Goal: Transaction & Acquisition: Purchase product/service

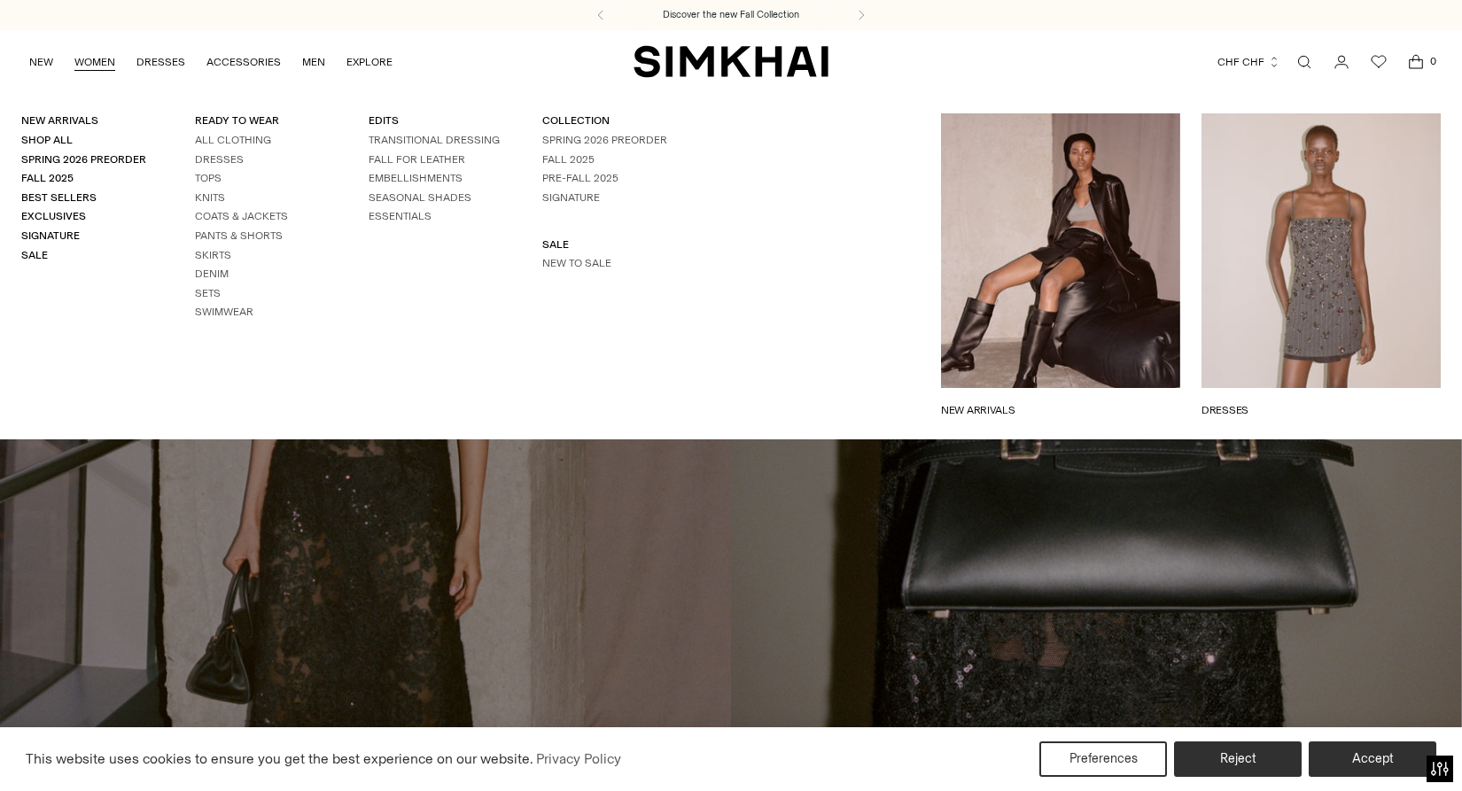
click at [98, 61] on link "WOMEN" at bounding box center [94, 62] width 41 height 39
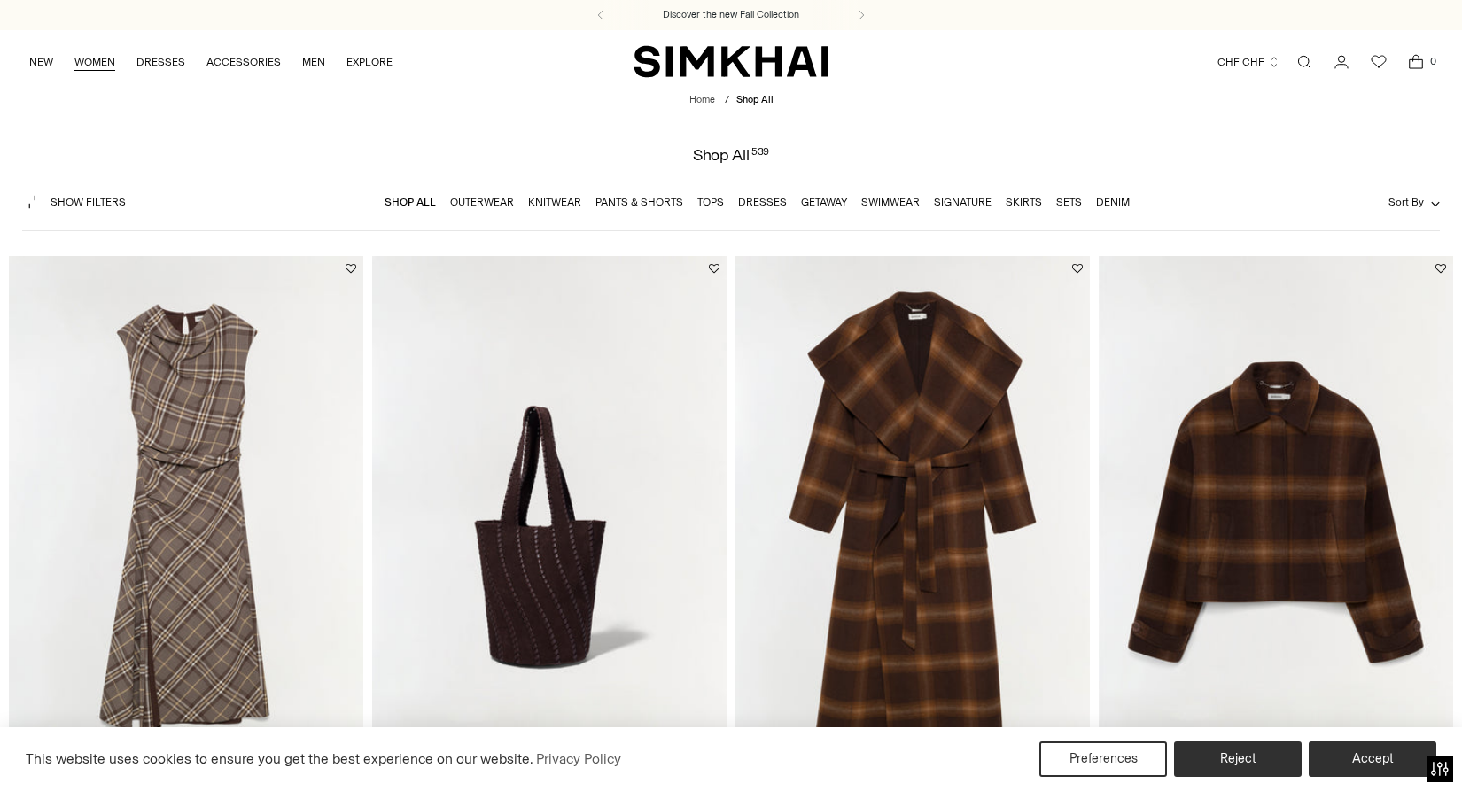
click at [100, 58] on link "WOMEN" at bounding box center [94, 62] width 41 height 39
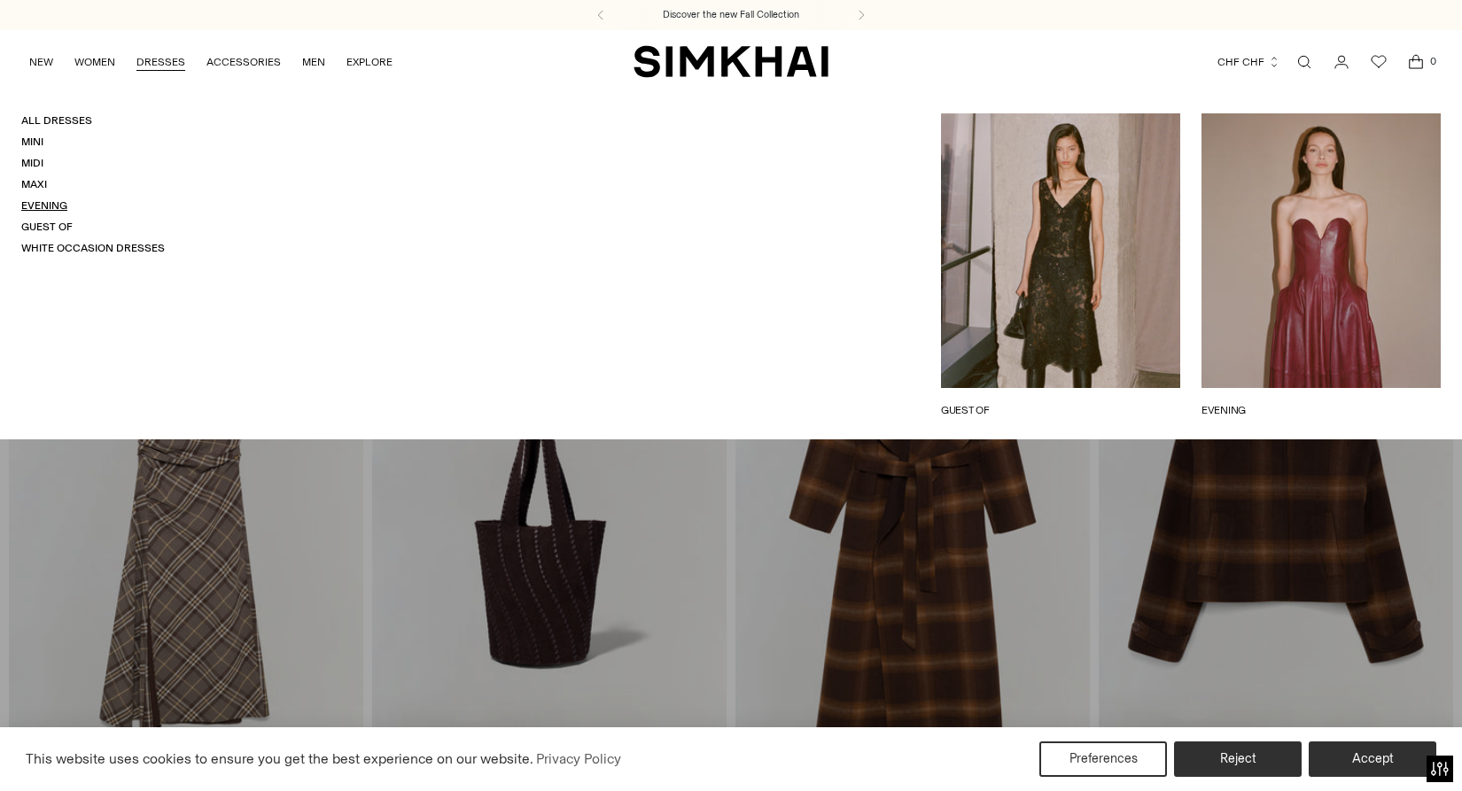
click at [27, 205] on link "Evening" at bounding box center [44, 205] width 46 height 12
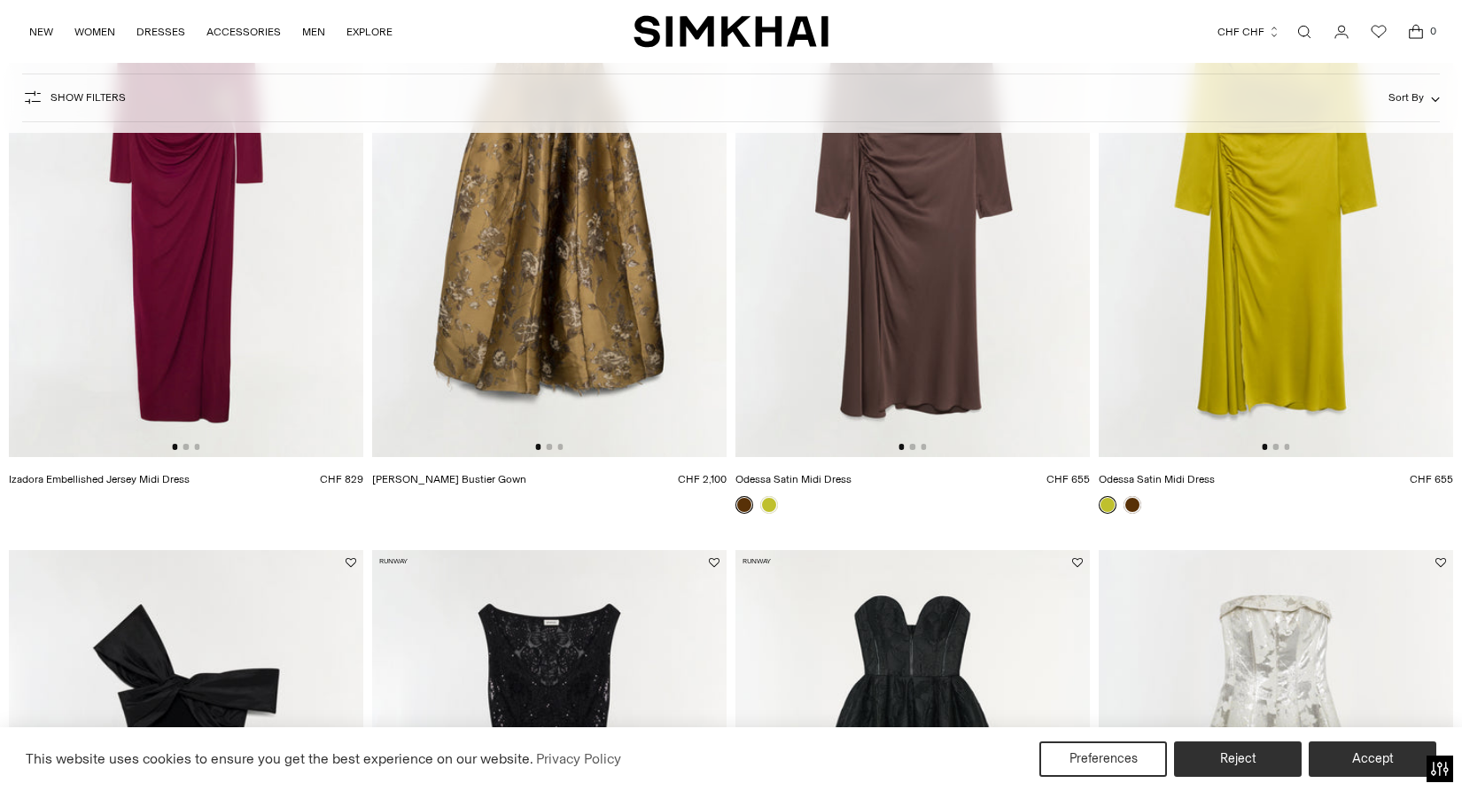
scroll to position [950, 0]
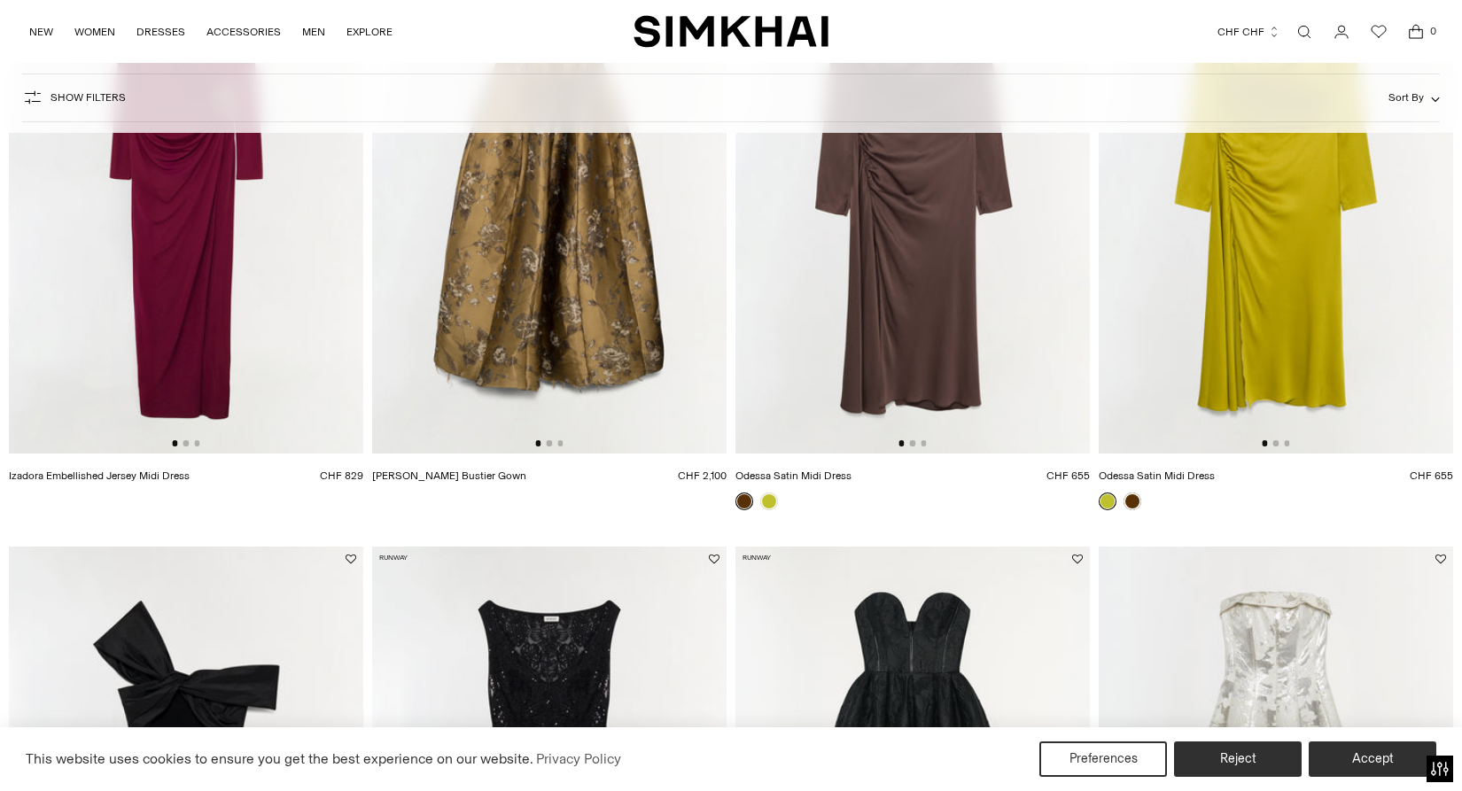
click at [569, 309] on img at bounding box center [549, 188] width 354 height 532
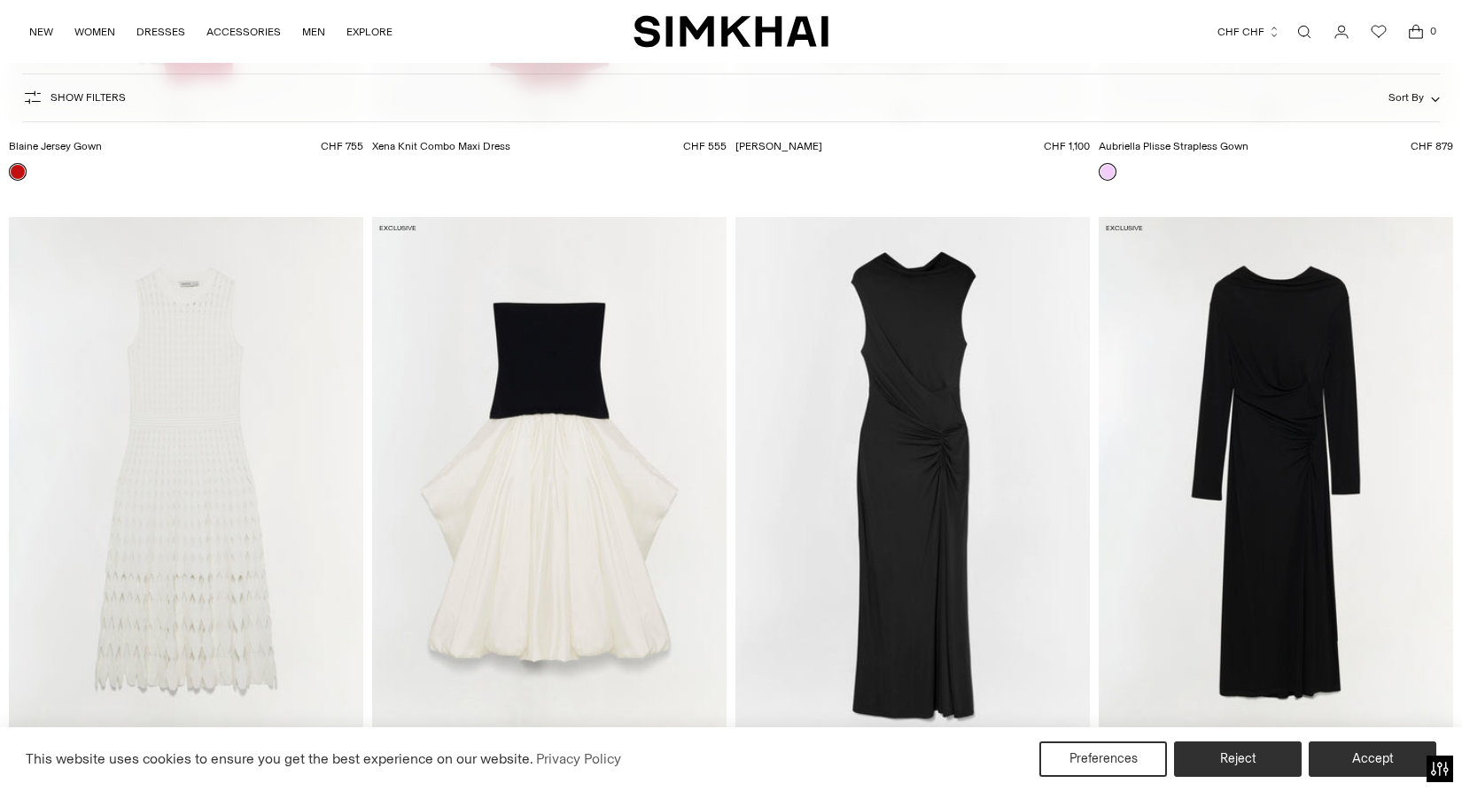
scroll to position [5014, 0]
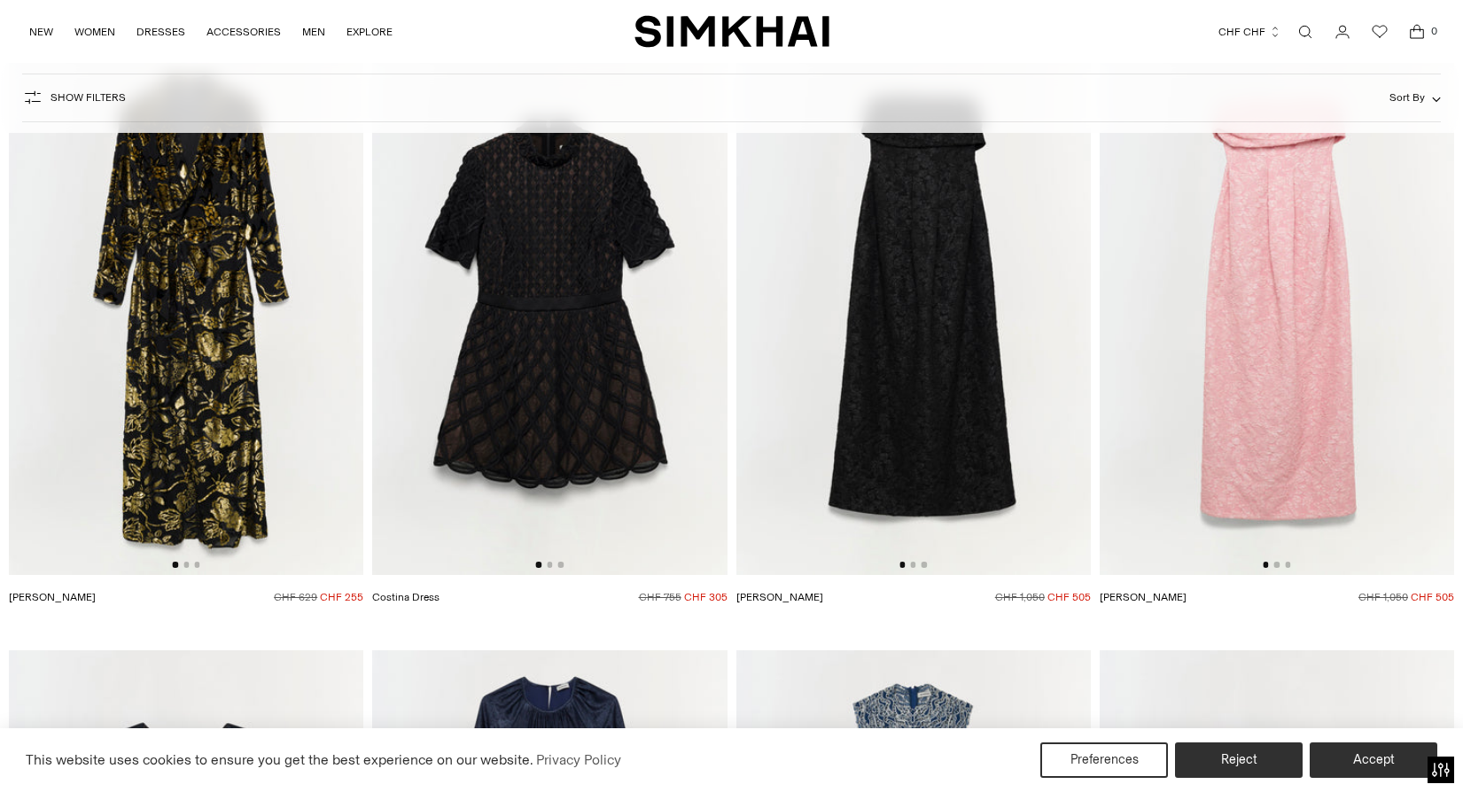
scroll to position [12607, 0]
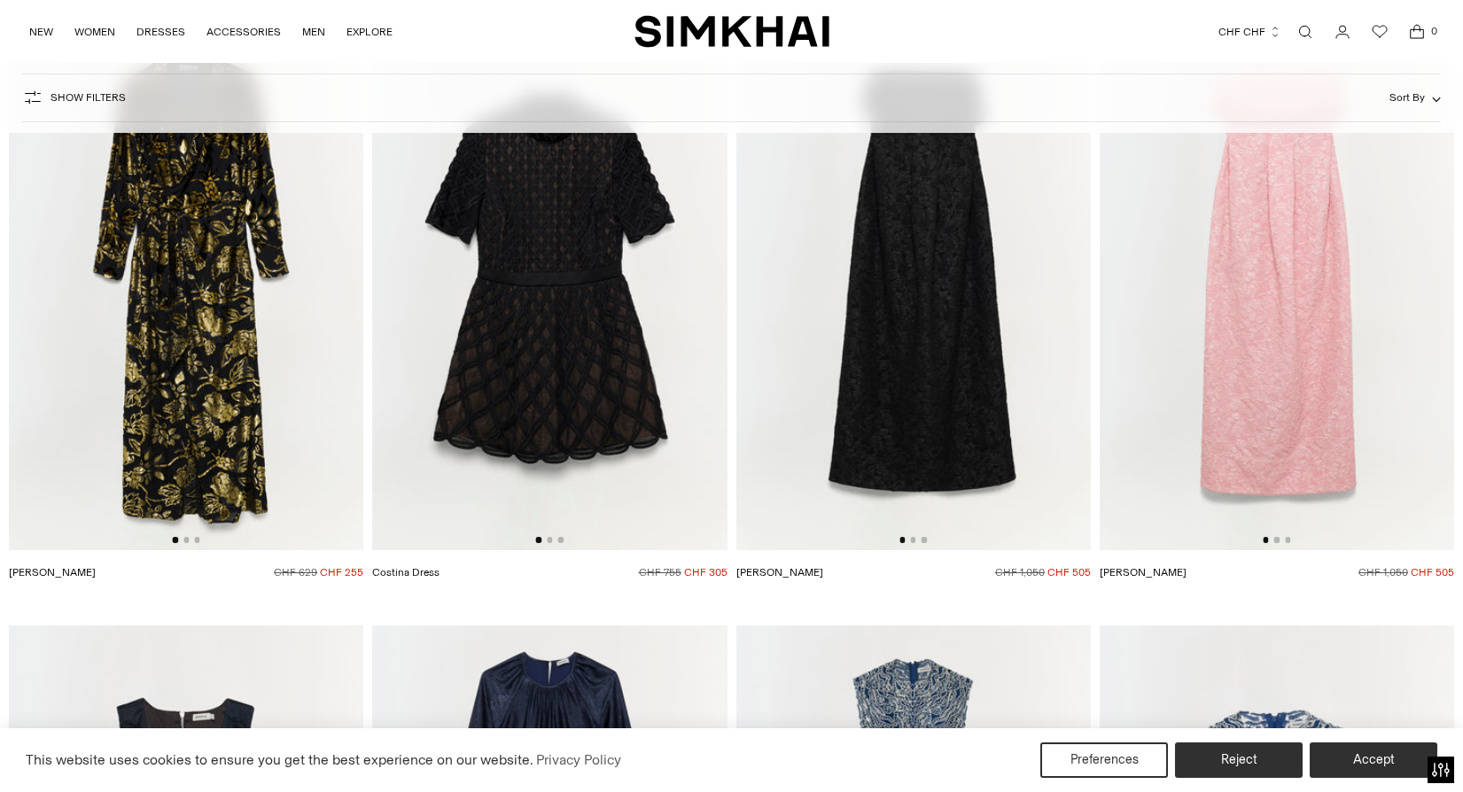
click at [1281, 354] on img at bounding box center [1277, 284] width 354 height 532
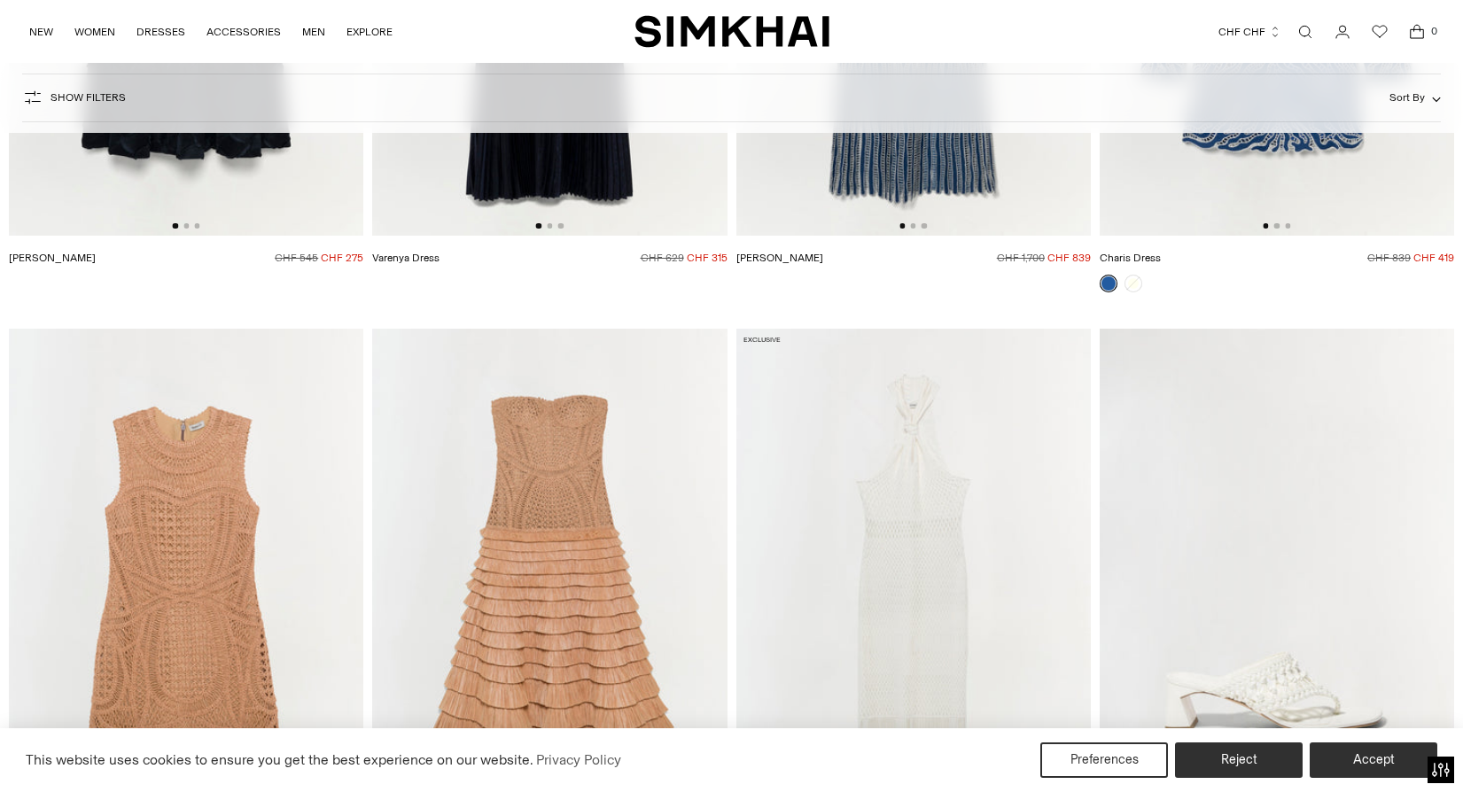
scroll to position [13680, 0]
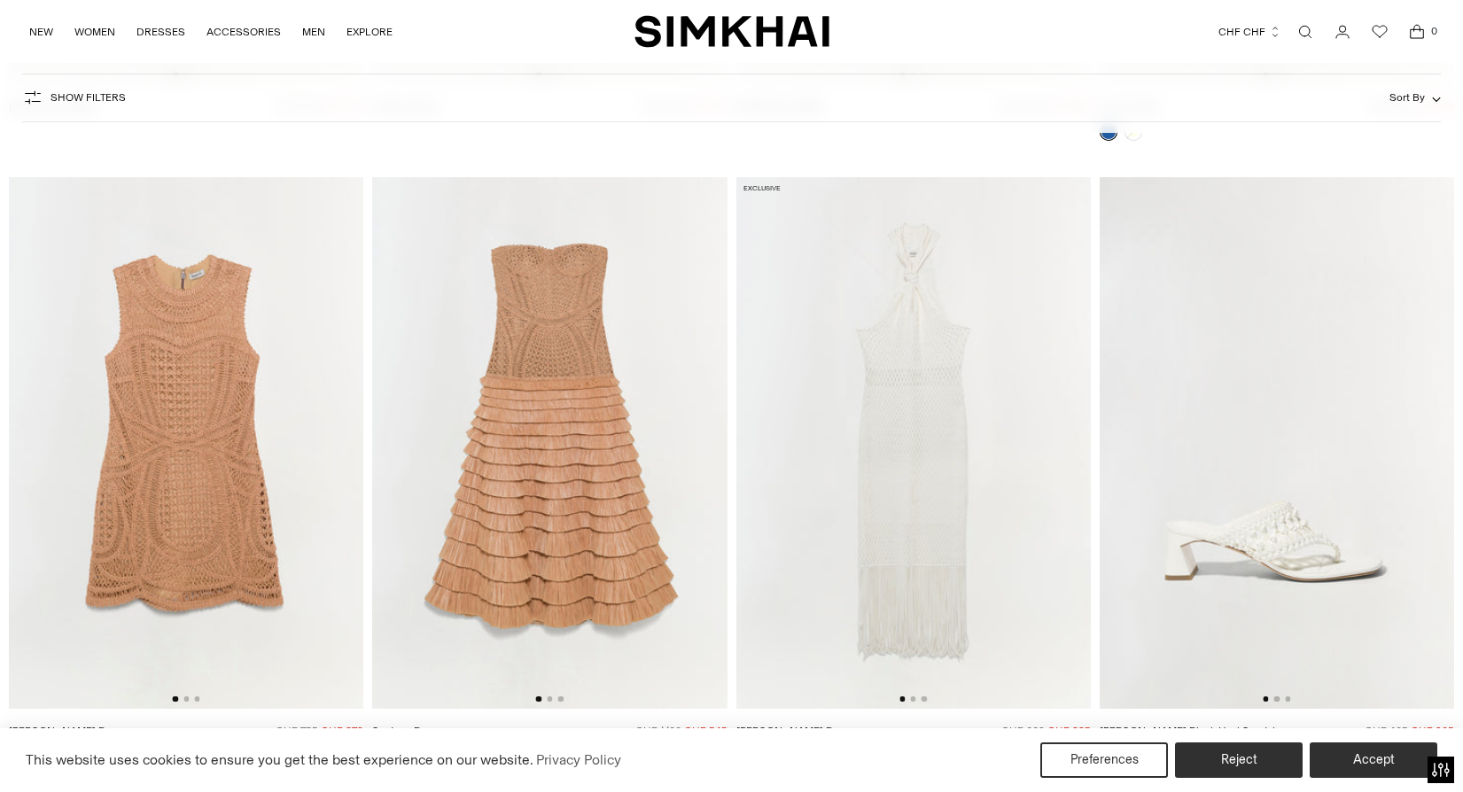
click at [601, 463] on img at bounding box center [549, 443] width 354 height 532
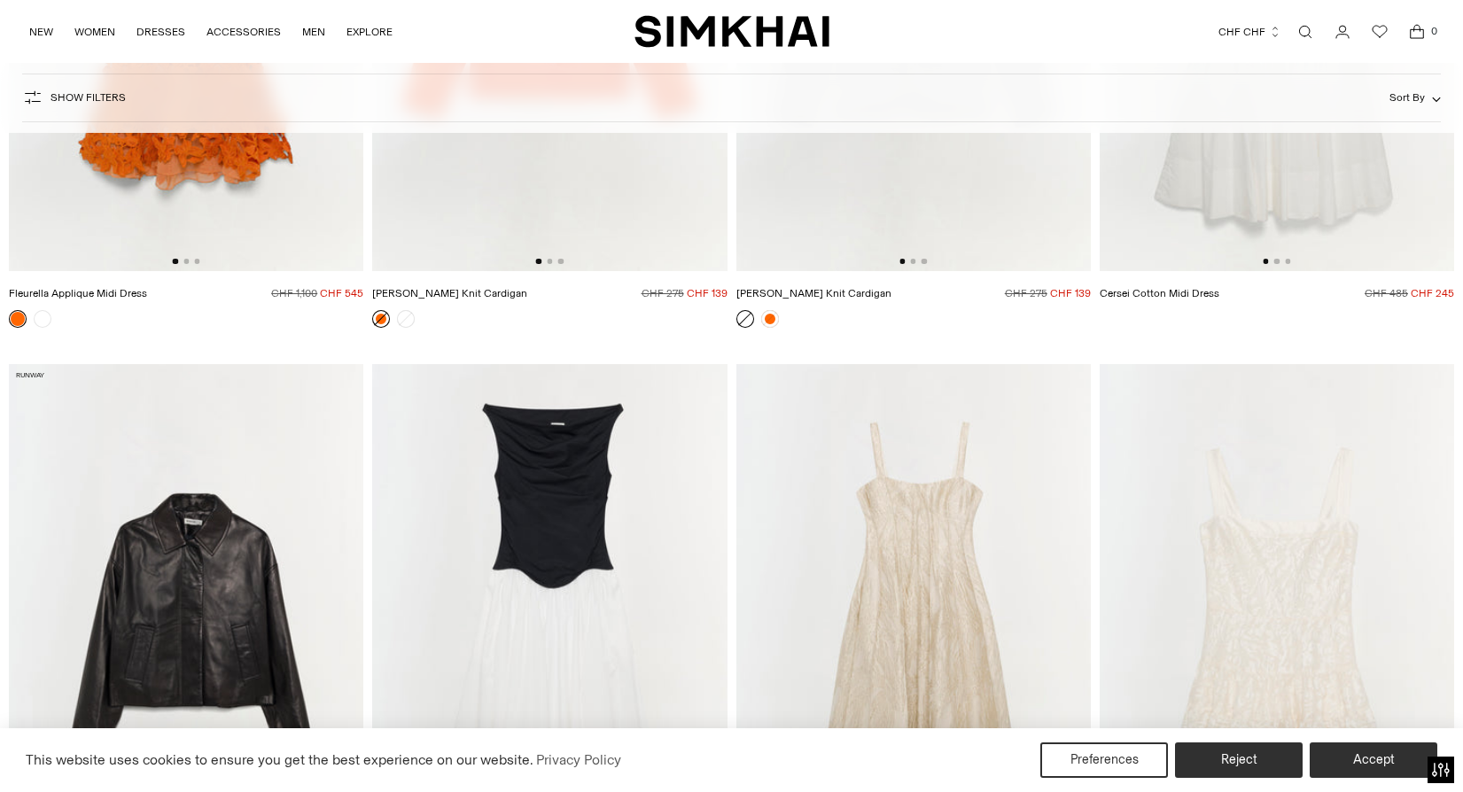
scroll to position [21877, 0]
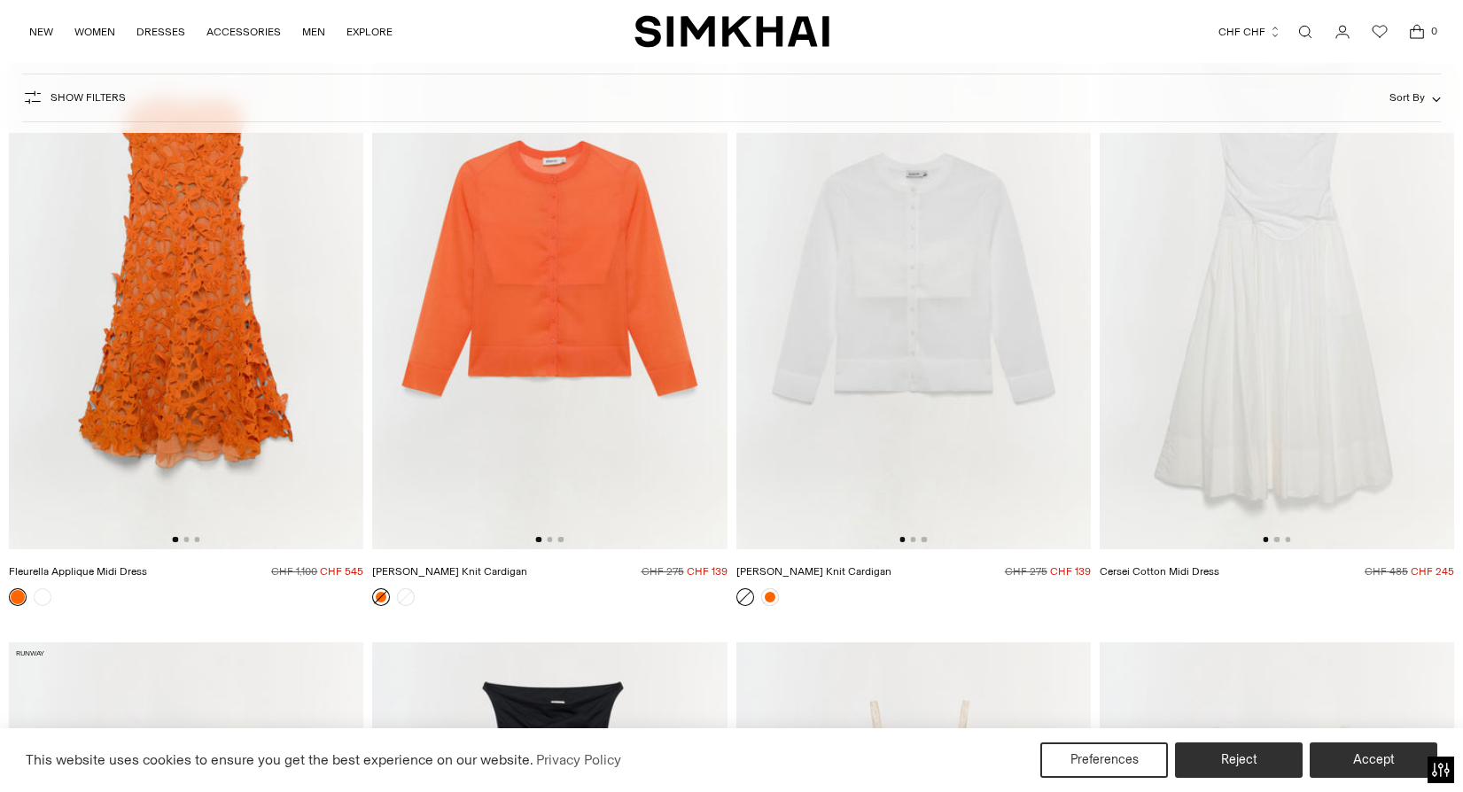
click at [250, 210] on img at bounding box center [186, 284] width 354 height 532
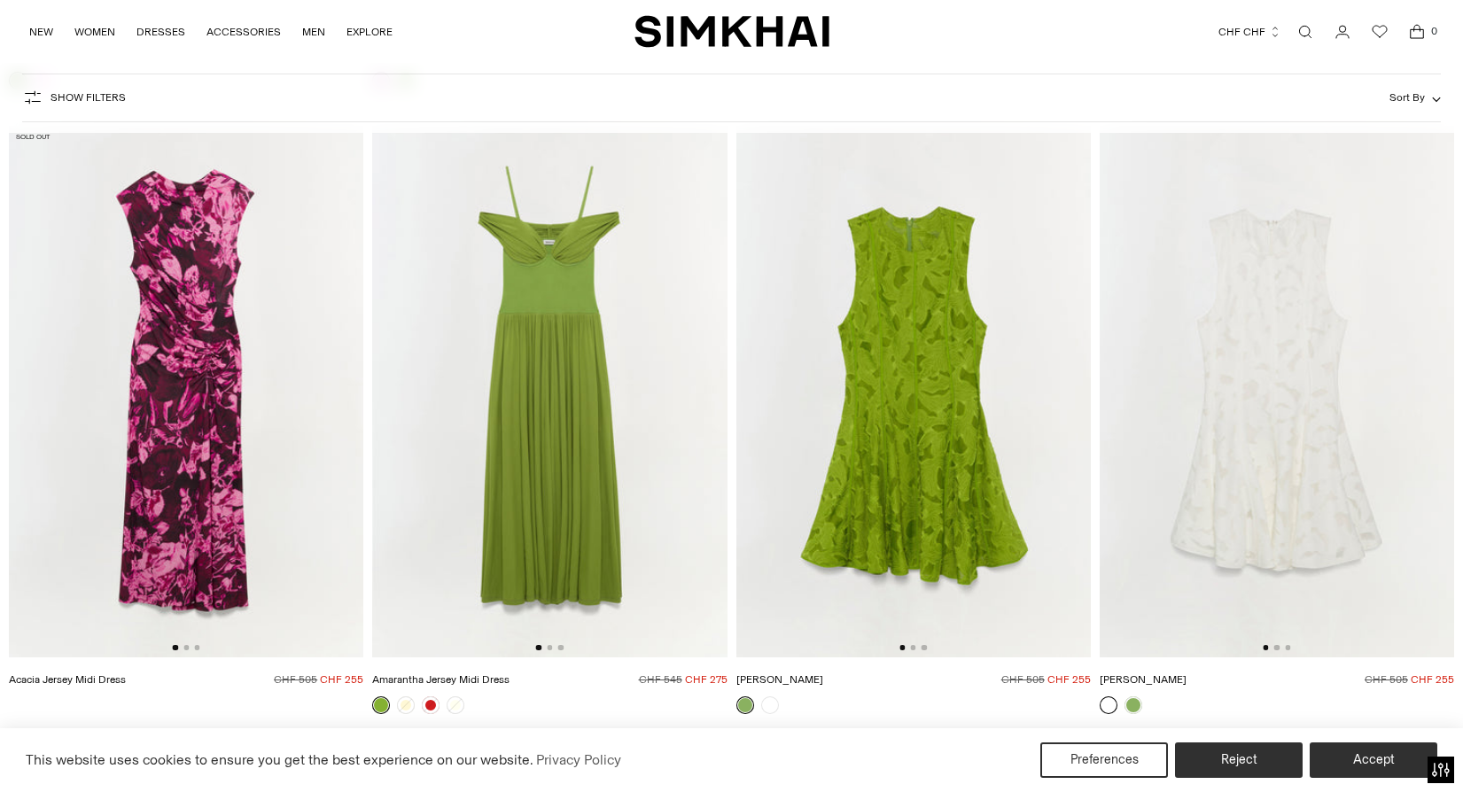
scroll to position [31171, 0]
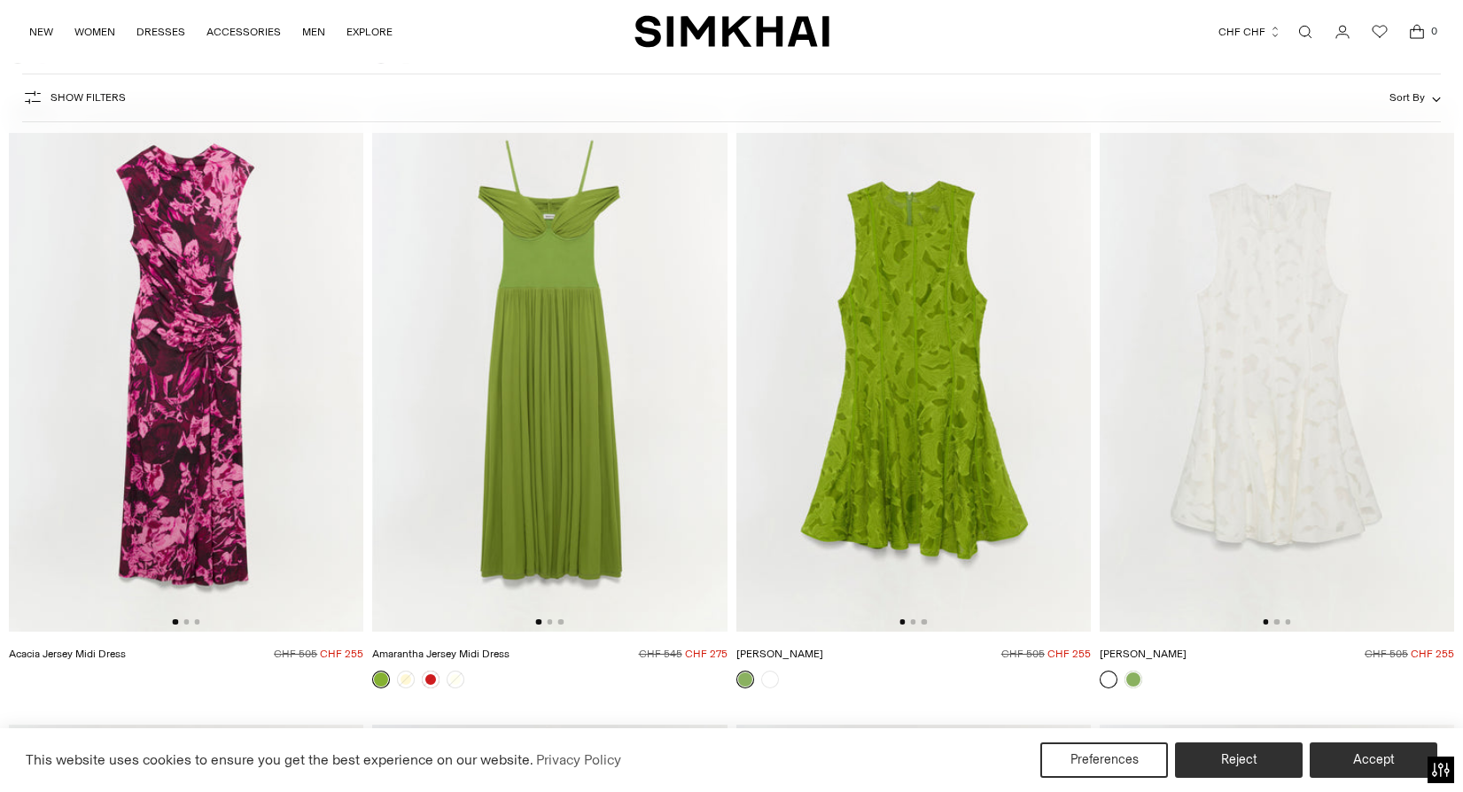
click at [544, 382] on img at bounding box center [549, 366] width 354 height 532
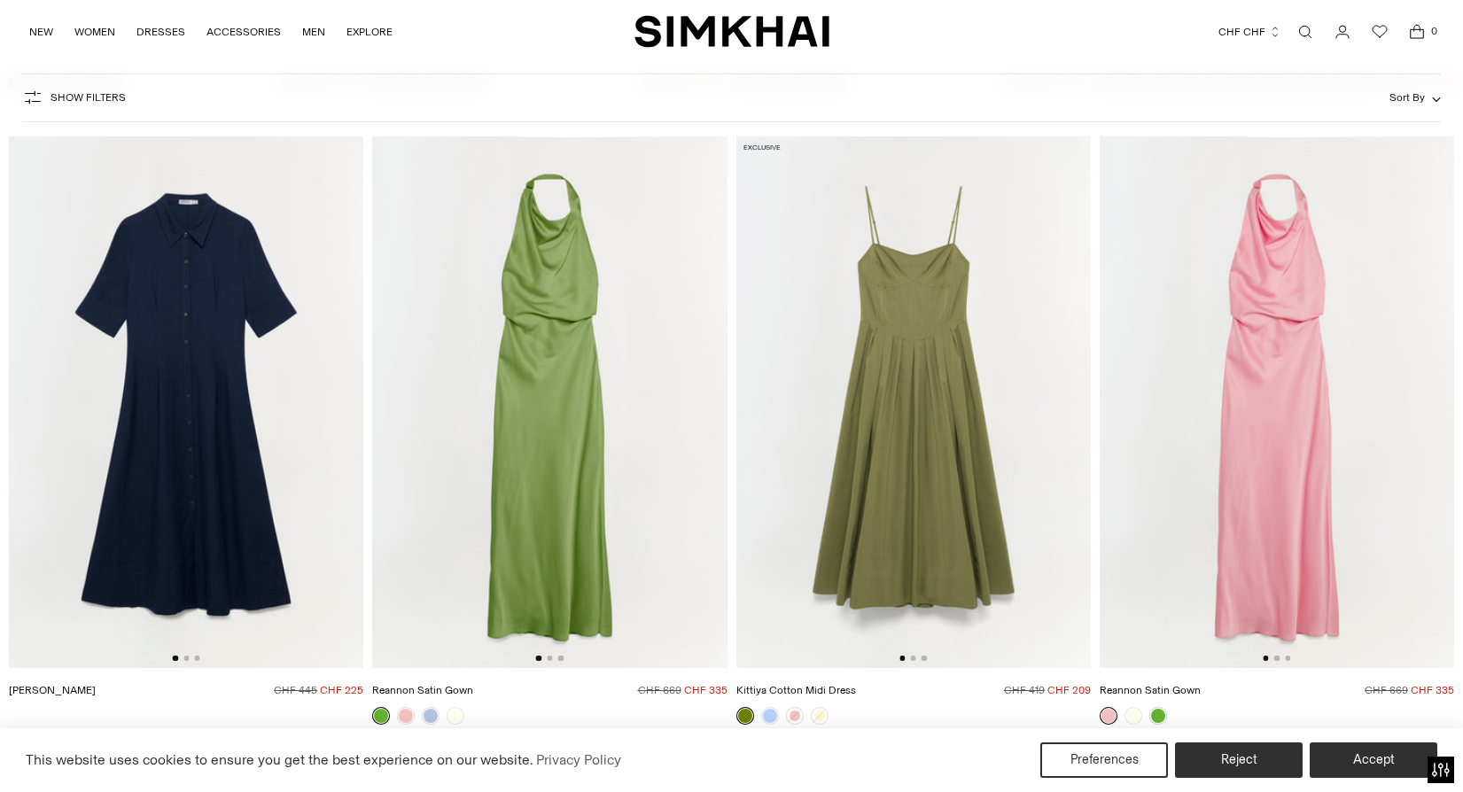
scroll to position [33107, 0]
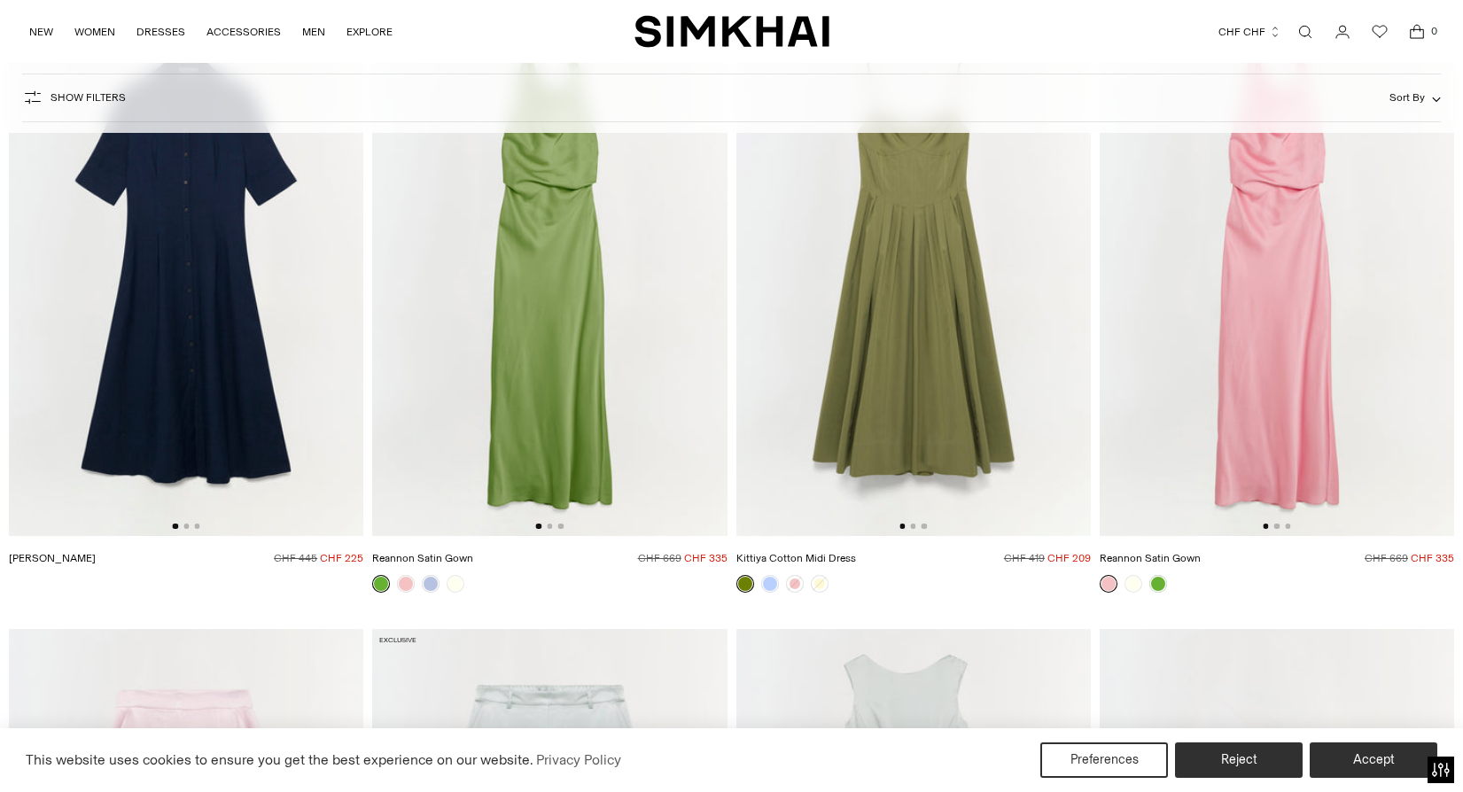
click at [1256, 308] on img at bounding box center [1277, 270] width 354 height 532
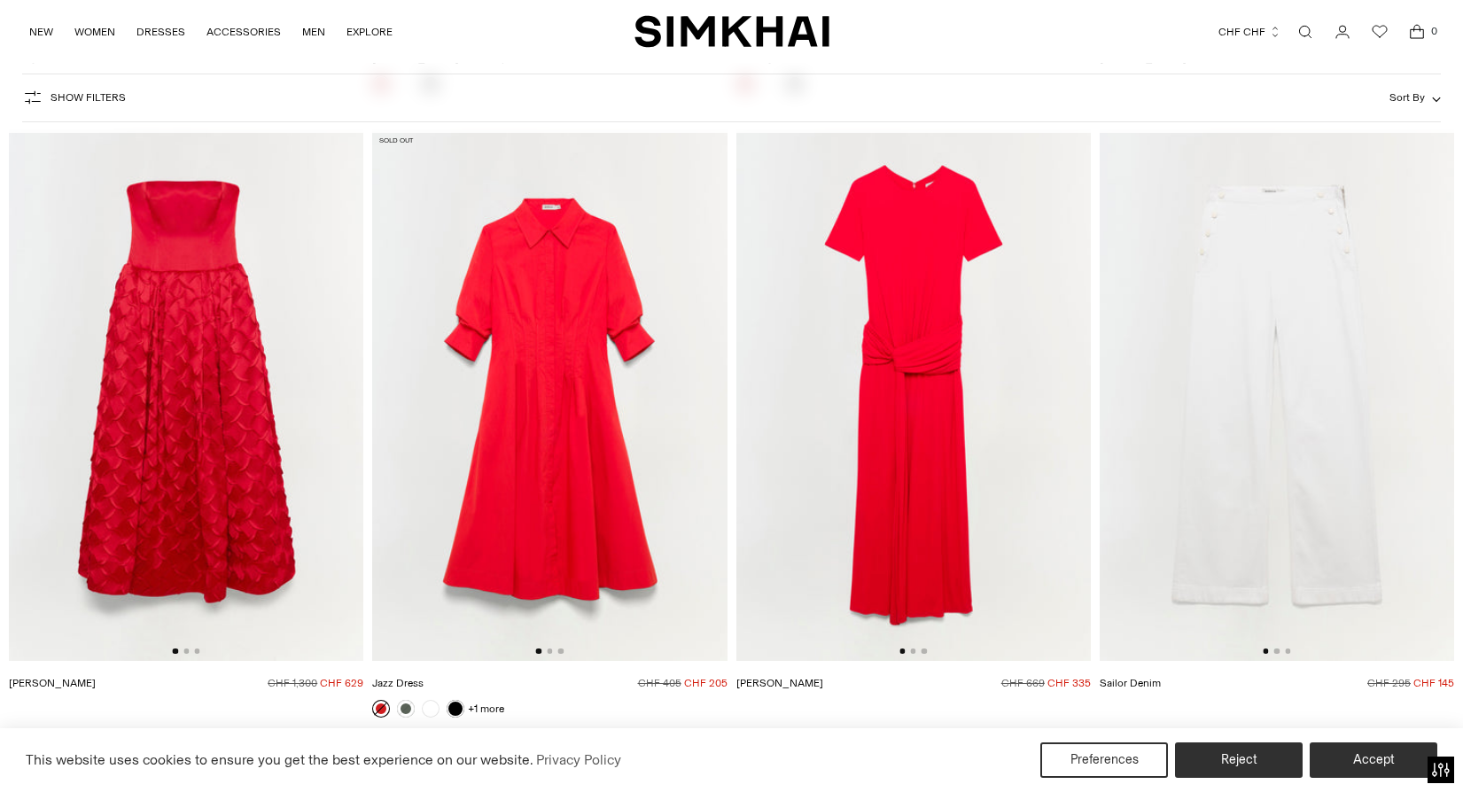
scroll to position [36510, 0]
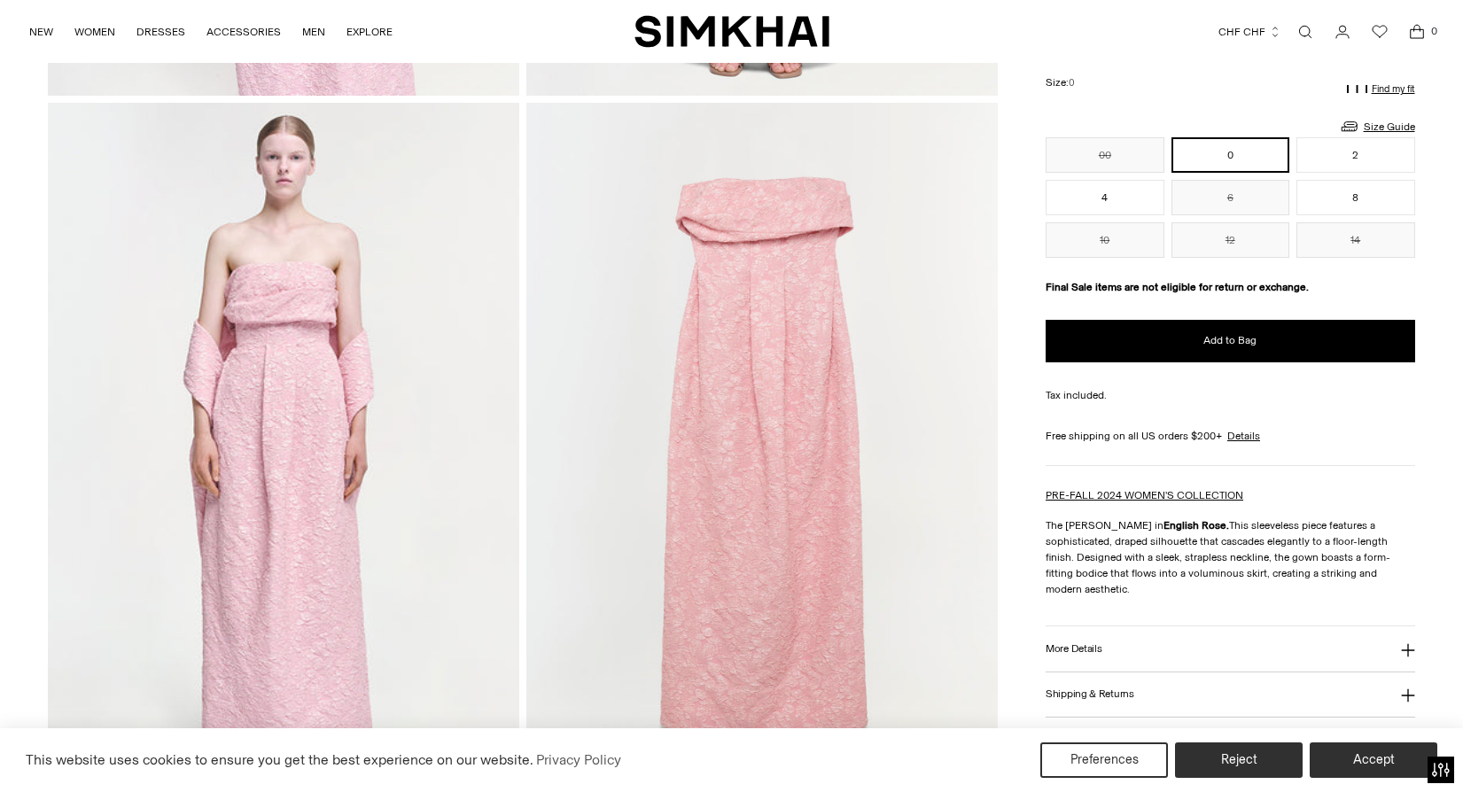
scroll to position [1932, 0]
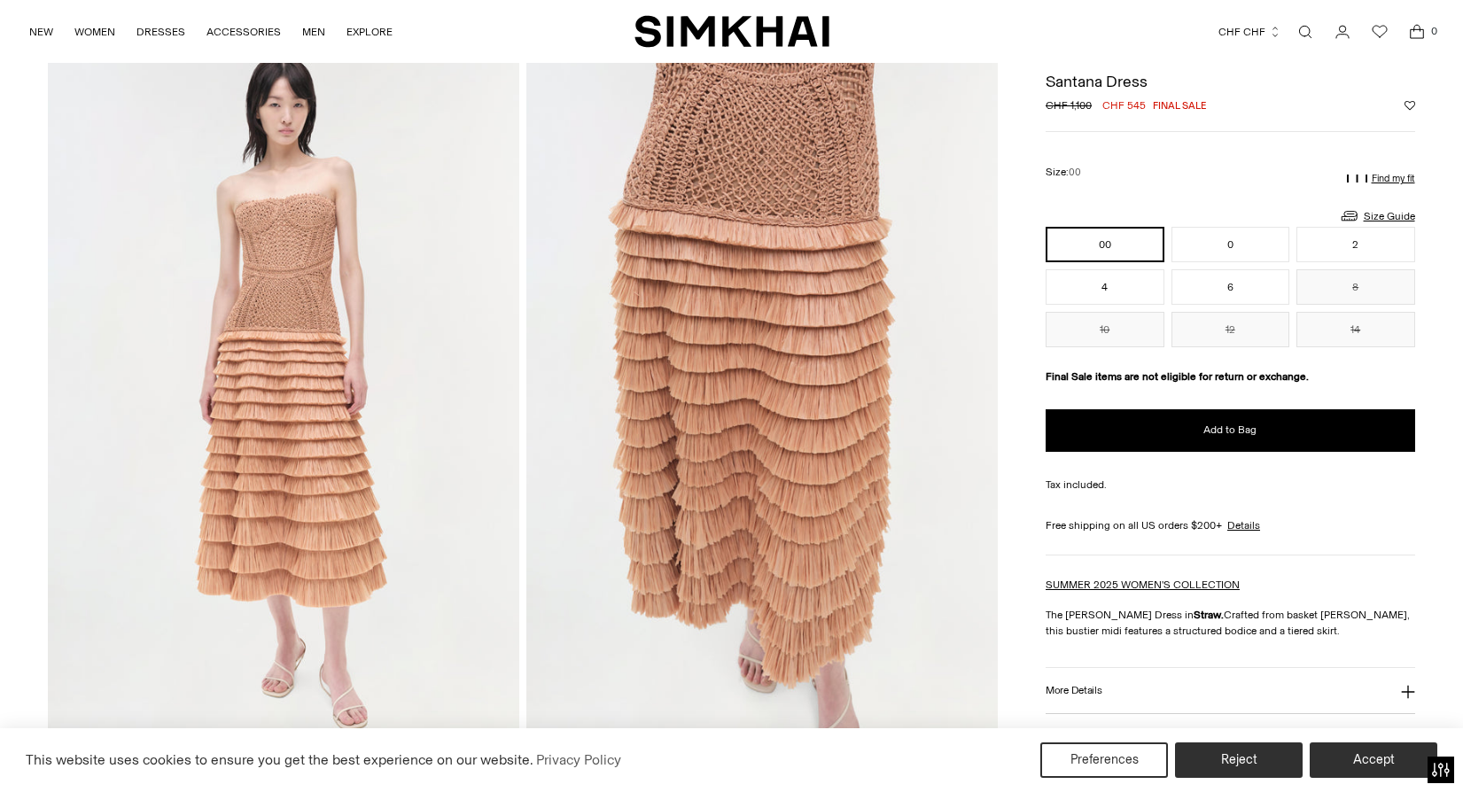
scroll to position [47, 0]
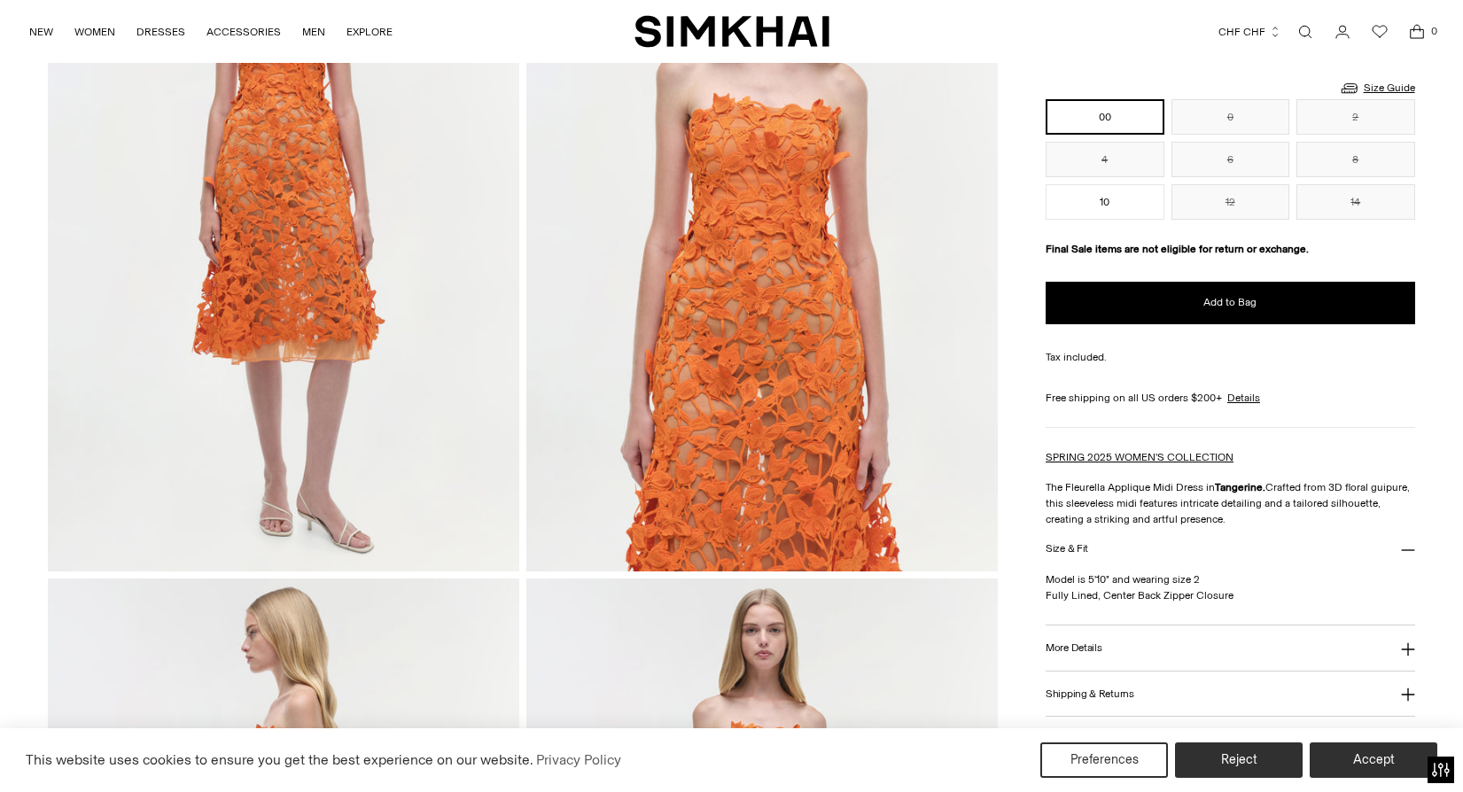
scroll to position [794, 0]
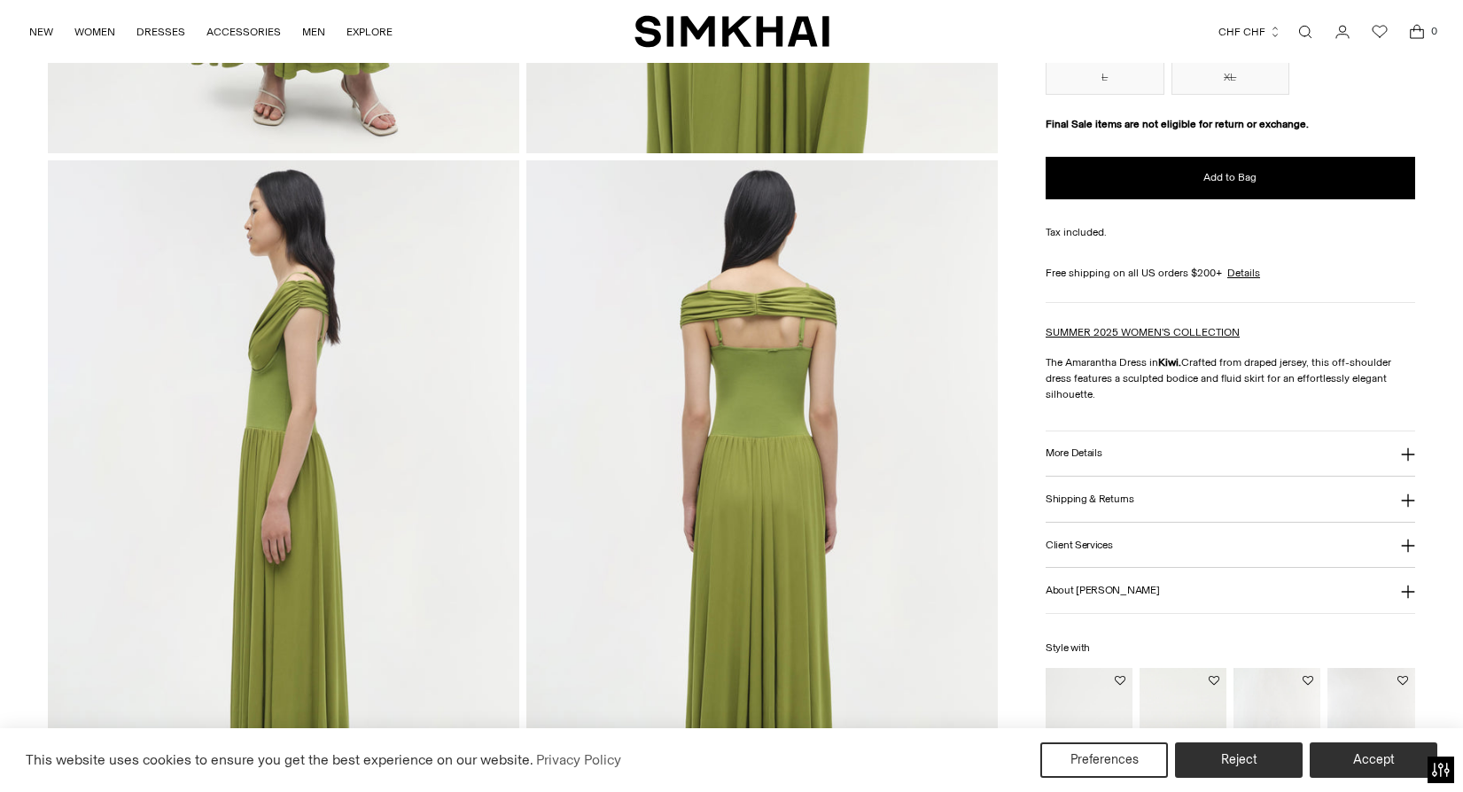
scroll to position [789, 0]
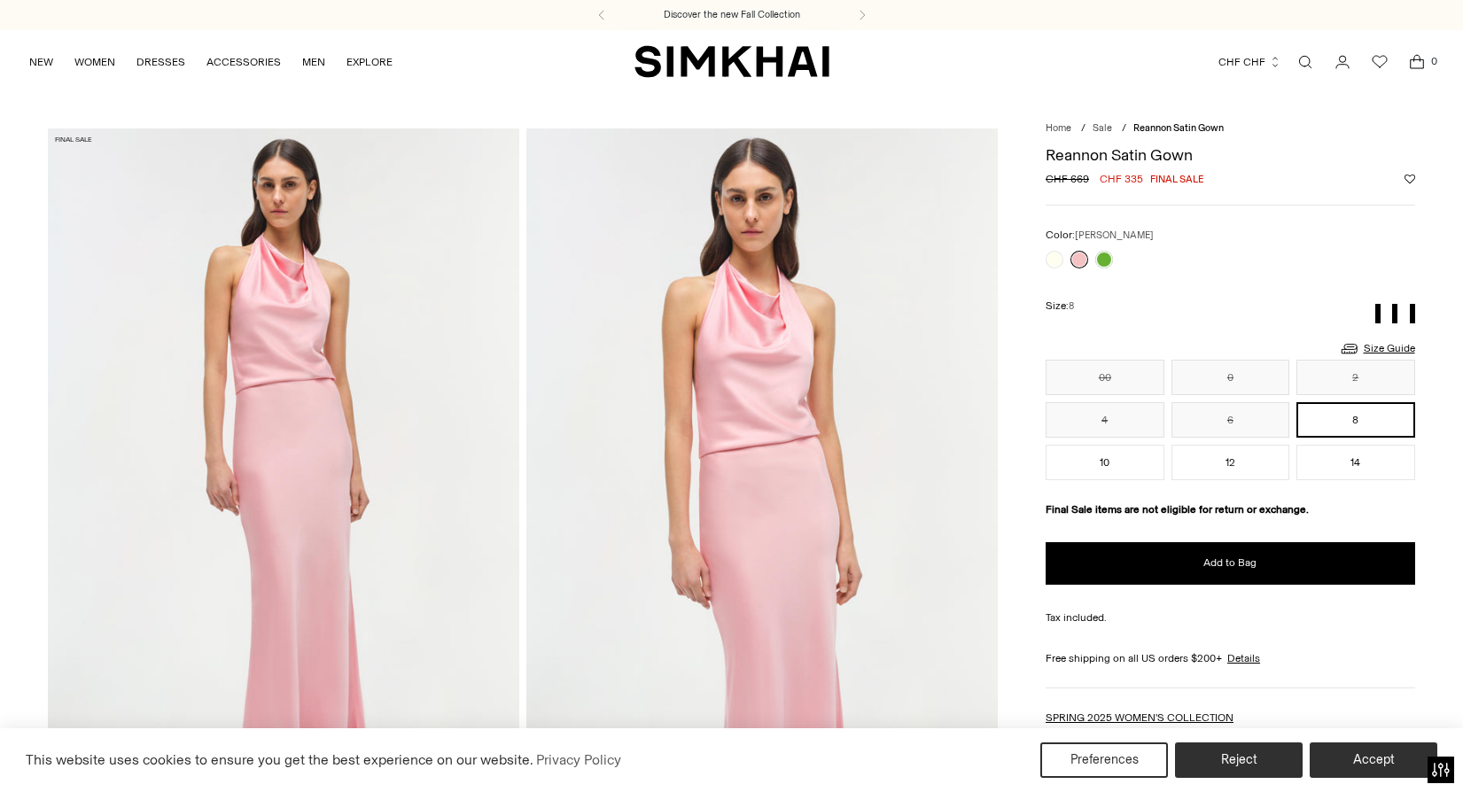
scroll to position [1030, 0]
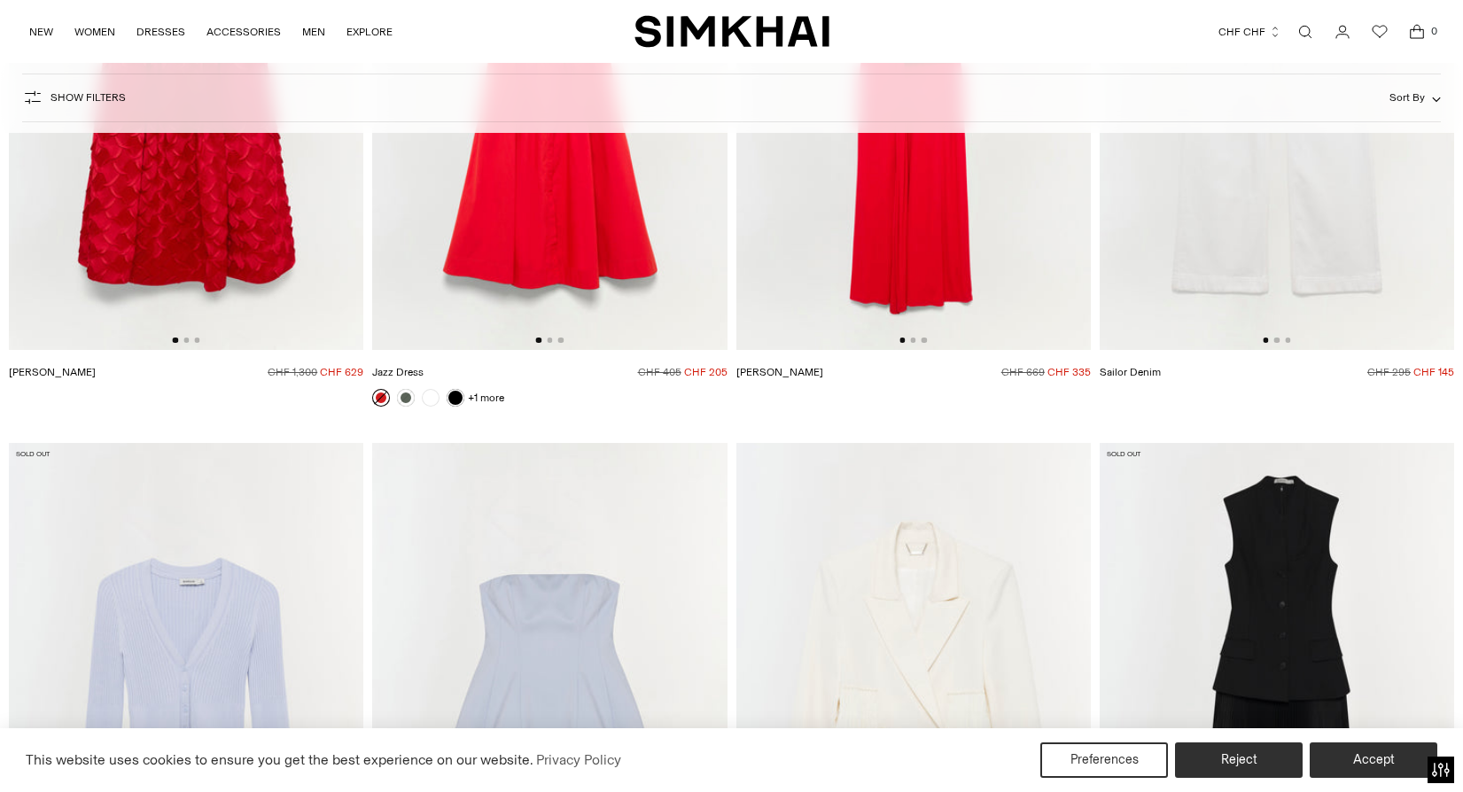
scroll to position [36992, 0]
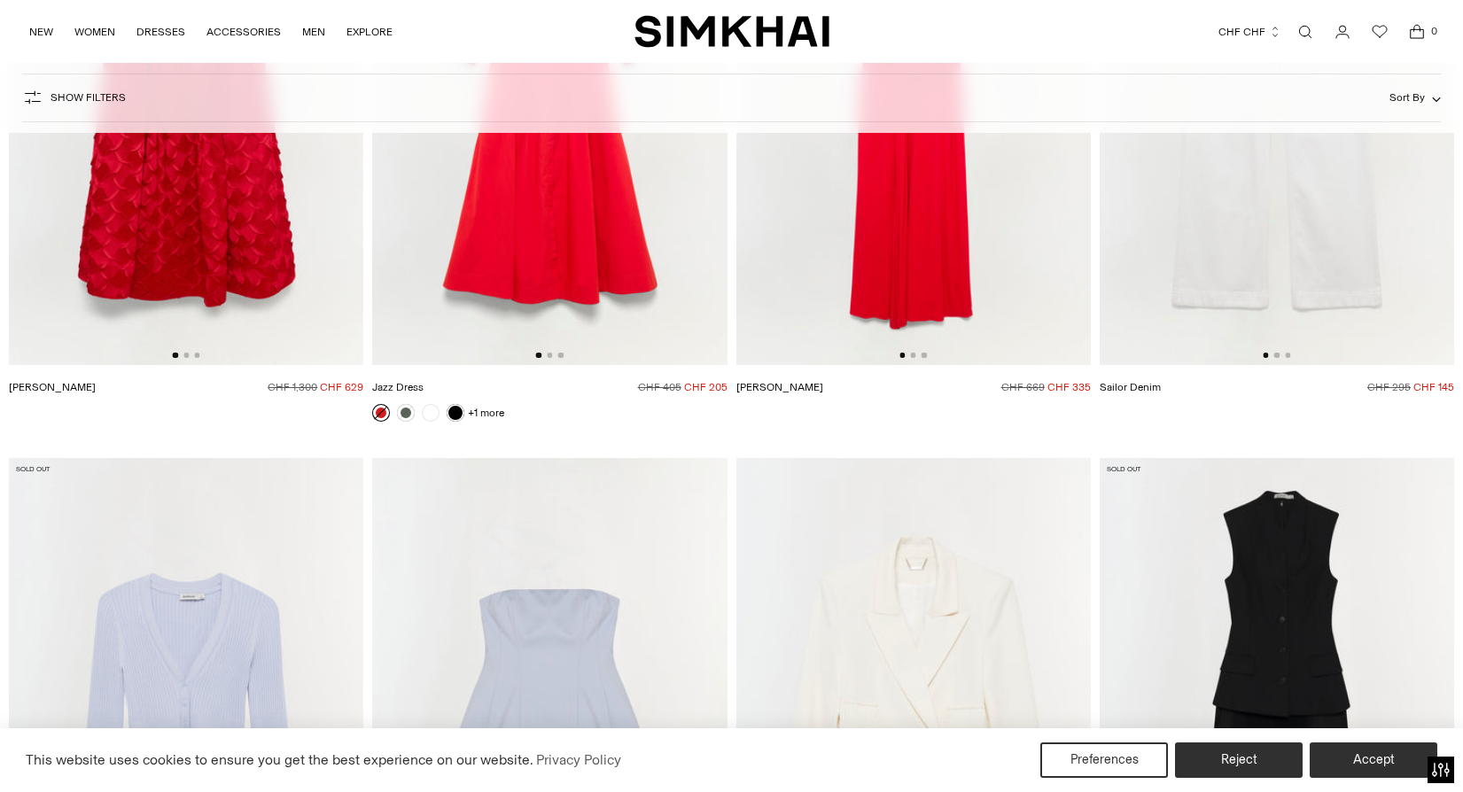
click at [230, 222] on img at bounding box center [186, 99] width 354 height 532
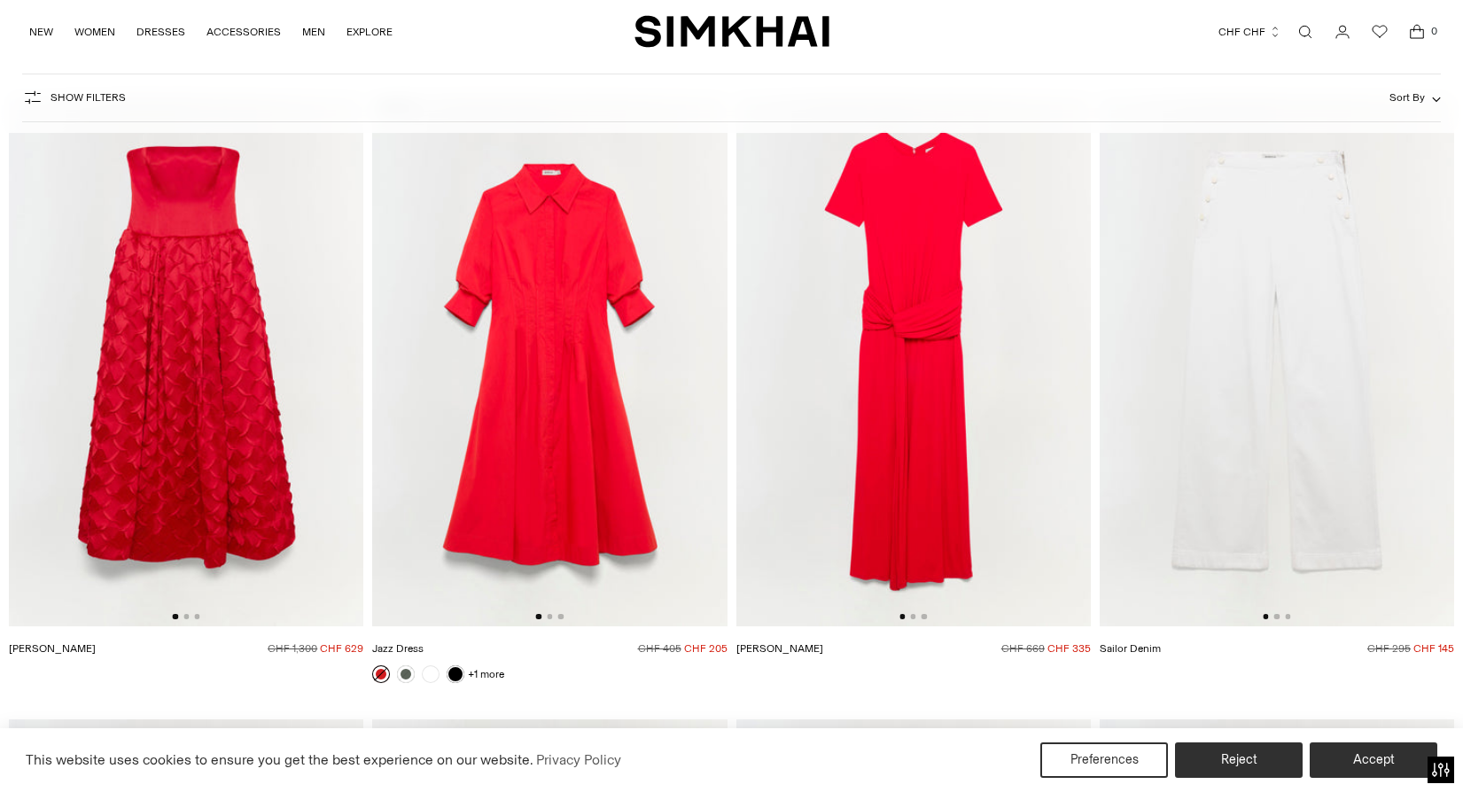
scroll to position [36587, 0]
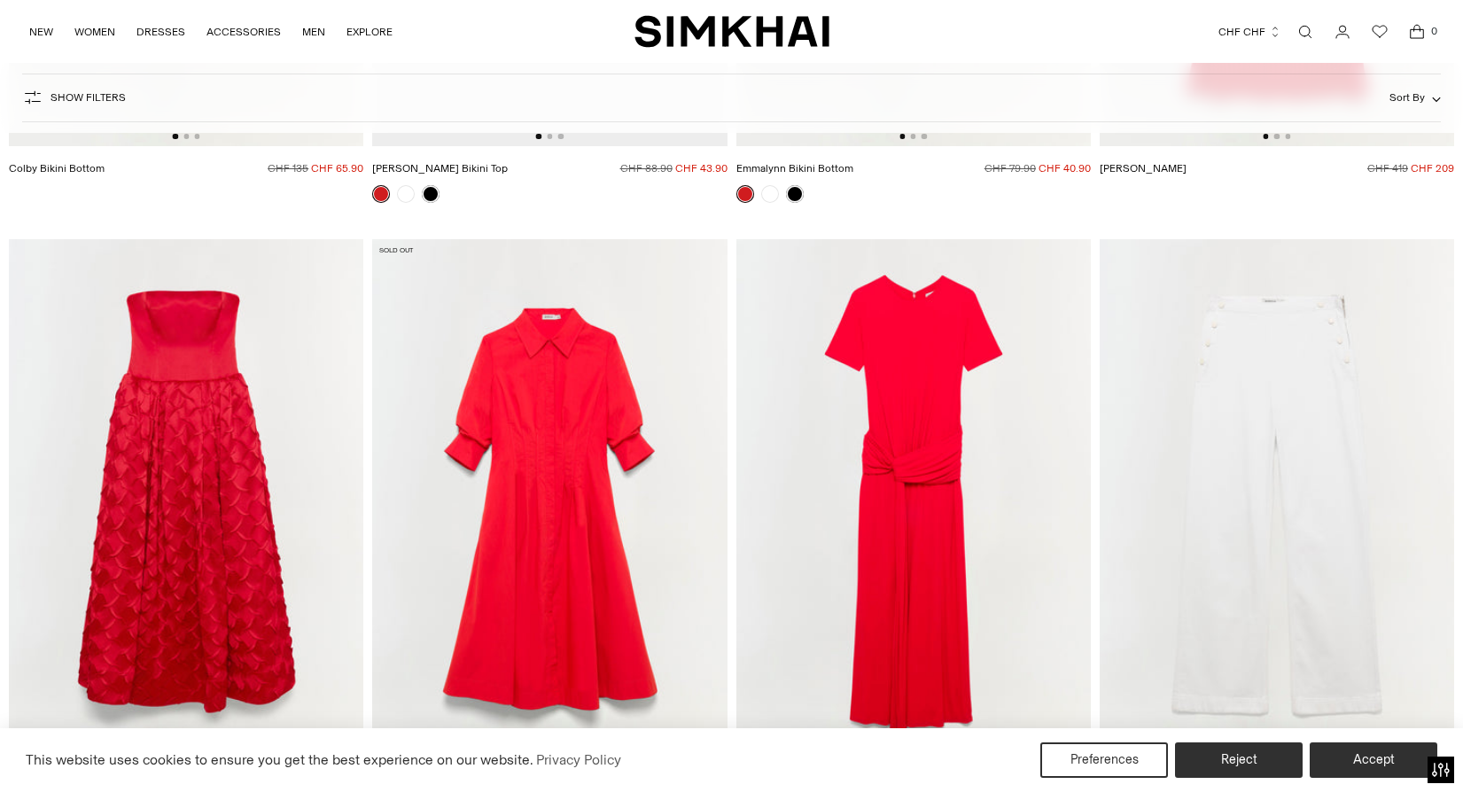
click at [243, 424] on img at bounding box center [186, 505] width 354 height 532
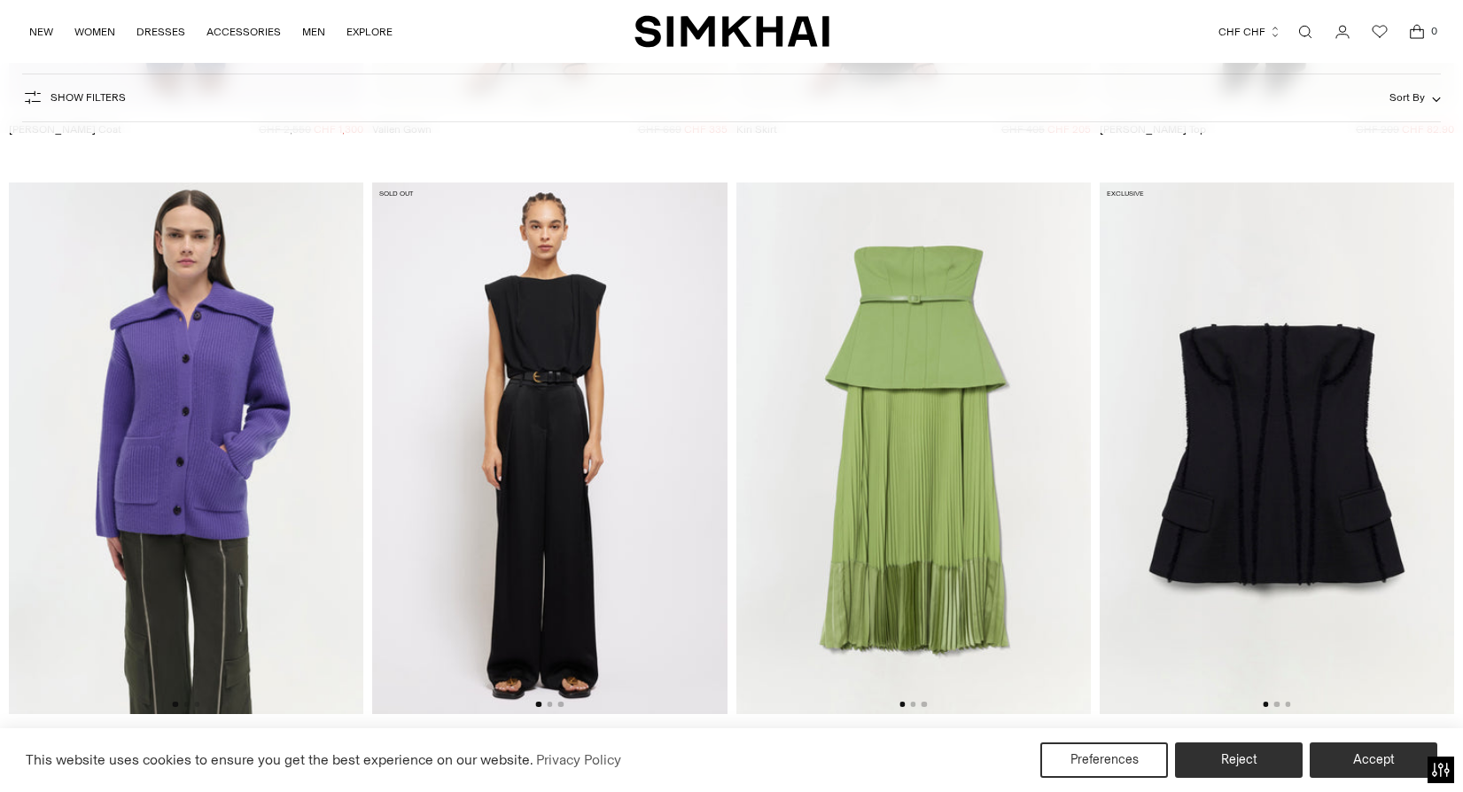
scroll to position [48375, 0]
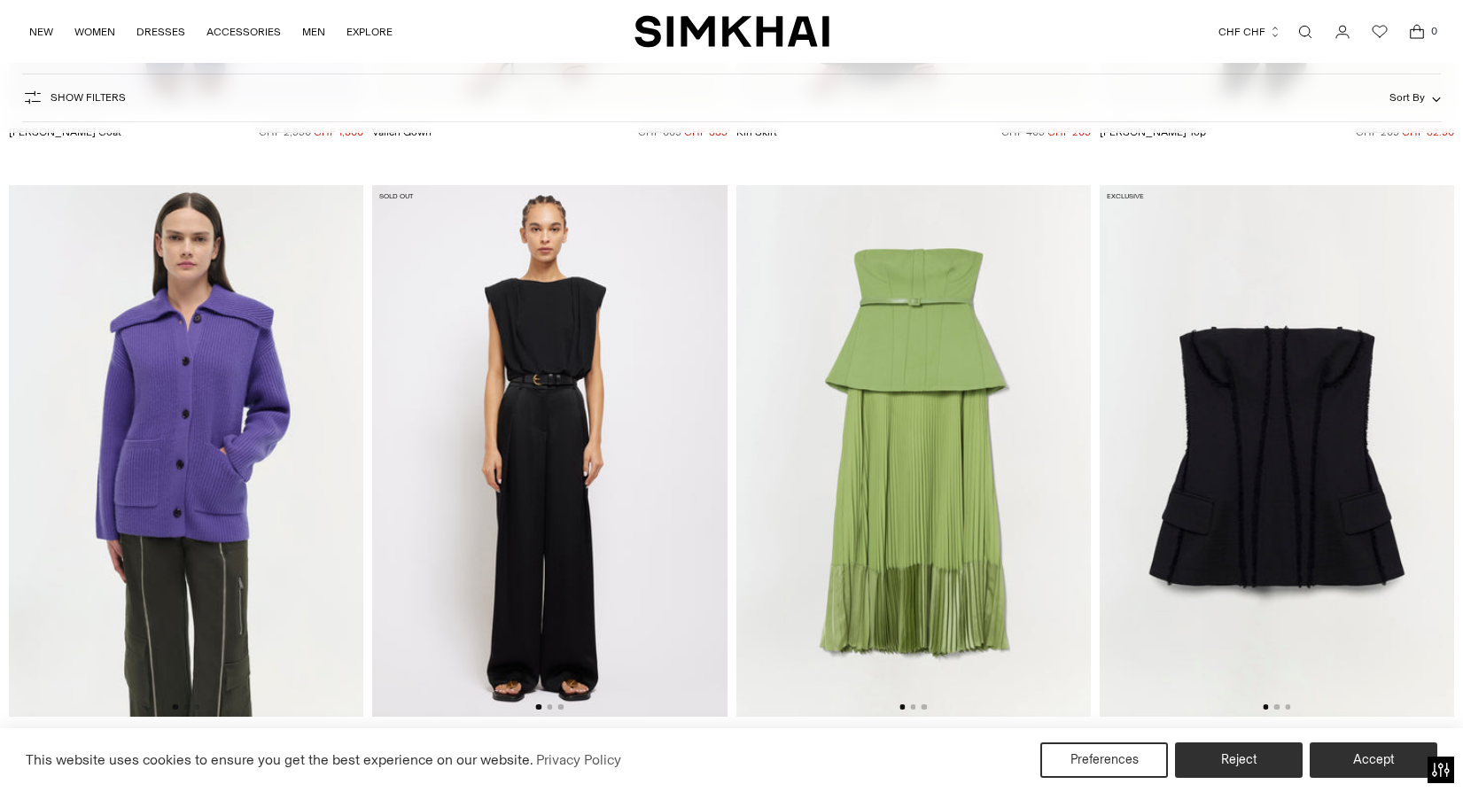
click at [902, 412] on img at bounding box center [913, 451] width 354 height 532
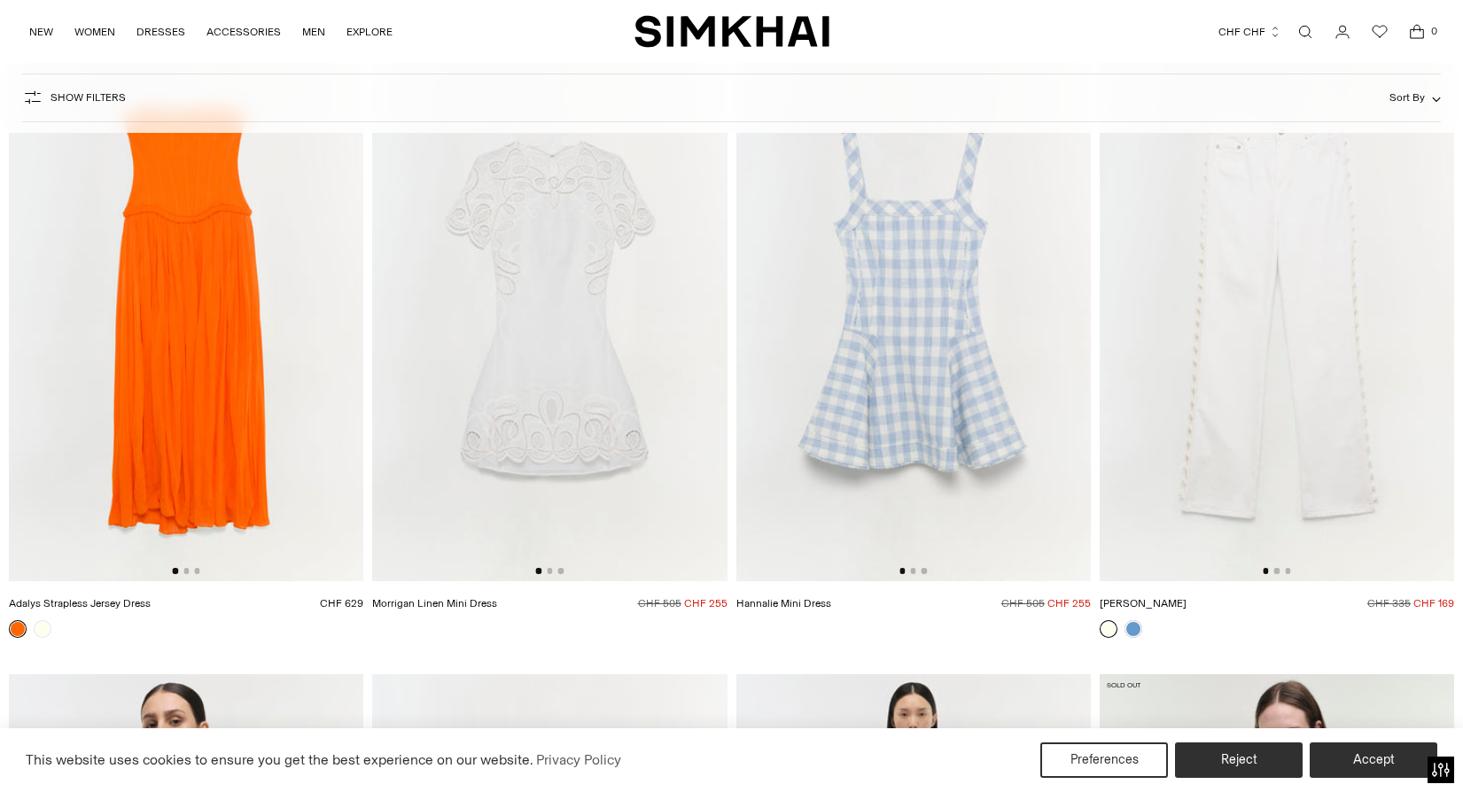
scroll to position [50350, 0]
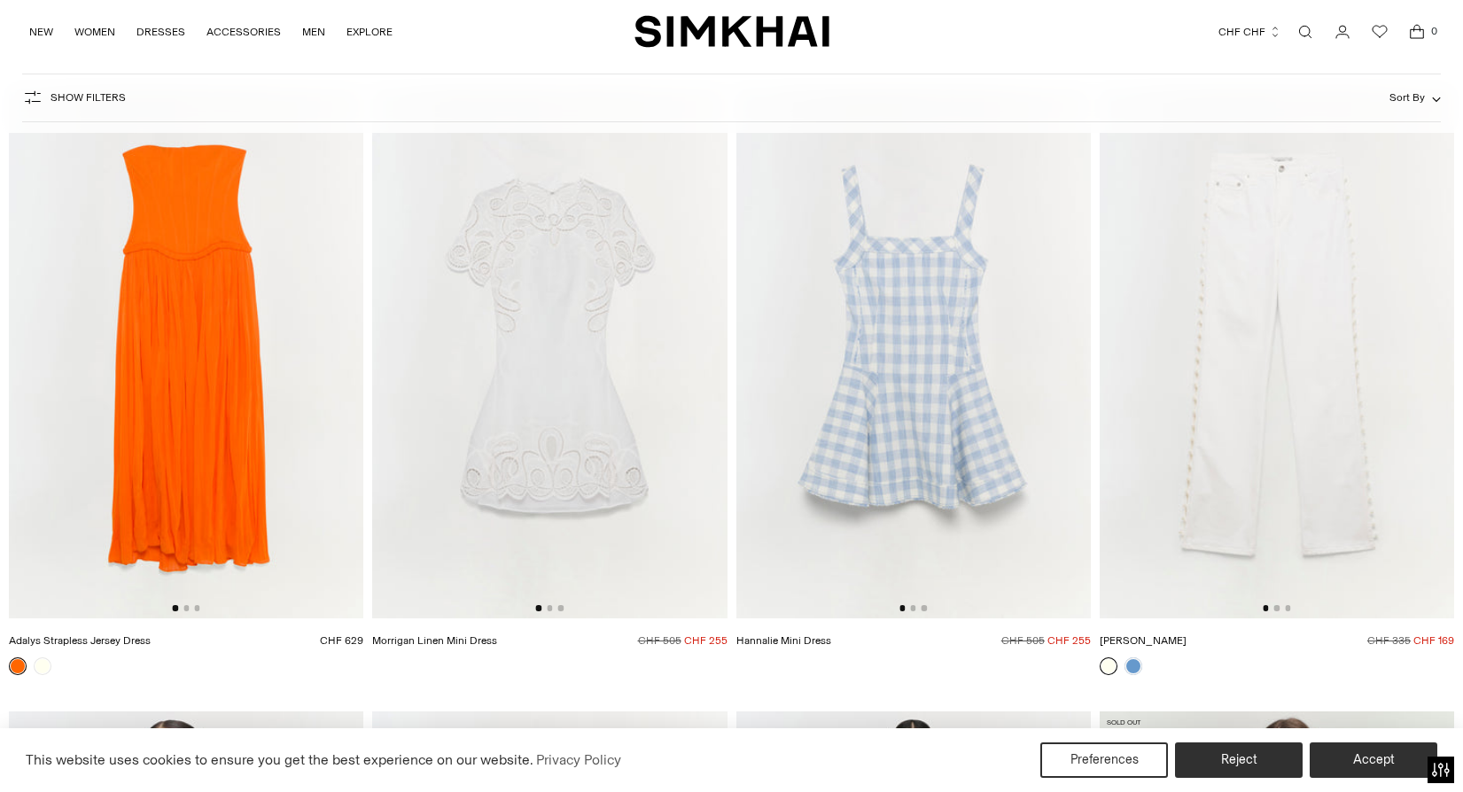
click at [265, 393] on img at bounding box center [186, 352] width 354 height 532
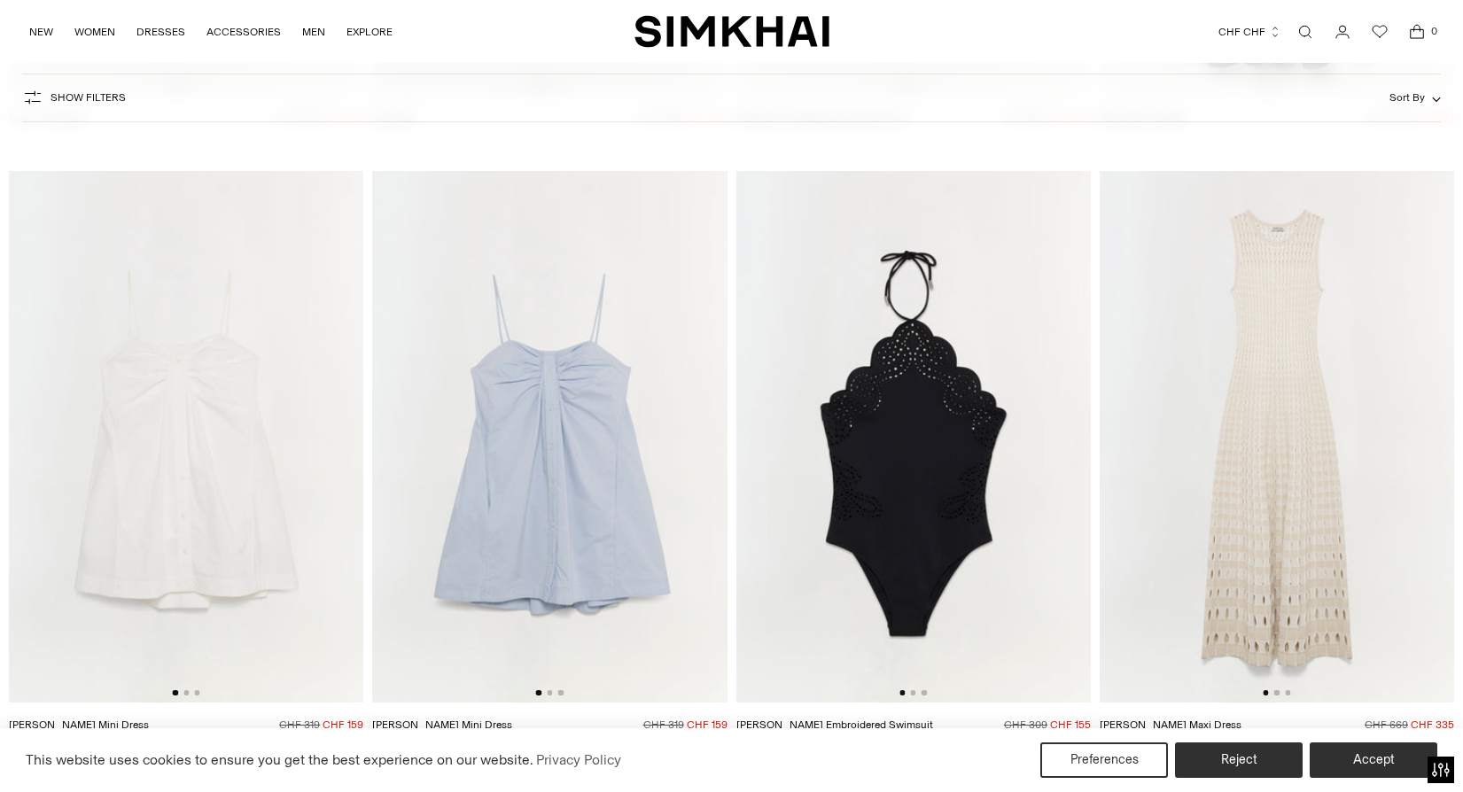
scroll to position [58040, 0]
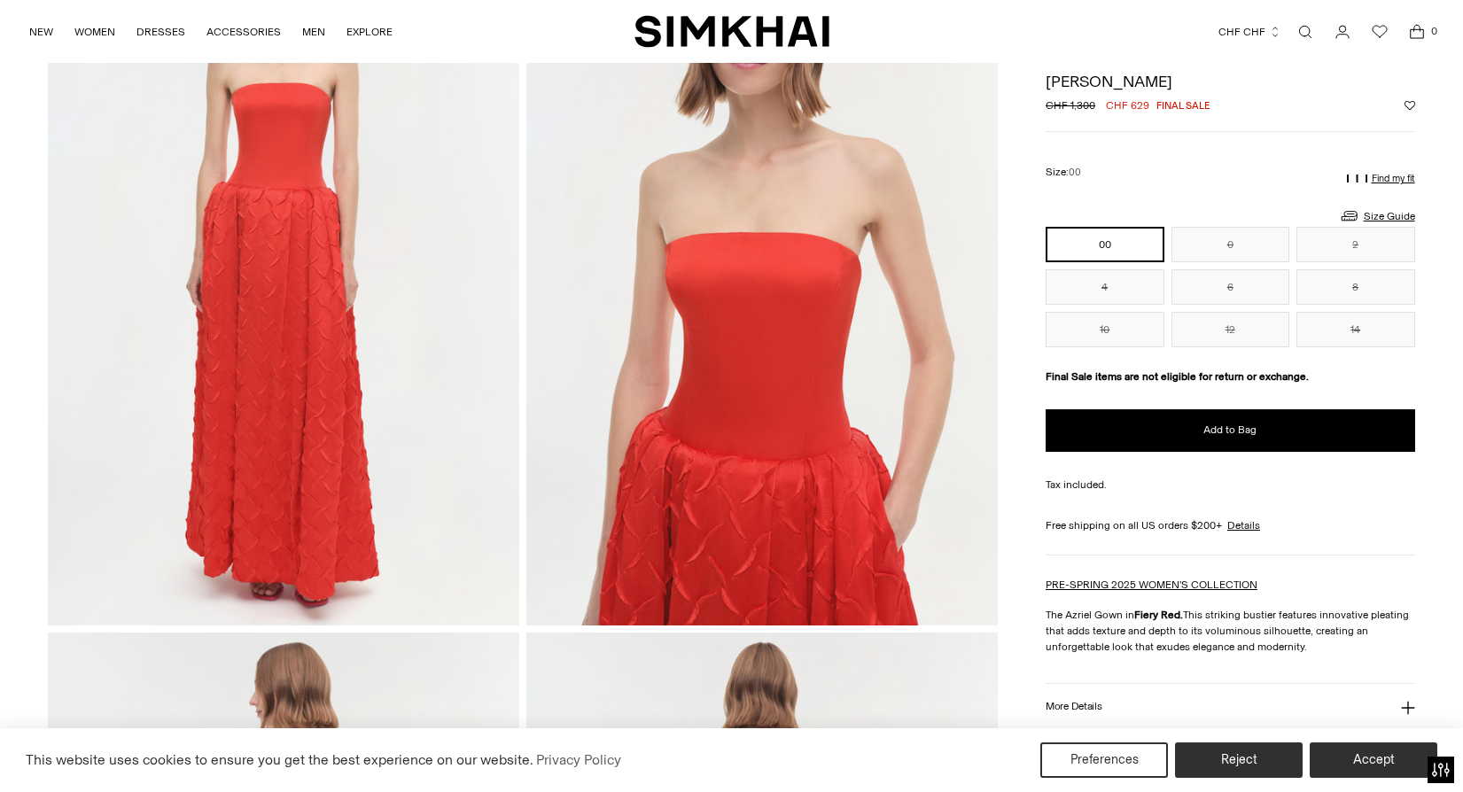
scroll to position [80, 0]
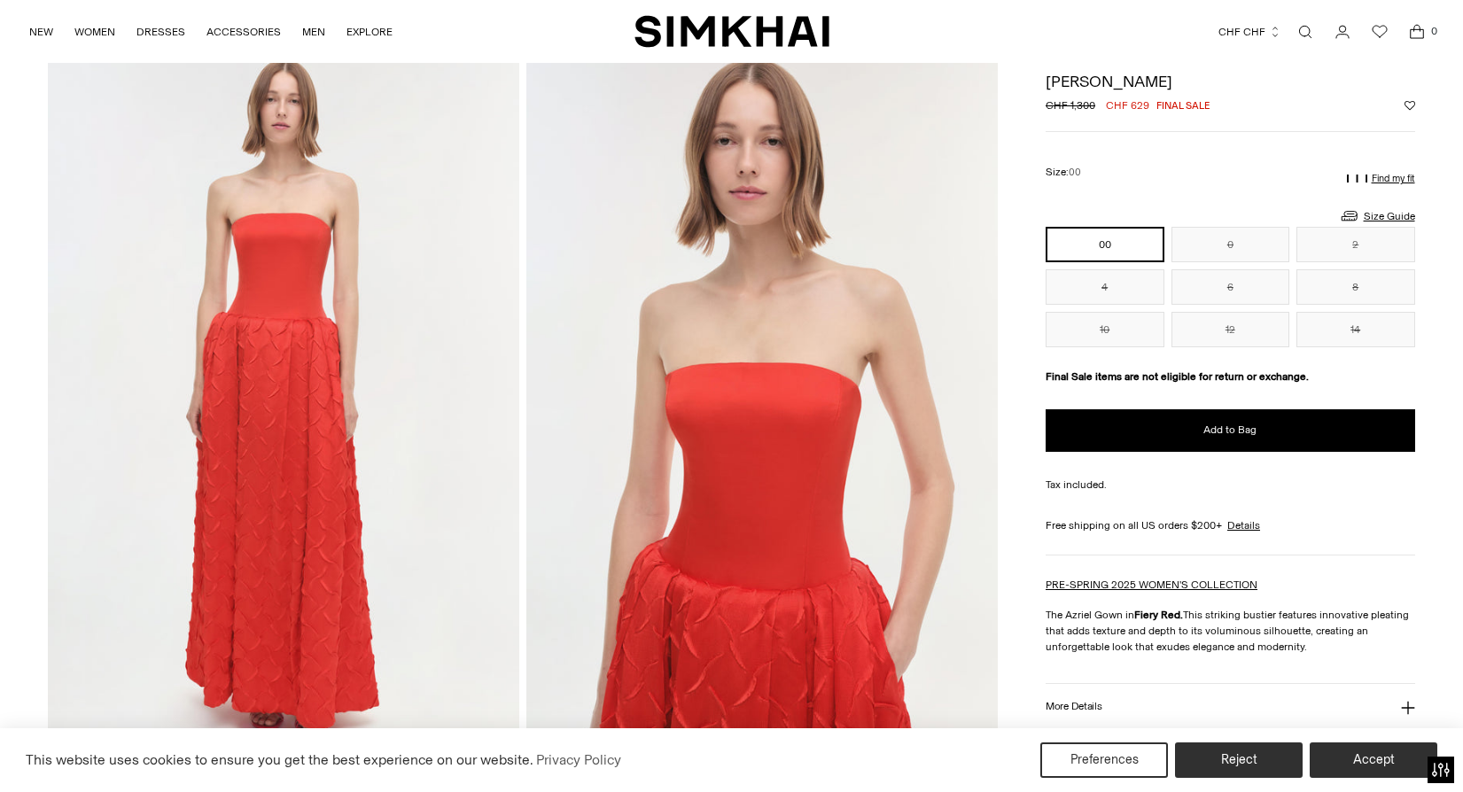
click at [1389, 175] on p "Find my fit" at bounding box center [1393, 179] width 43 height 11
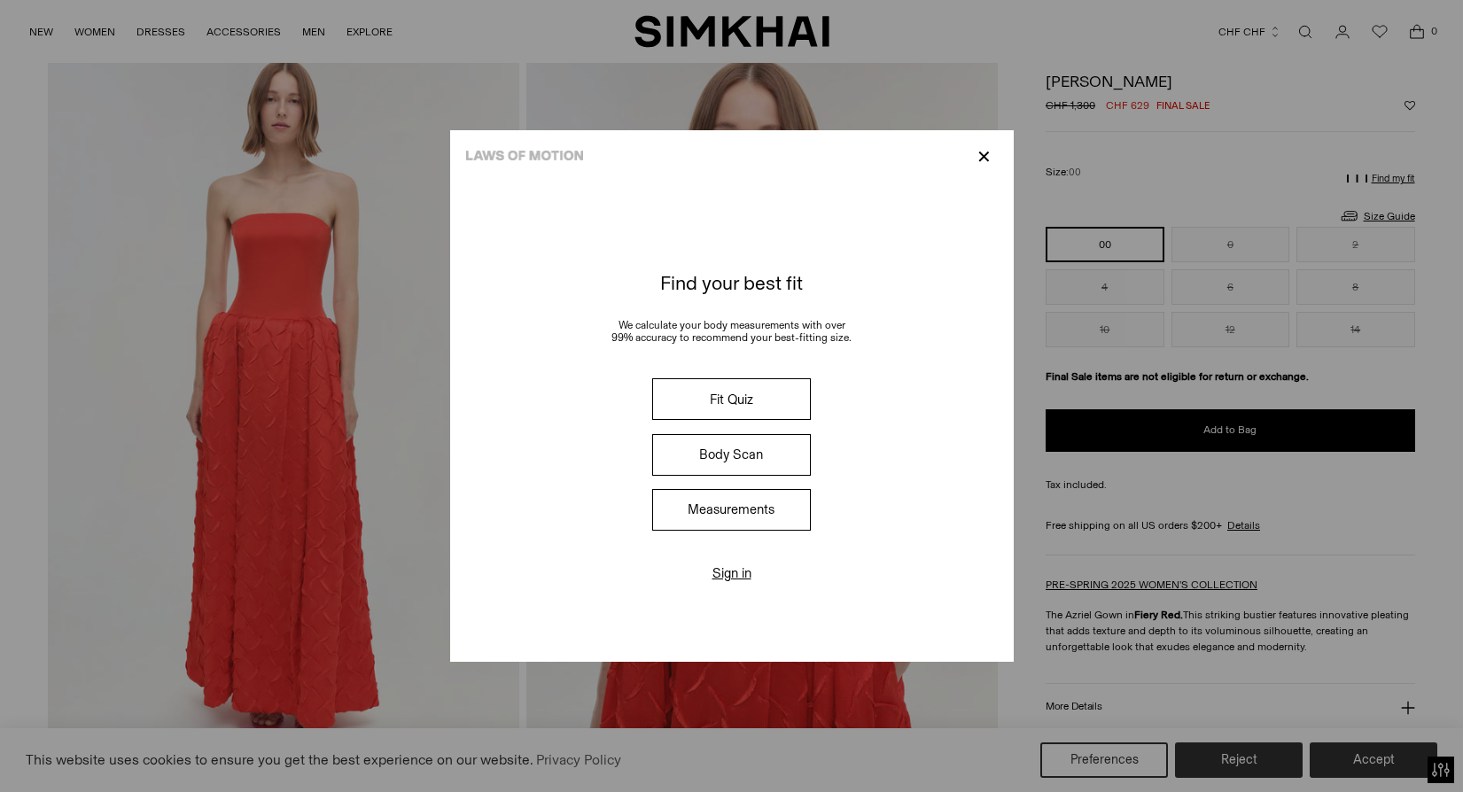
click at [683, 404] on button "Fit Quiz" at bounding box center [731, 399] width 158 height 42
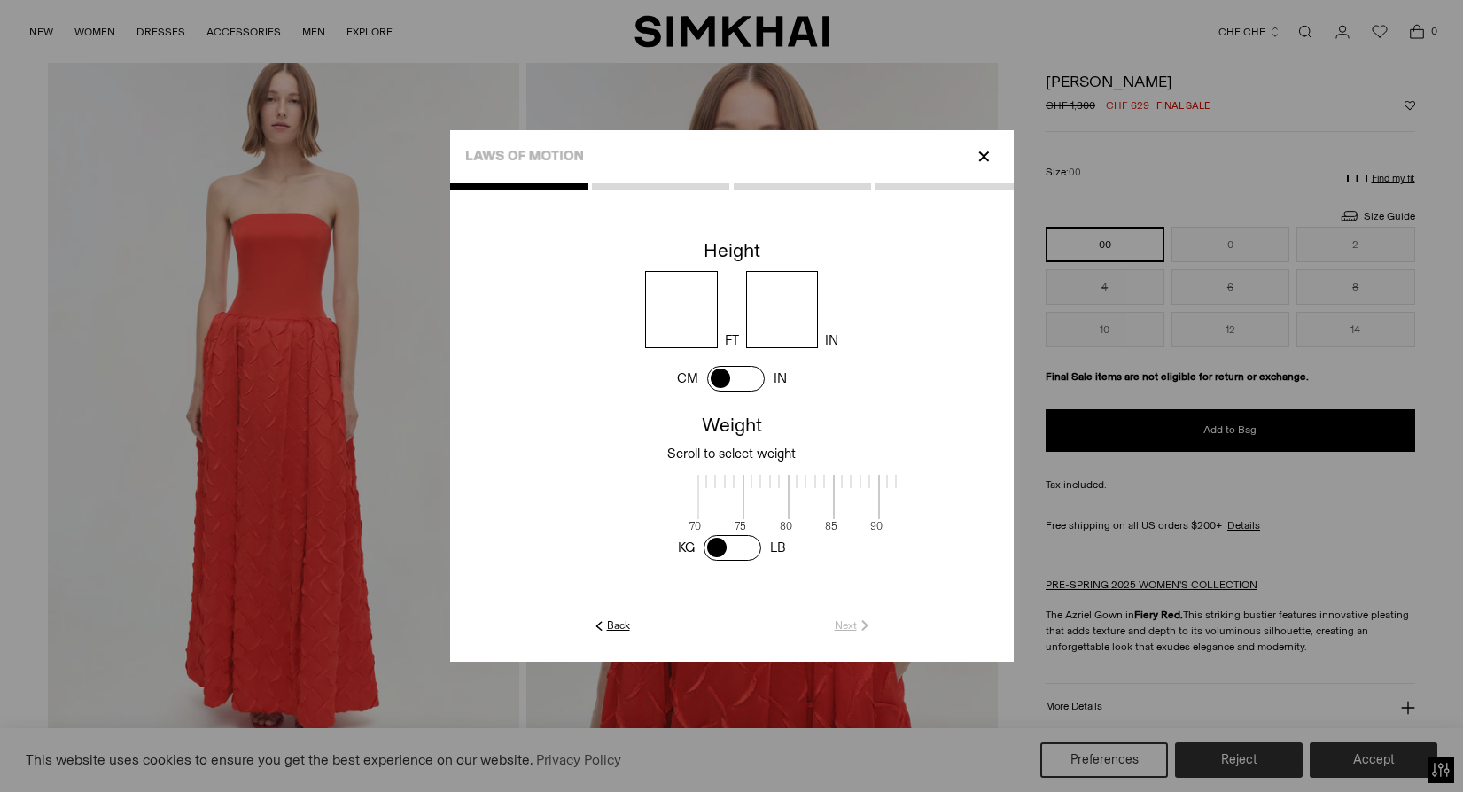
scroll to position [2, 576]
click at [992, 161] on p "✕" at bounding box center [984, 157] width 24 height 30
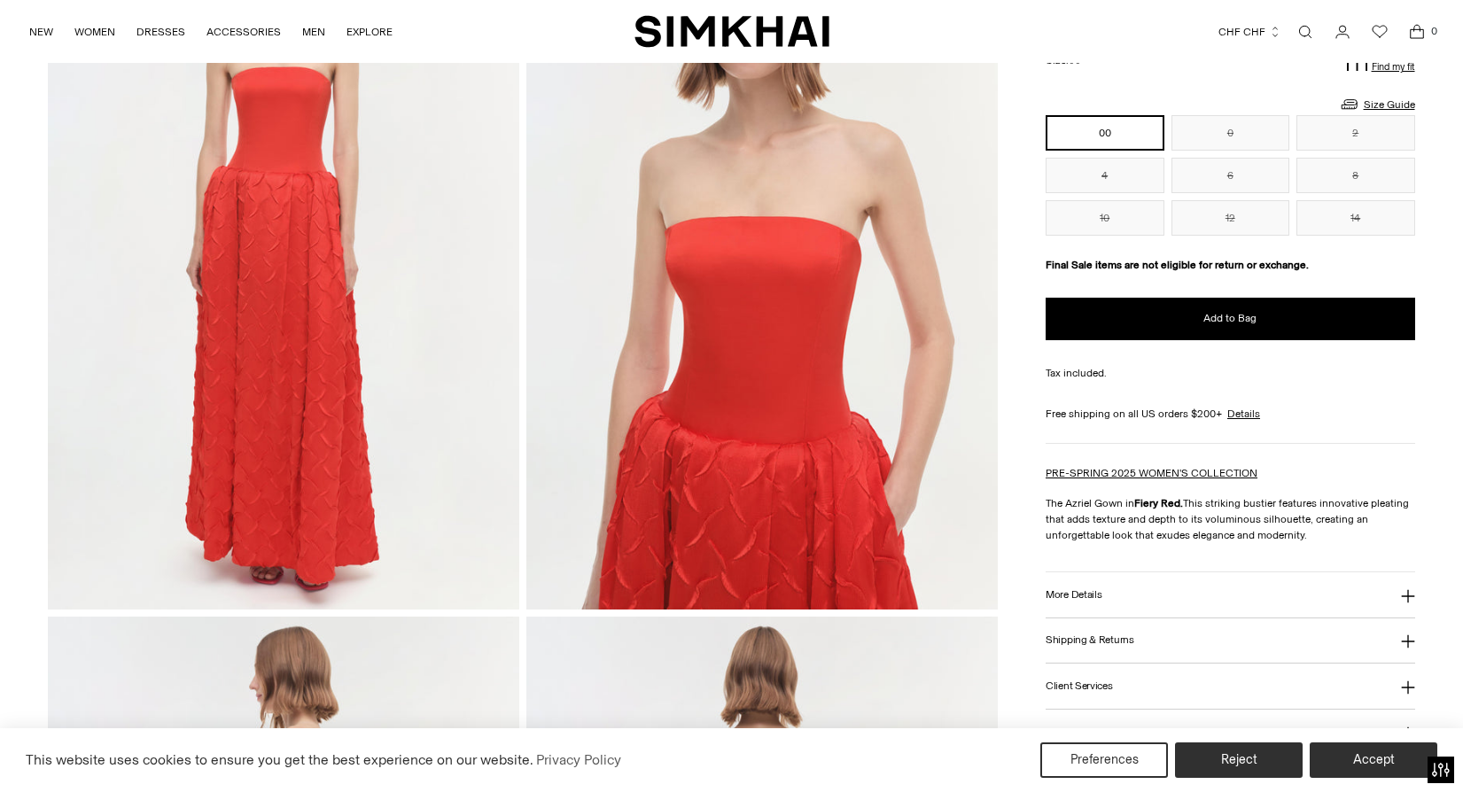
scroll to position [737, 0]
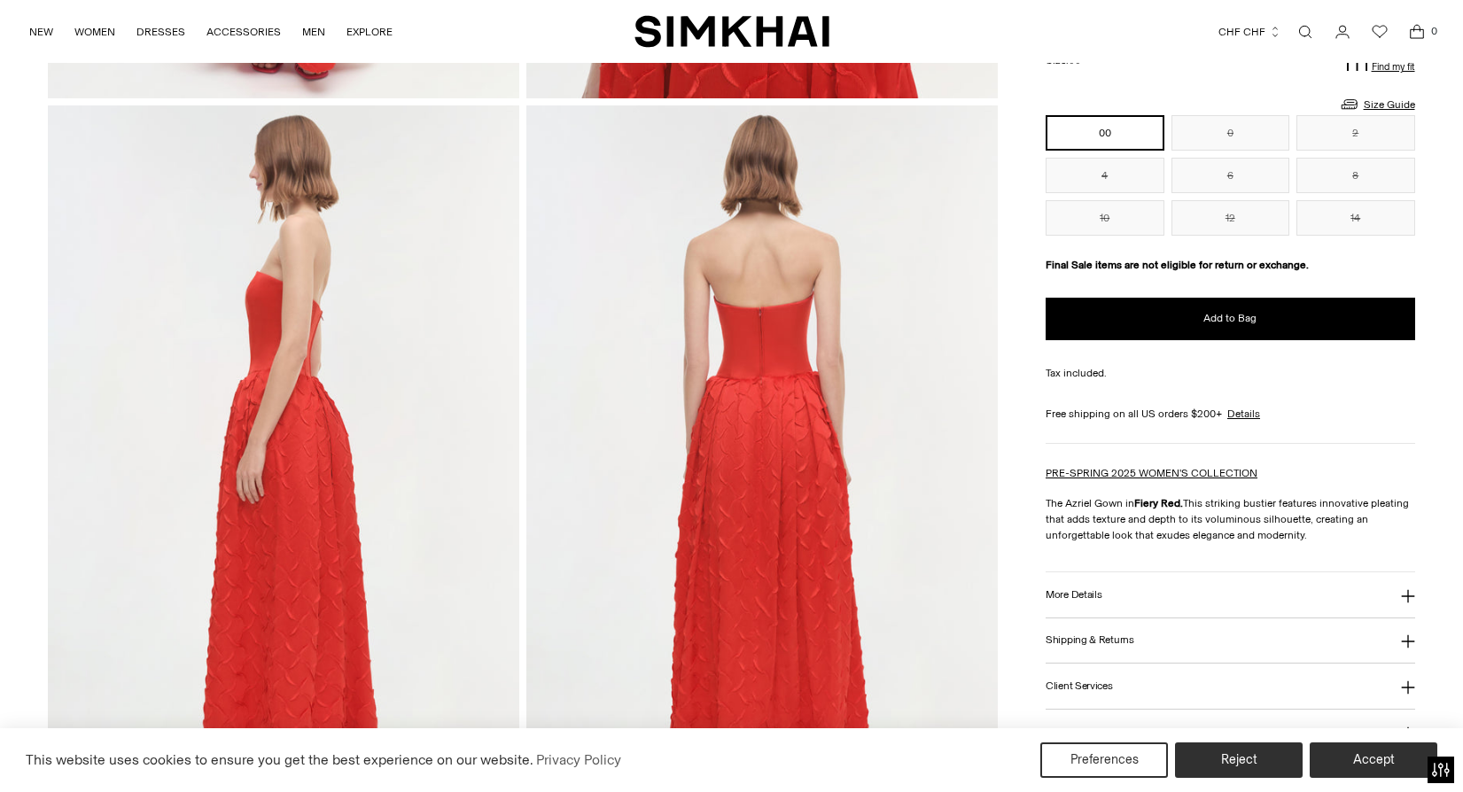
click at [1098, 574] on button "More Details" at bounding box center [1231, 594] width 370 height 45
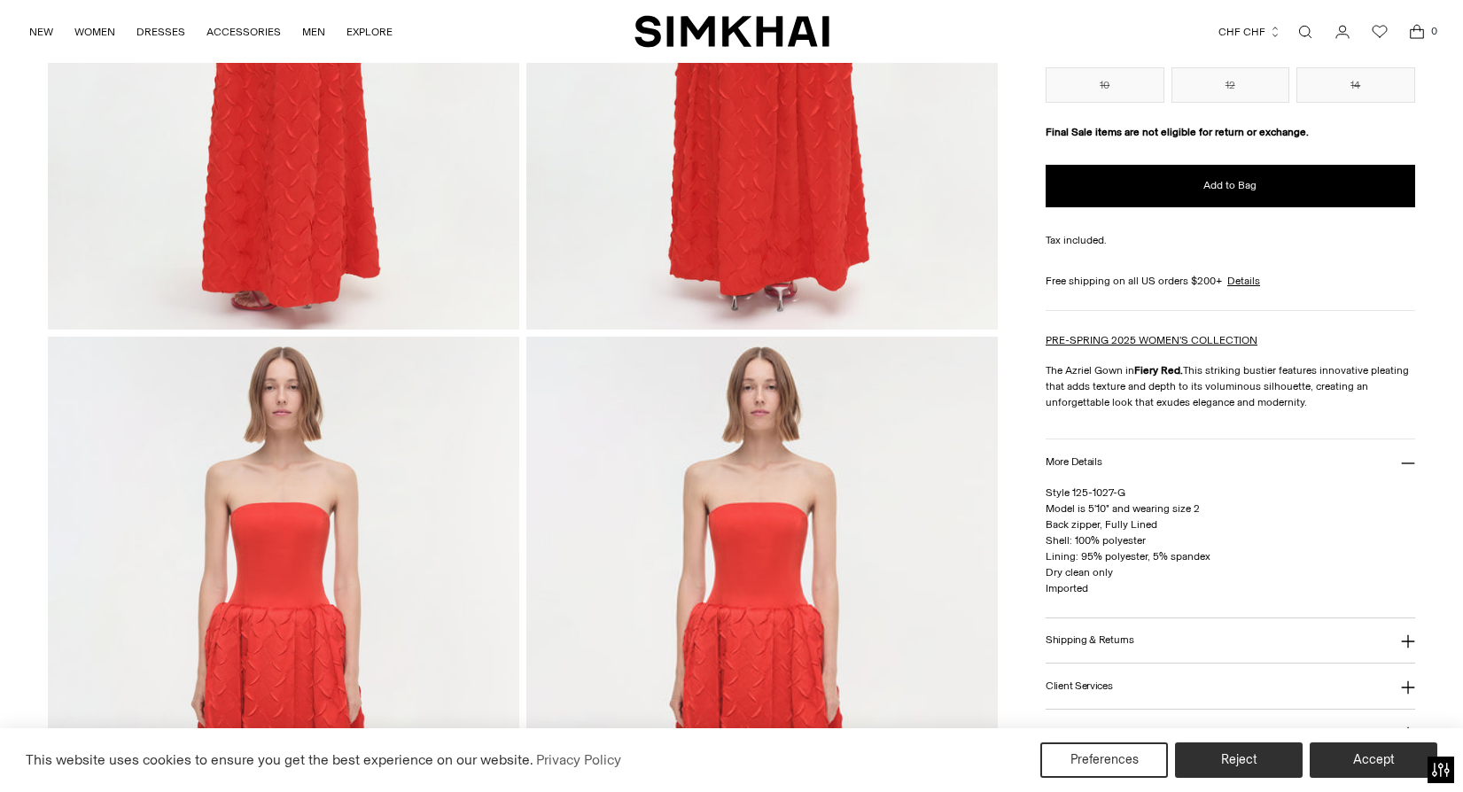
scroll to position [1950, 0]
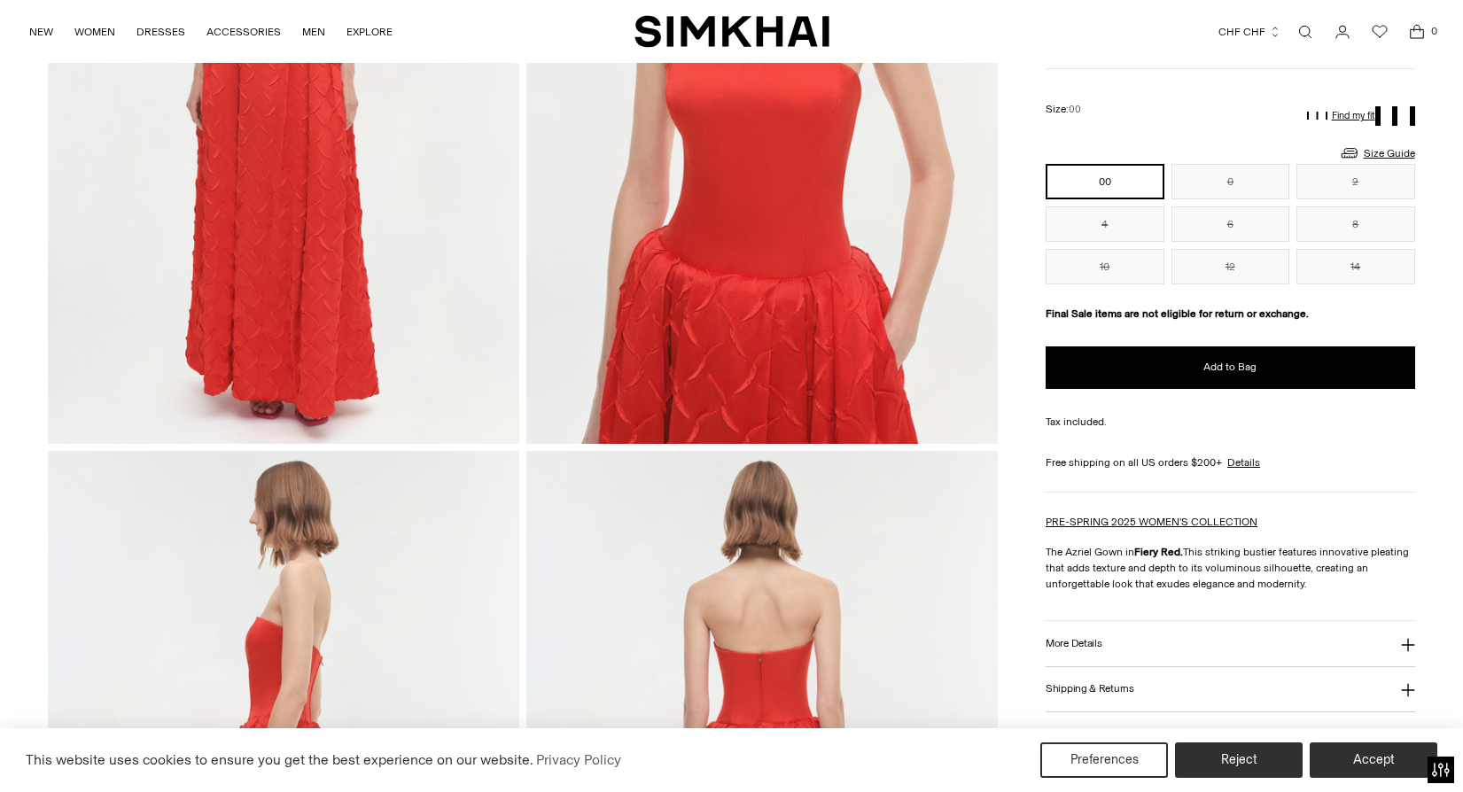
scroll to position [761, 0]
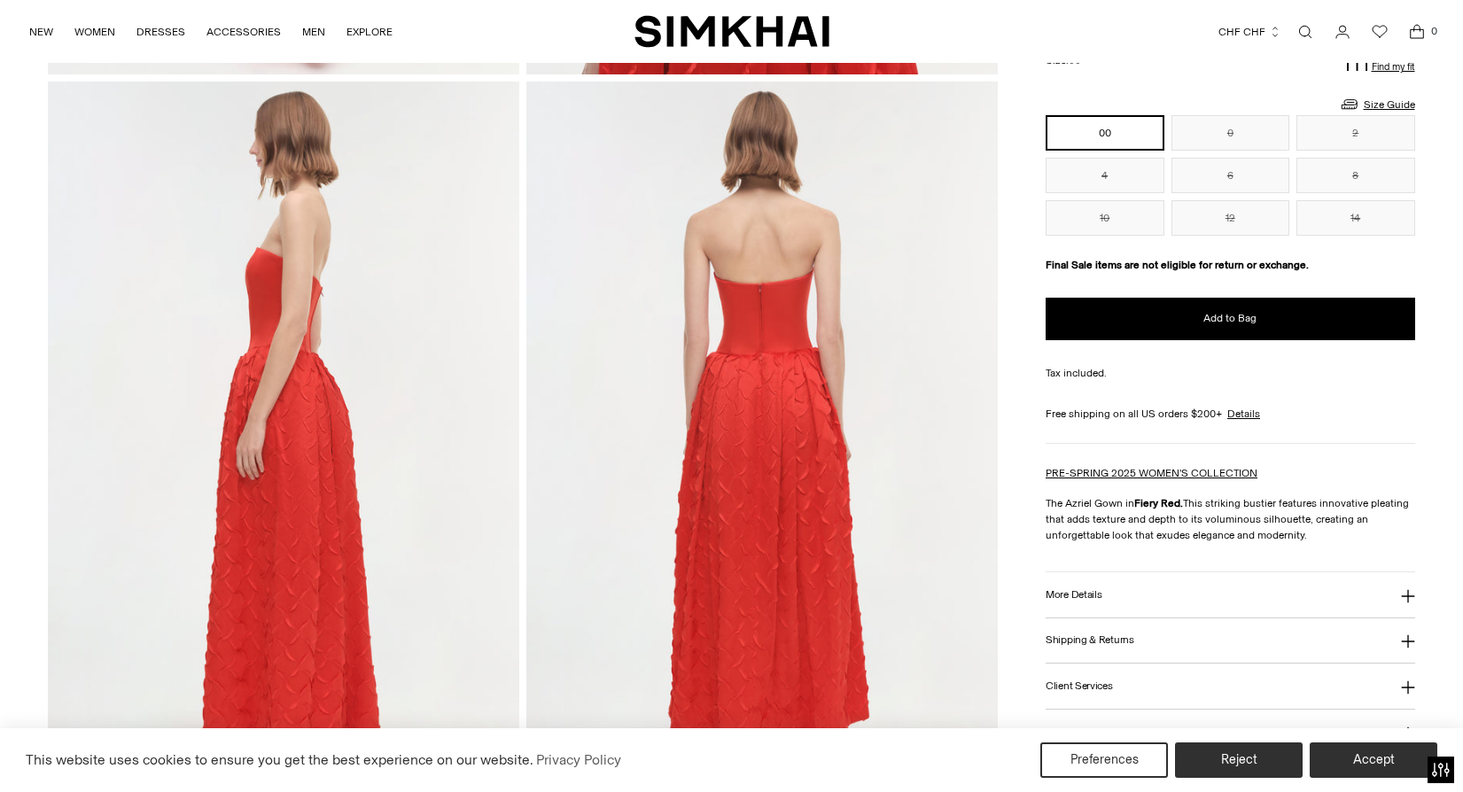
click at [715, 415] on img at bounding box center [761, 435] width 471 height 706
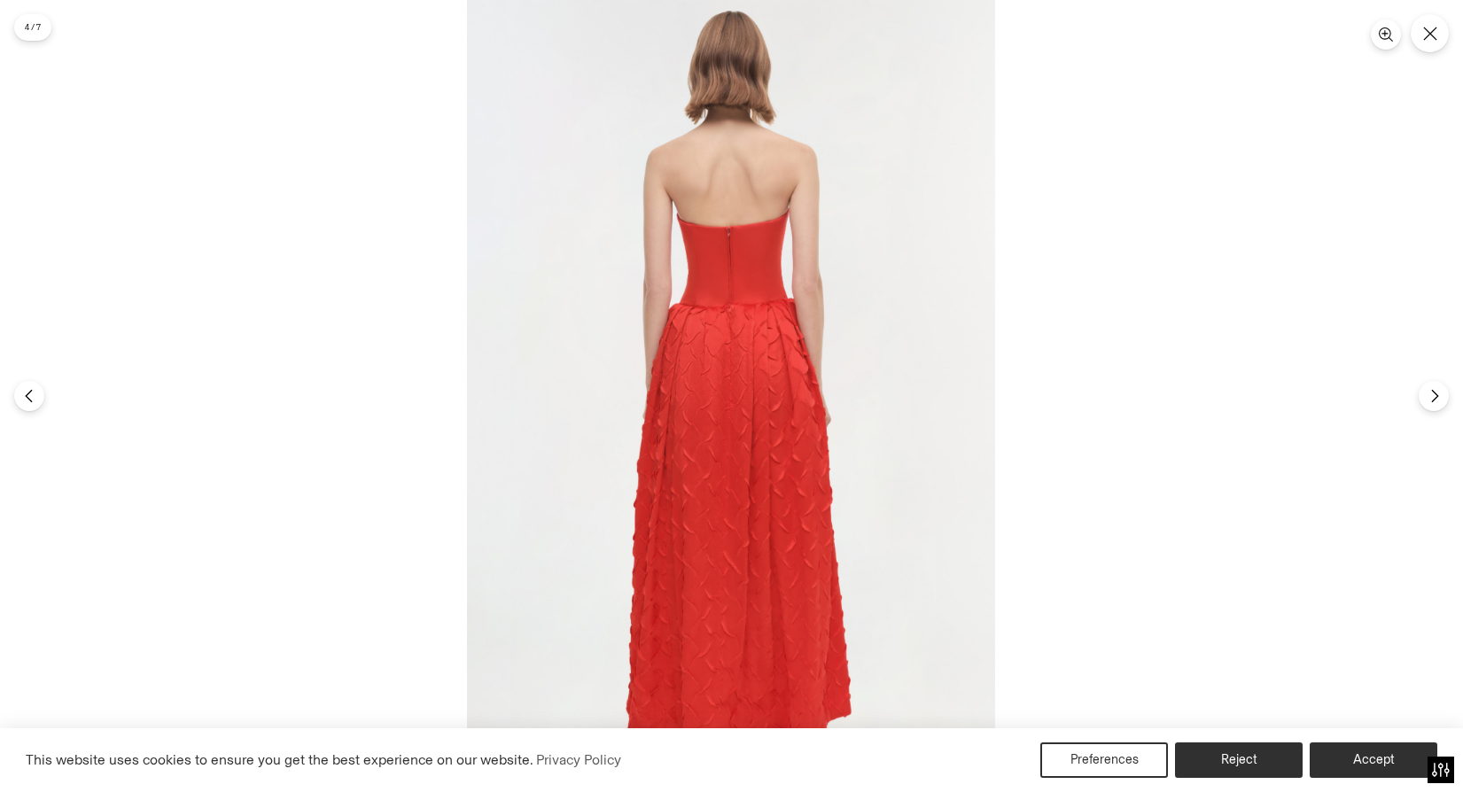
click at [763, 449] on img at bounding box center [731, 396] width 528 height 792
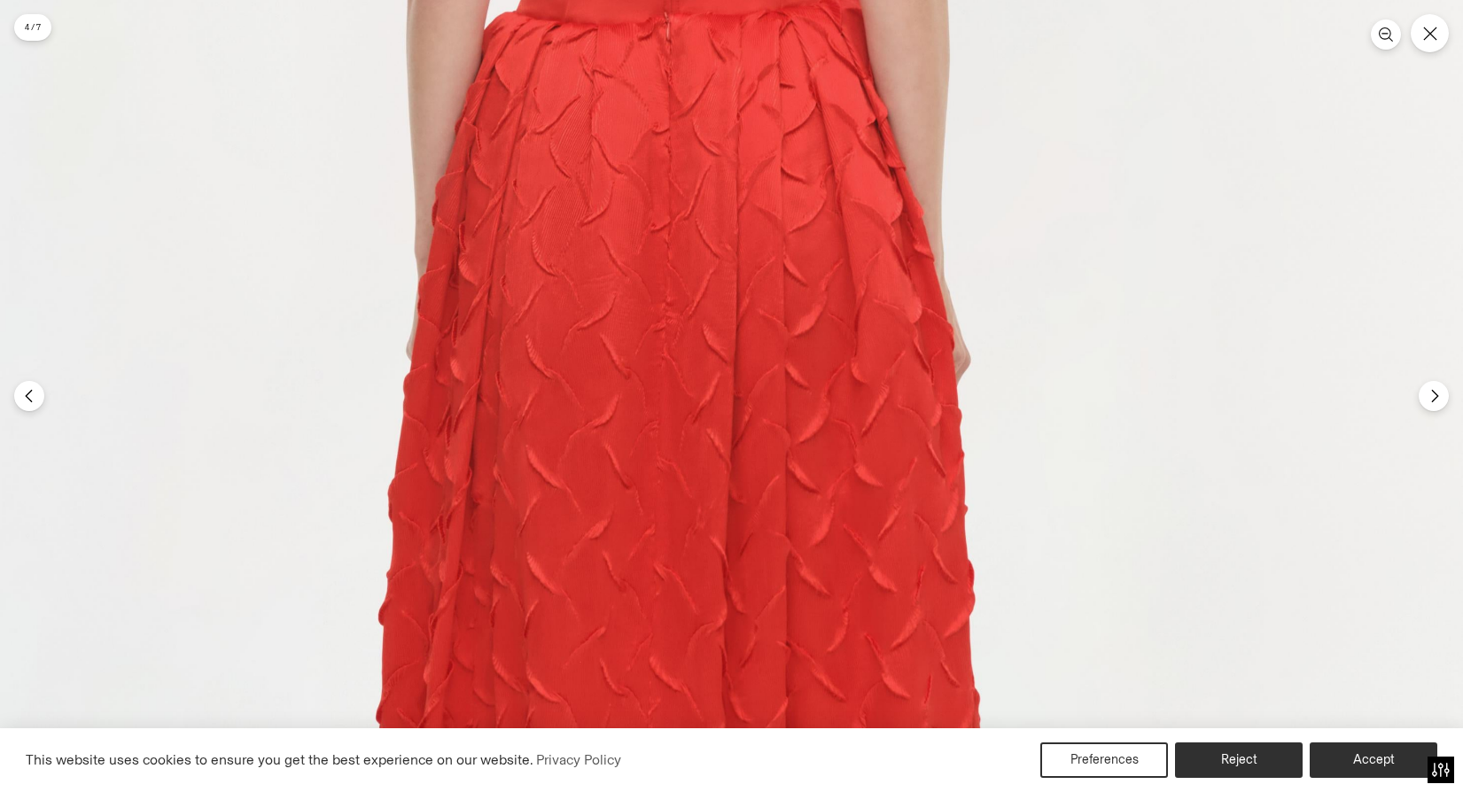
click at [763, 440] on img at bounding box center [671, 289] width 1584 height 2377
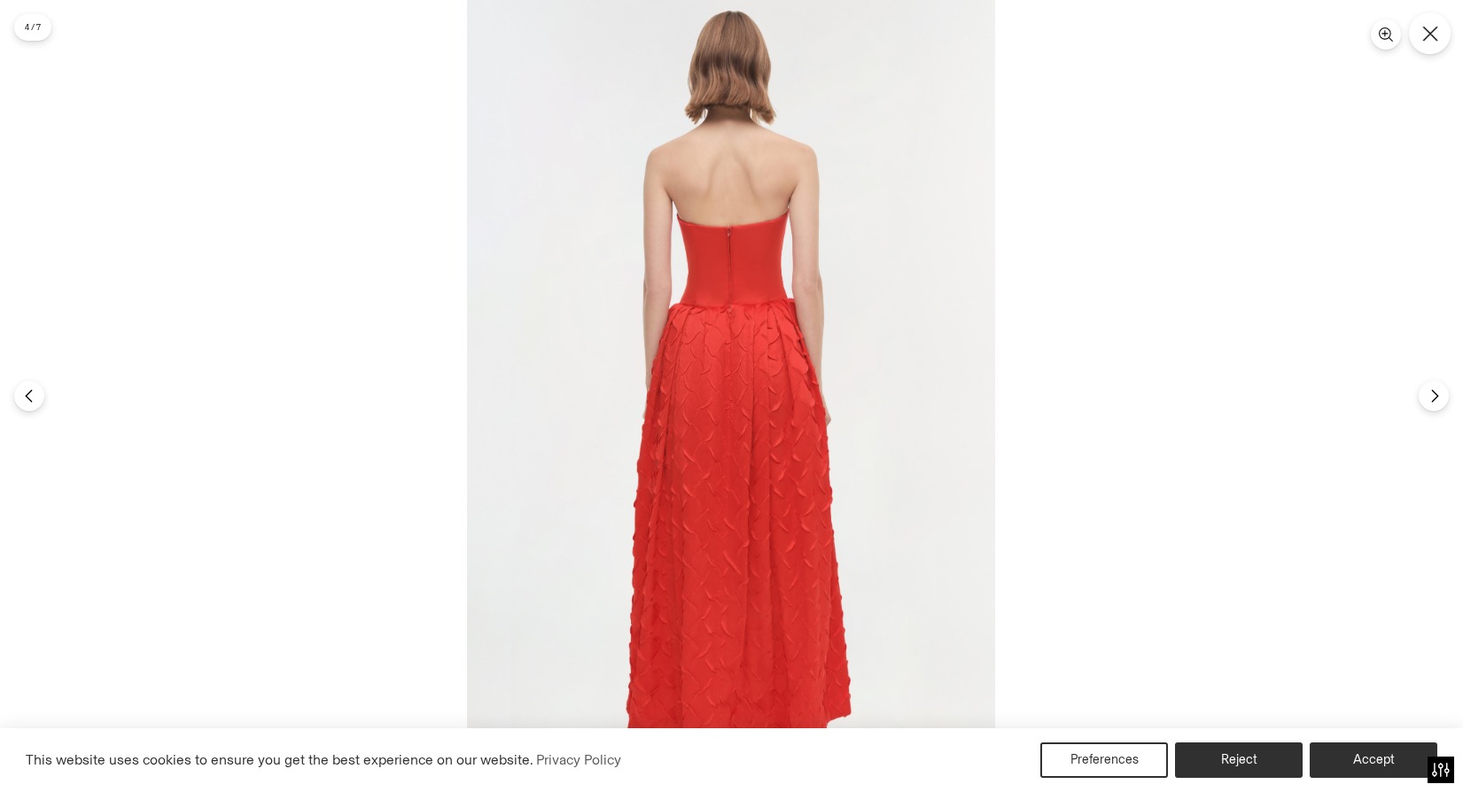
click at [1436, 44] on button "Close" at bounding box center [1430, 33] width 42 height 42
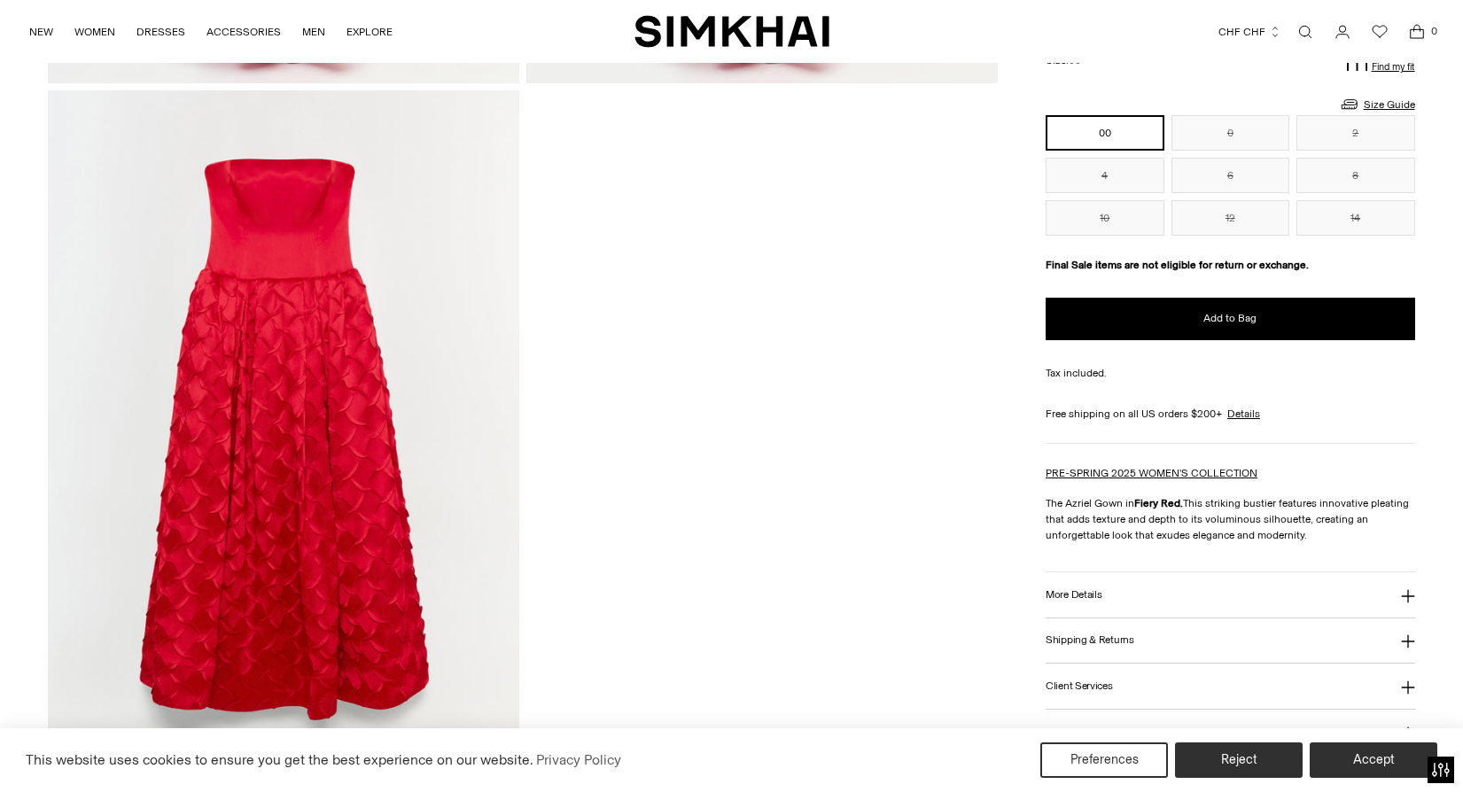
scroll to position [2230, 0]
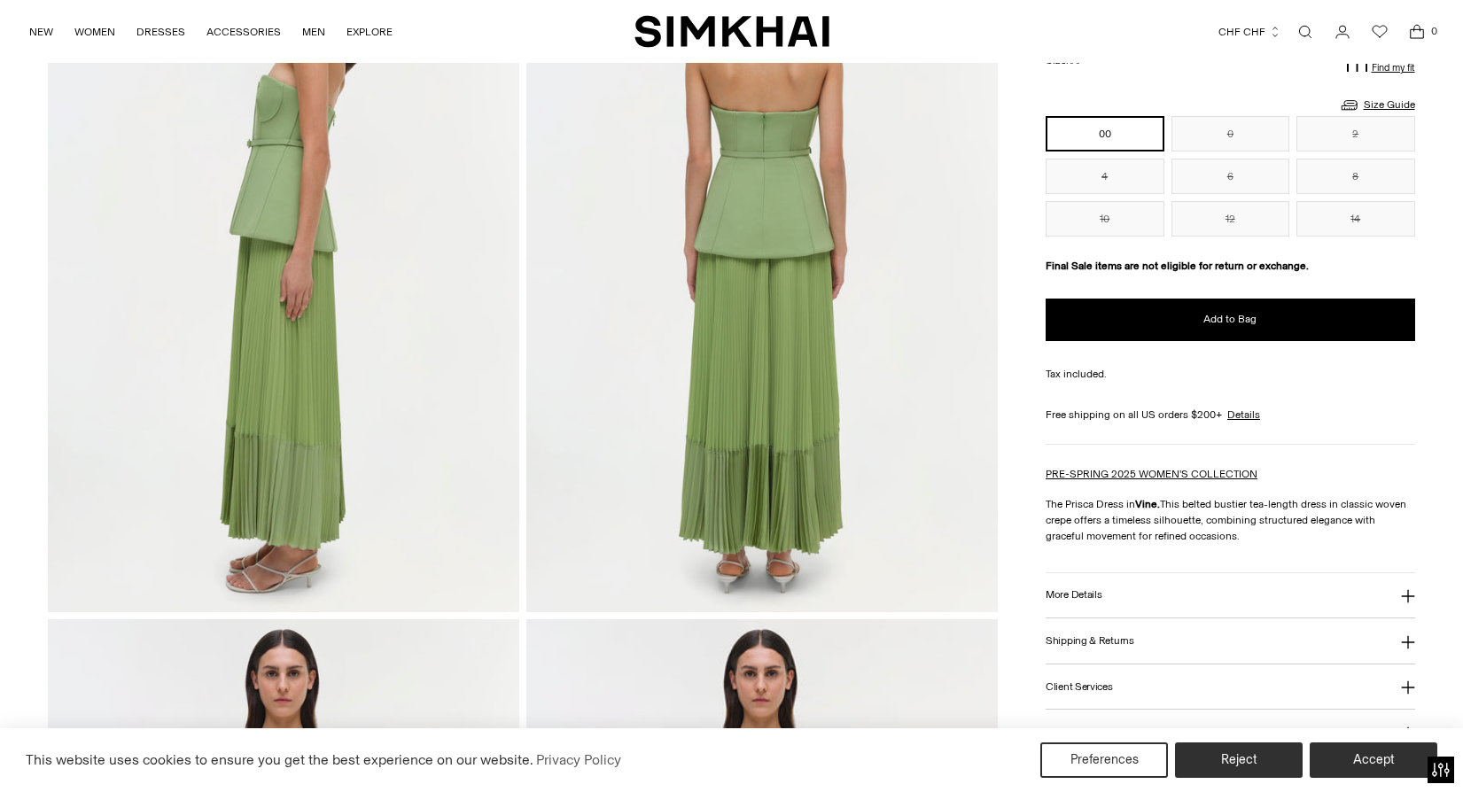
scroll to position [939, 0]
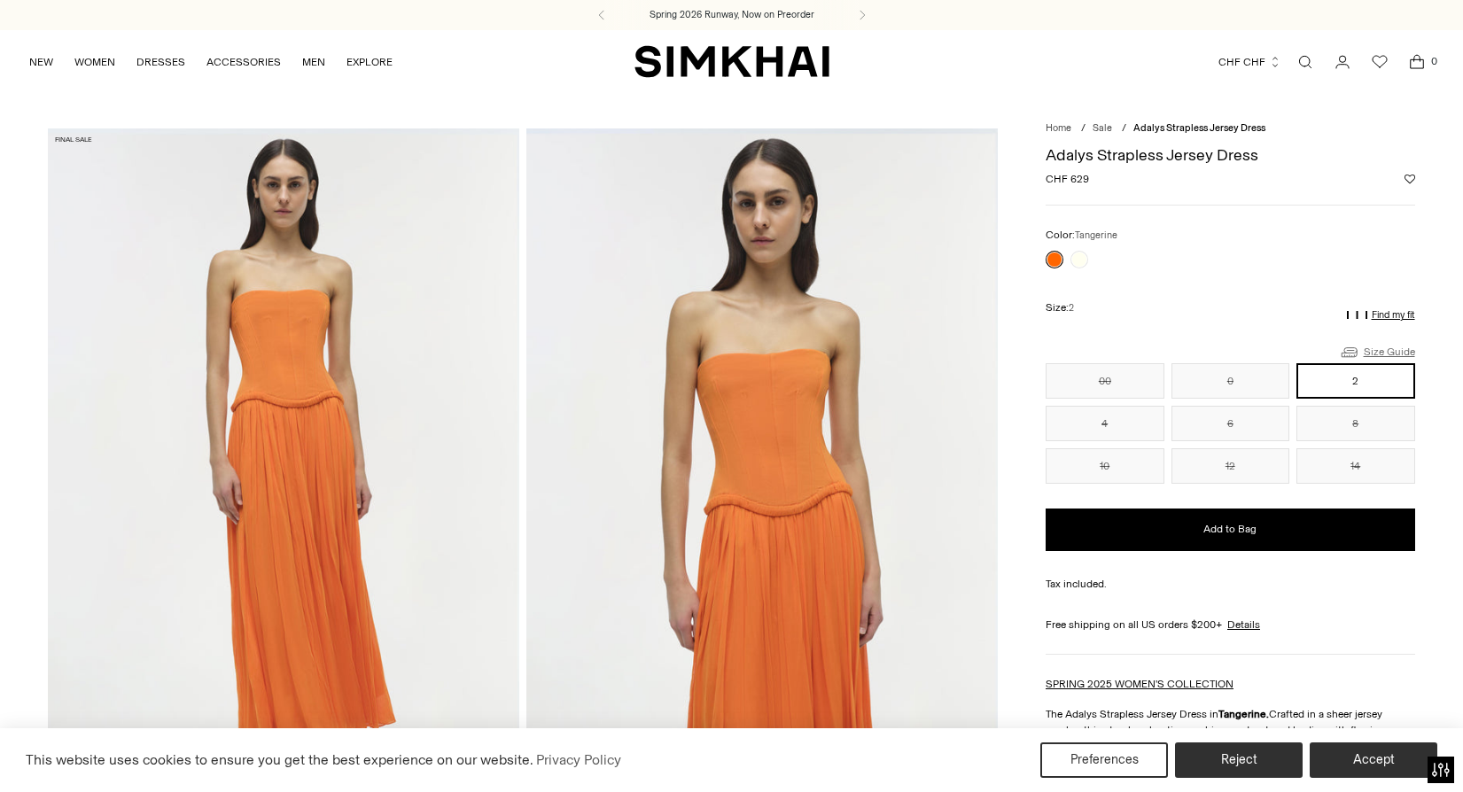
click at [1363, 345] on link "Size Guide" at bounding box center [1377, 352] width 76 height 22
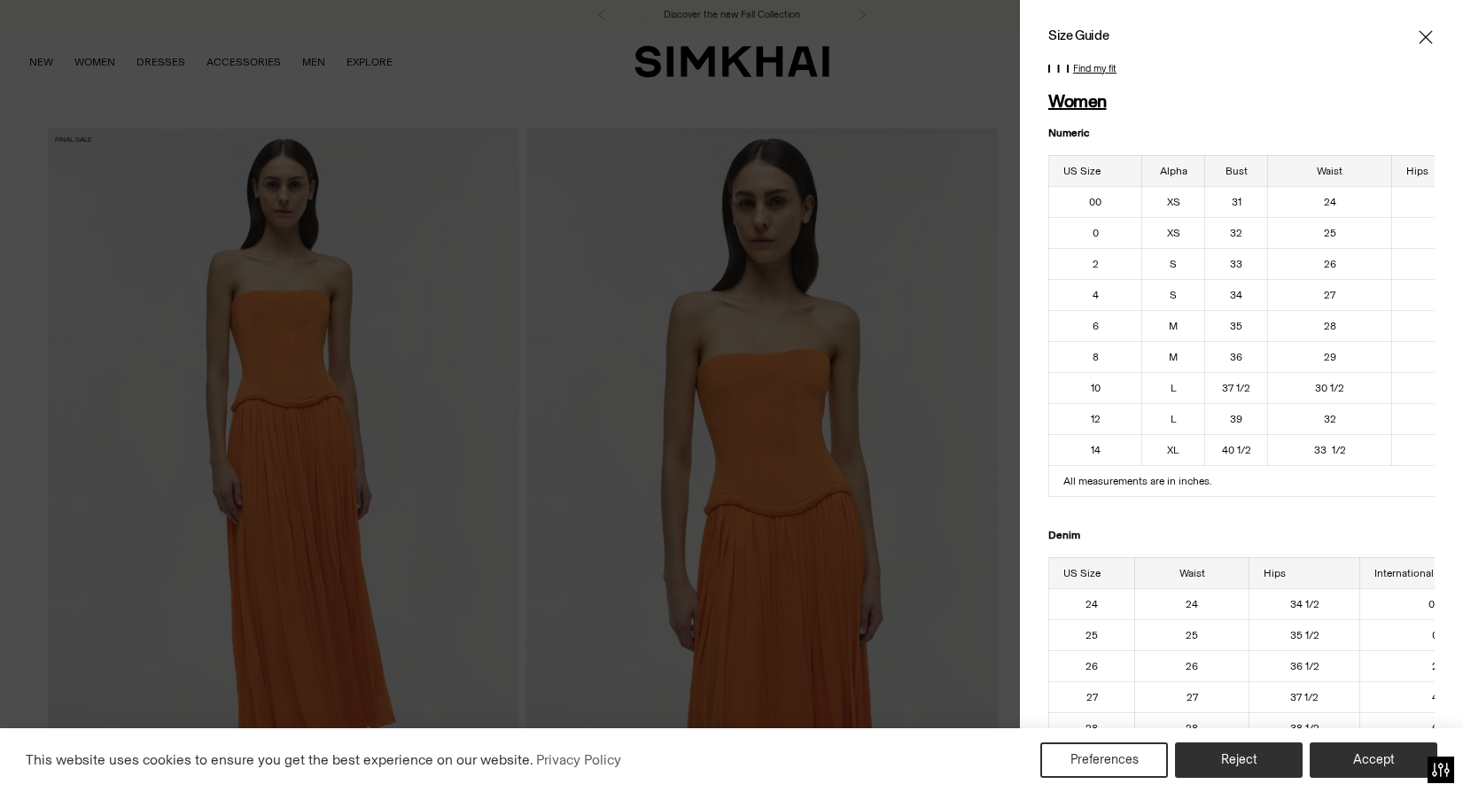
click at [637, 432] on div at bounding box center [731, 396] width 1463 height 792
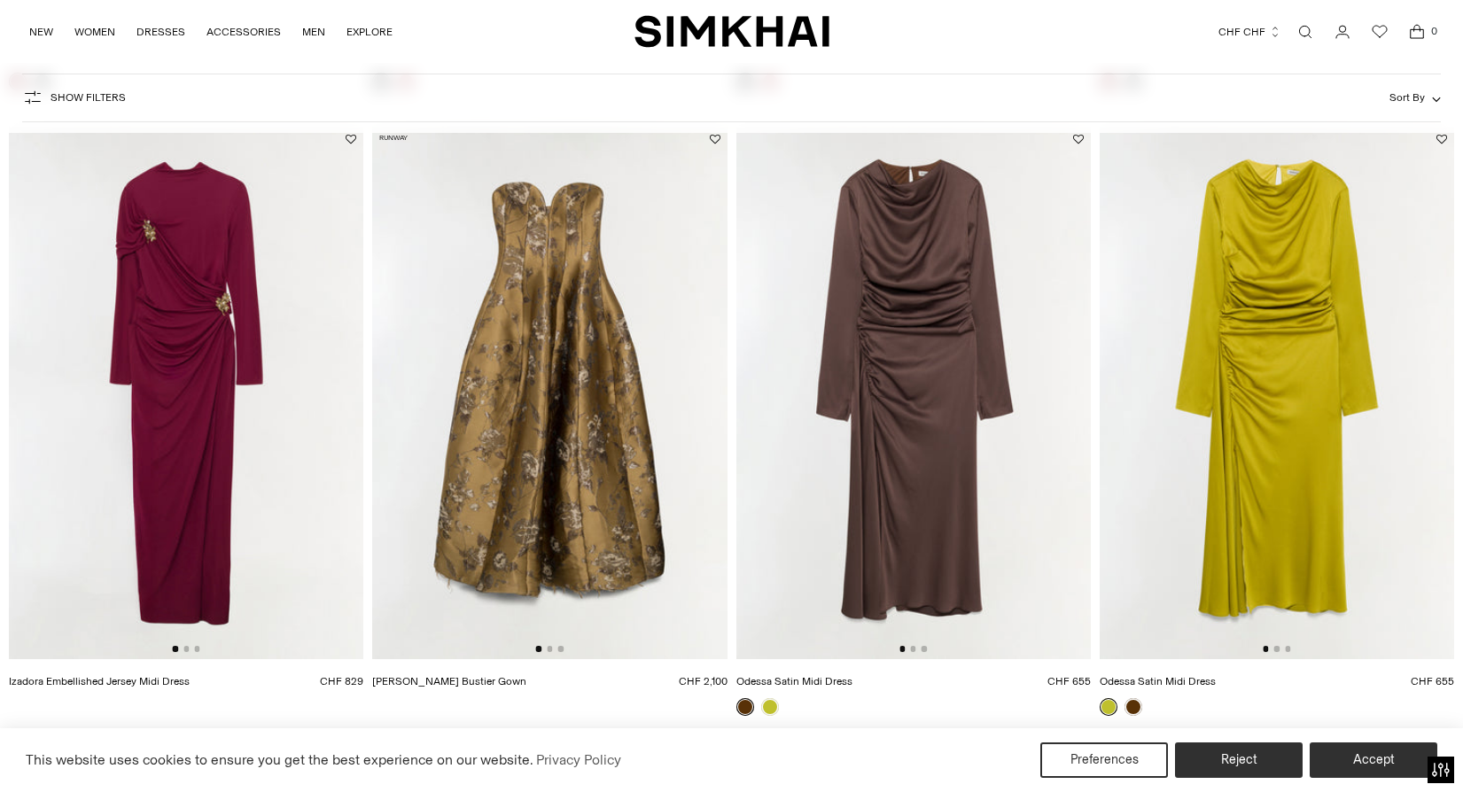
scroll to position [742, 0]
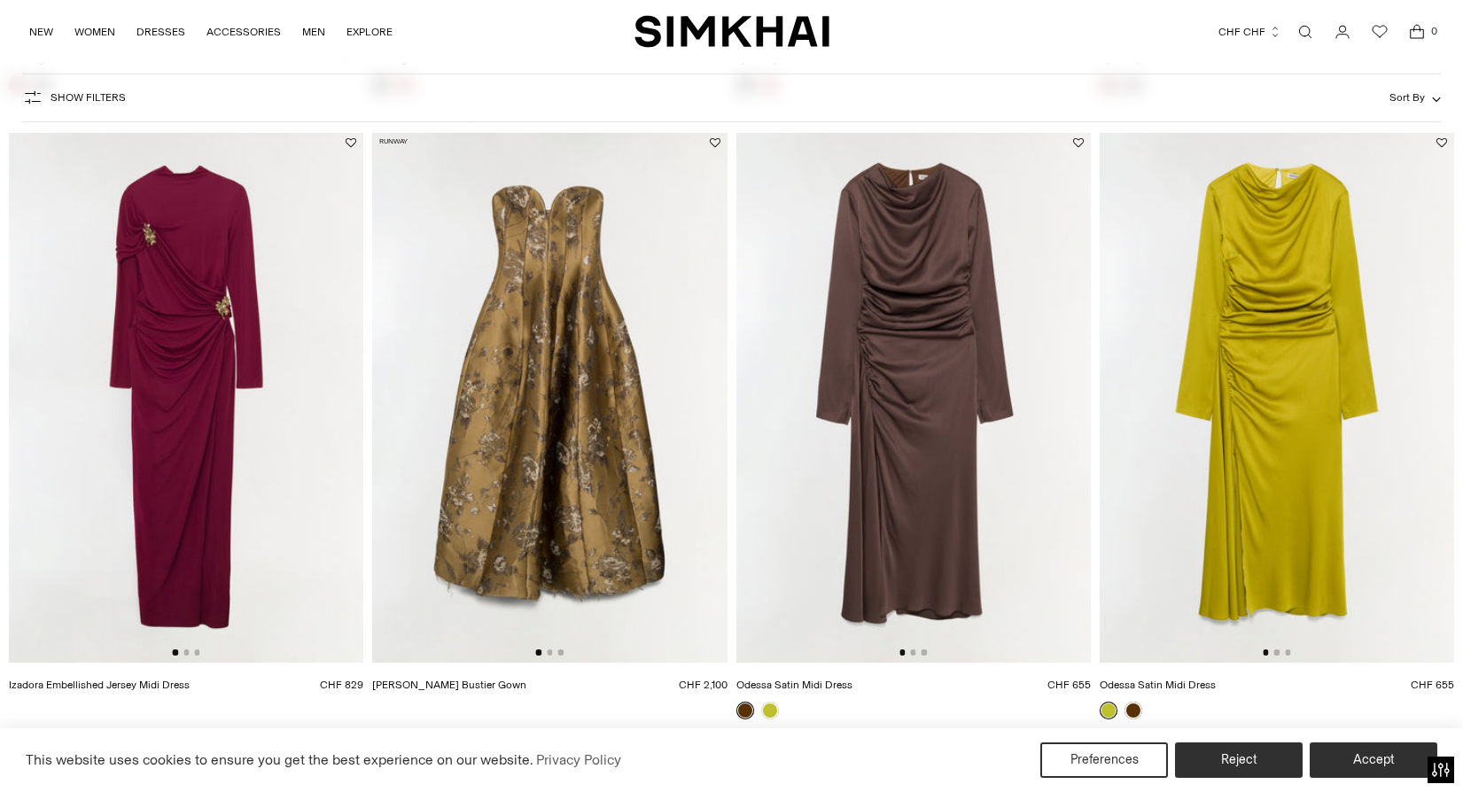
click at [537, 323] on img at bounding box center [549, 396] width 354 height 532
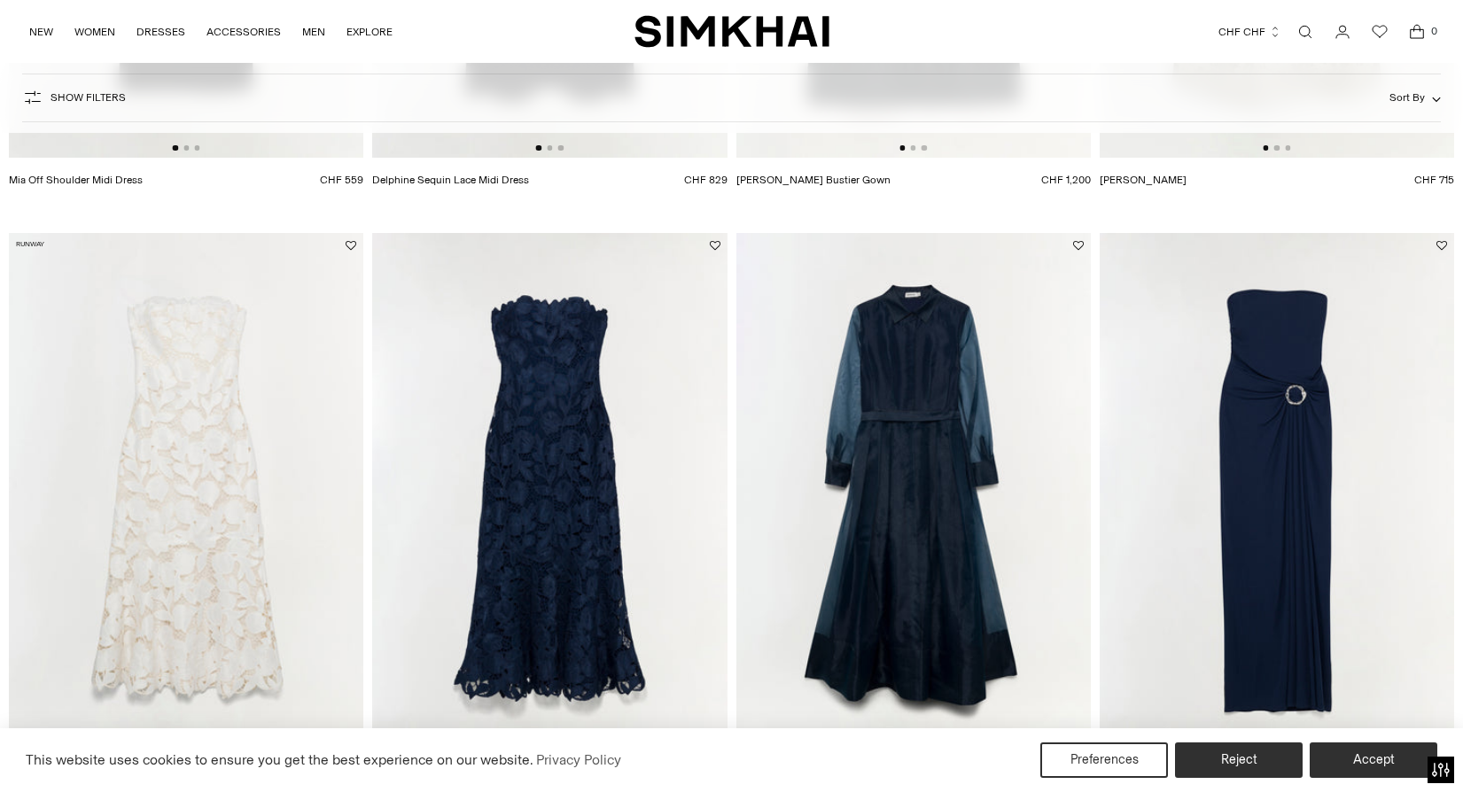
scroll to position [1671, 0]
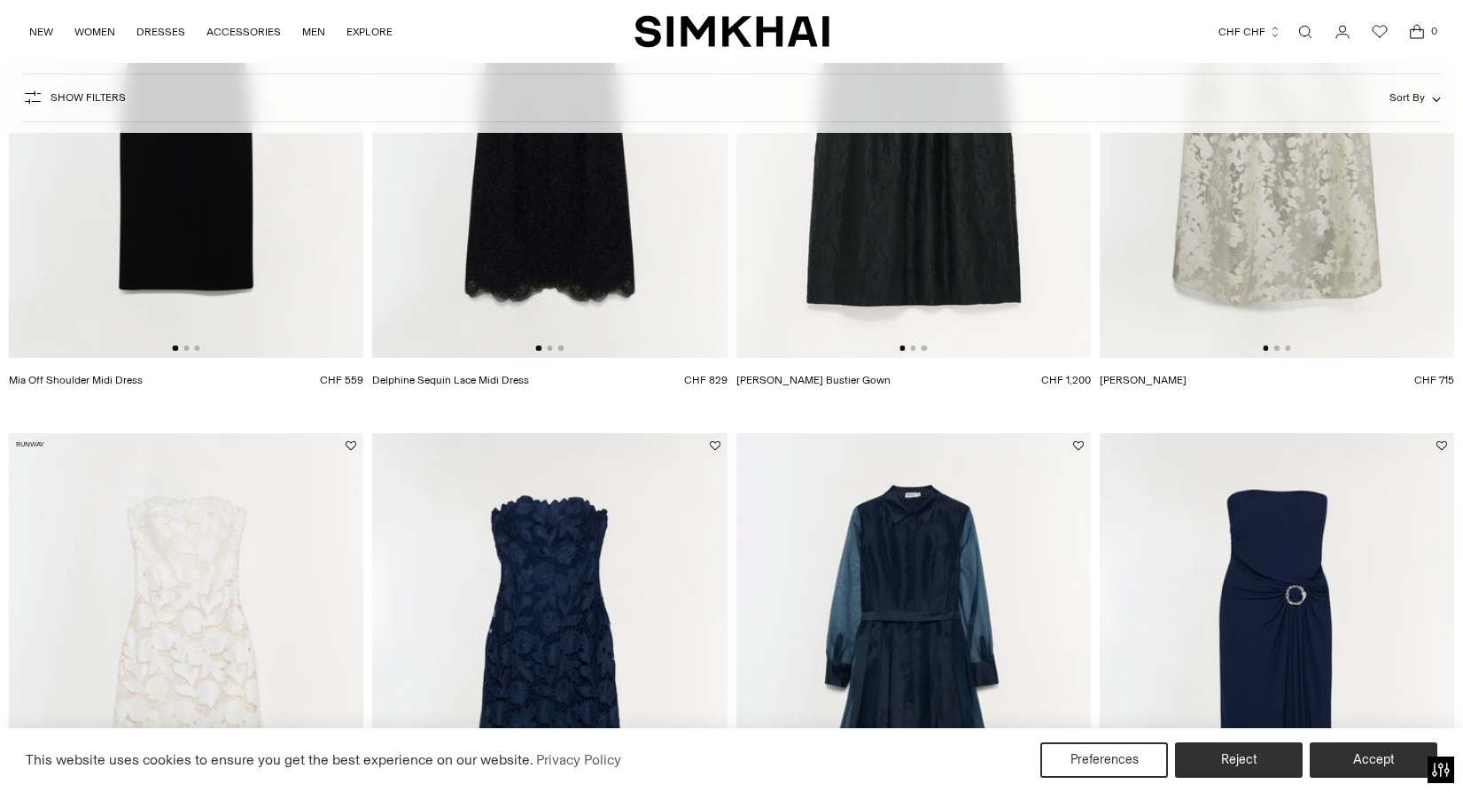
click at [1257, 215] on img at bounding box center [1277, 92] width 354 height 532
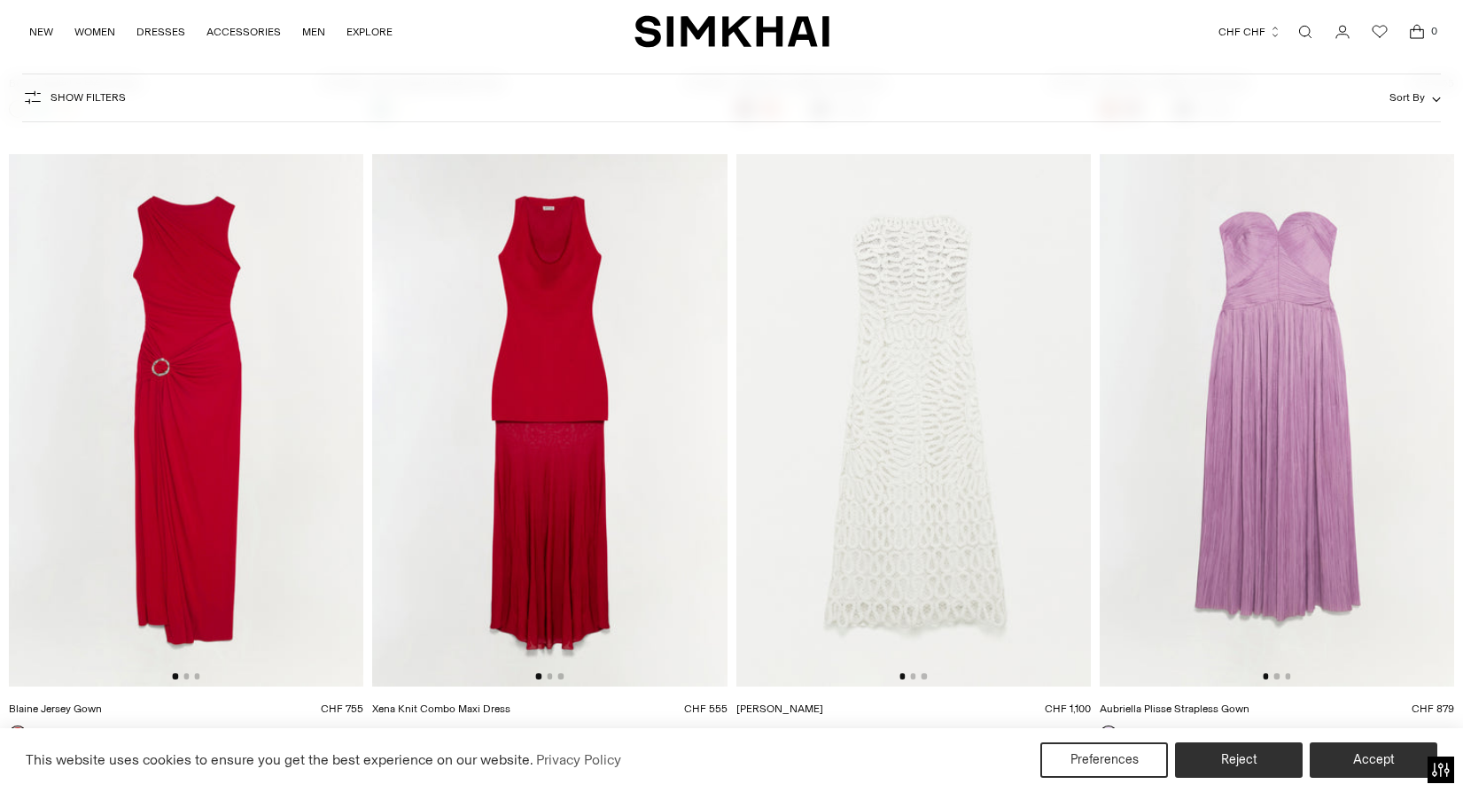
scroll to position [4461, 0]
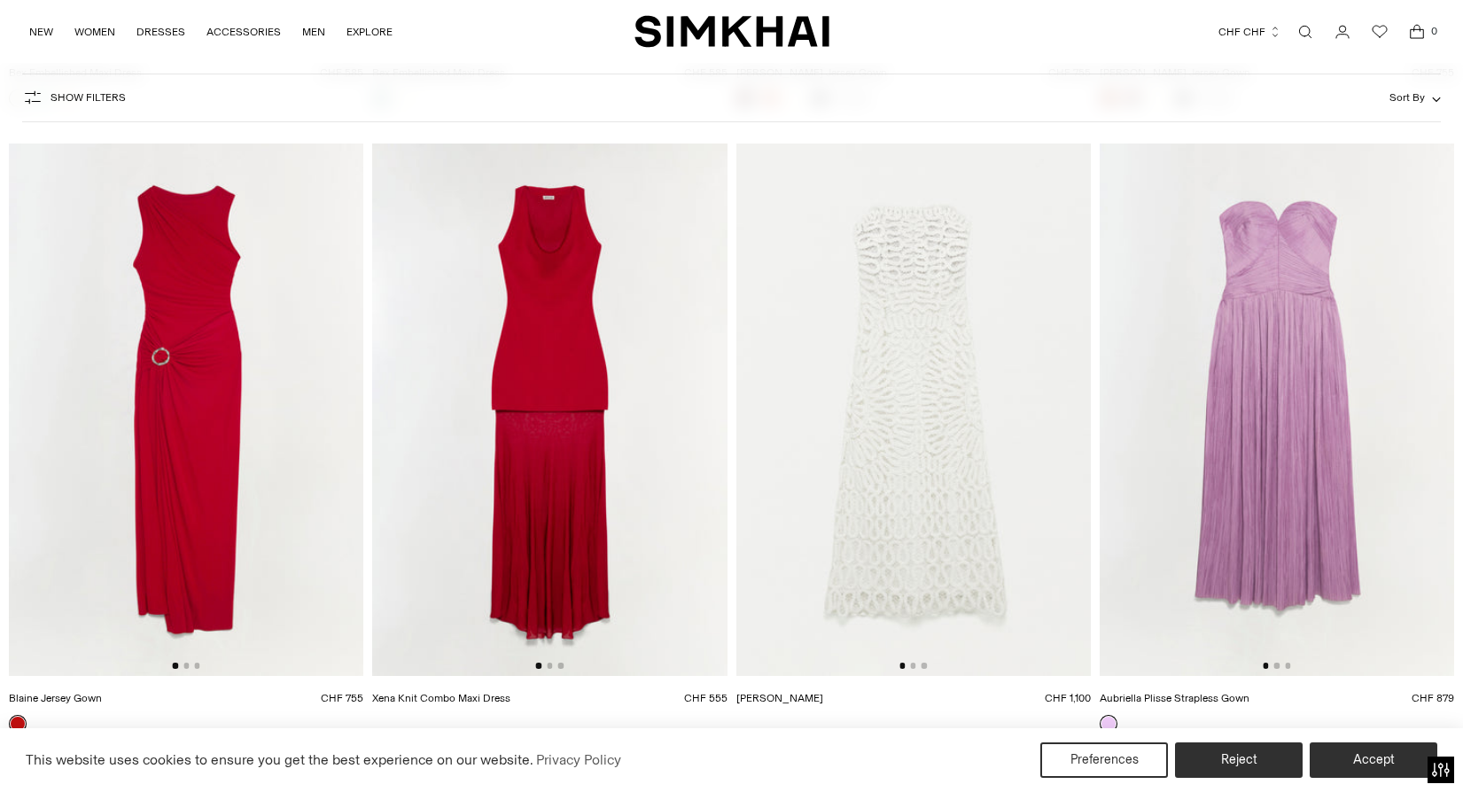
click at [1239, 446] on img at bounding box center [1277, 410] width 354 height 532
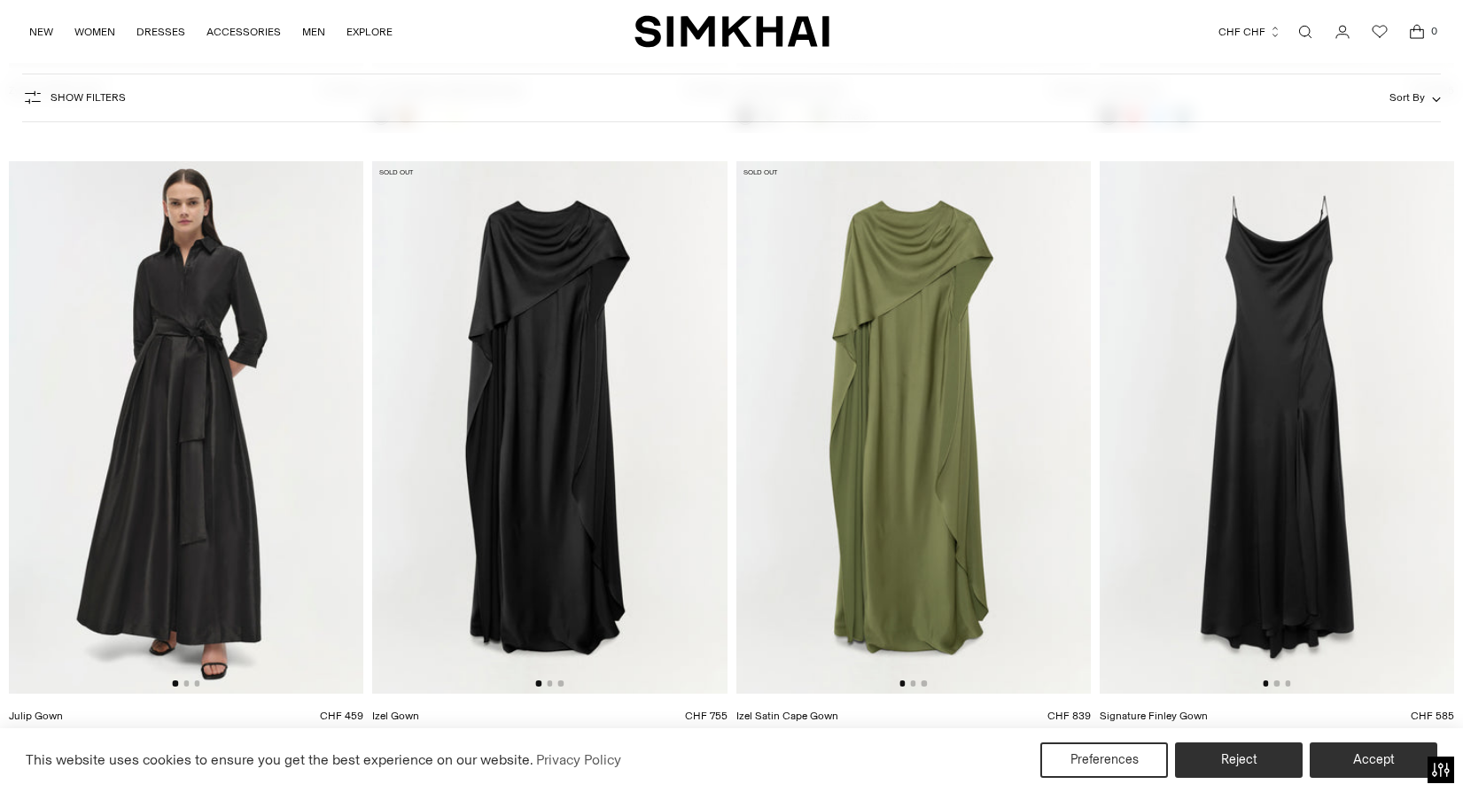
scroll to position [5695, 0]
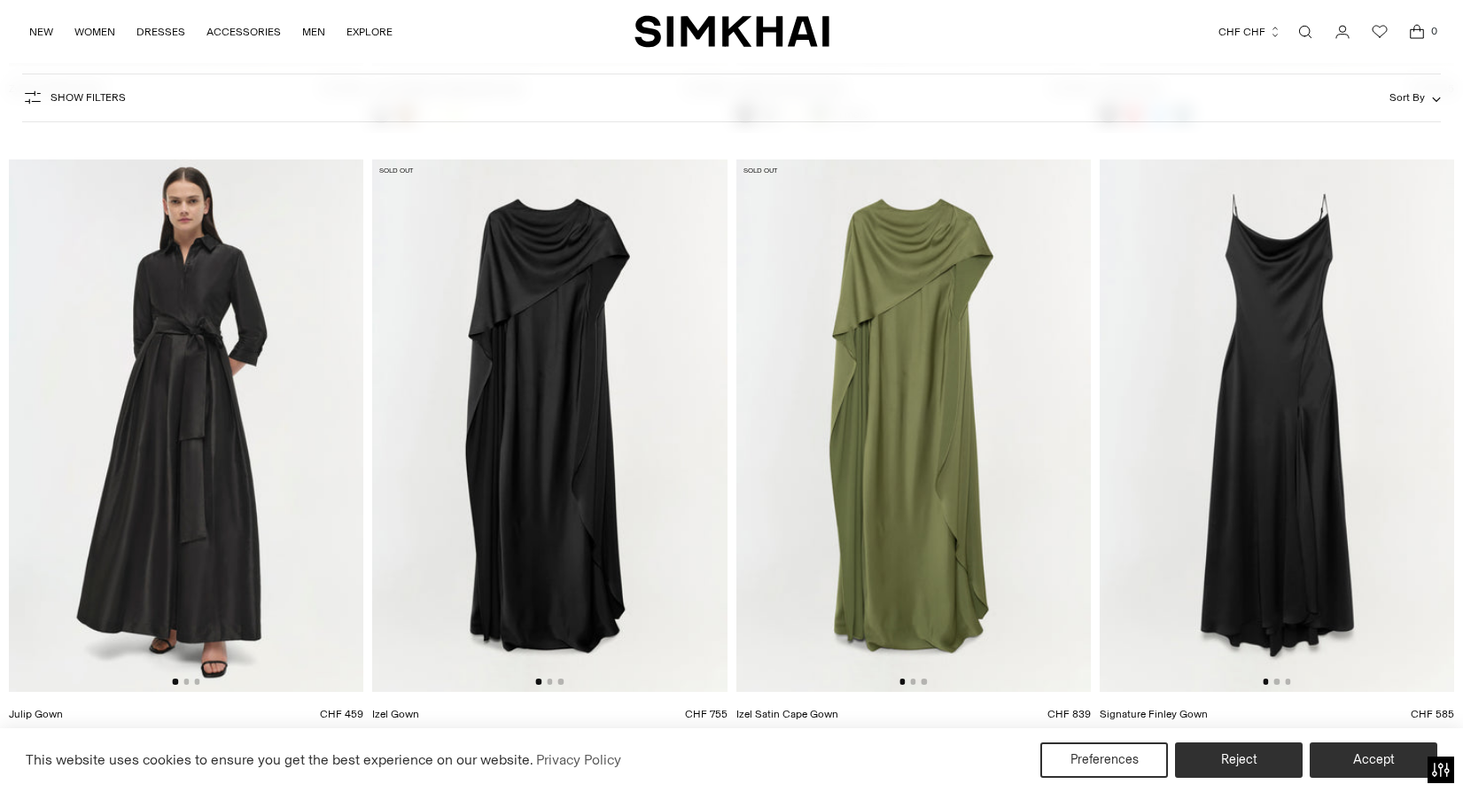
click at [271, 365] on img at bounding box center [186, 426] width 354 height 532
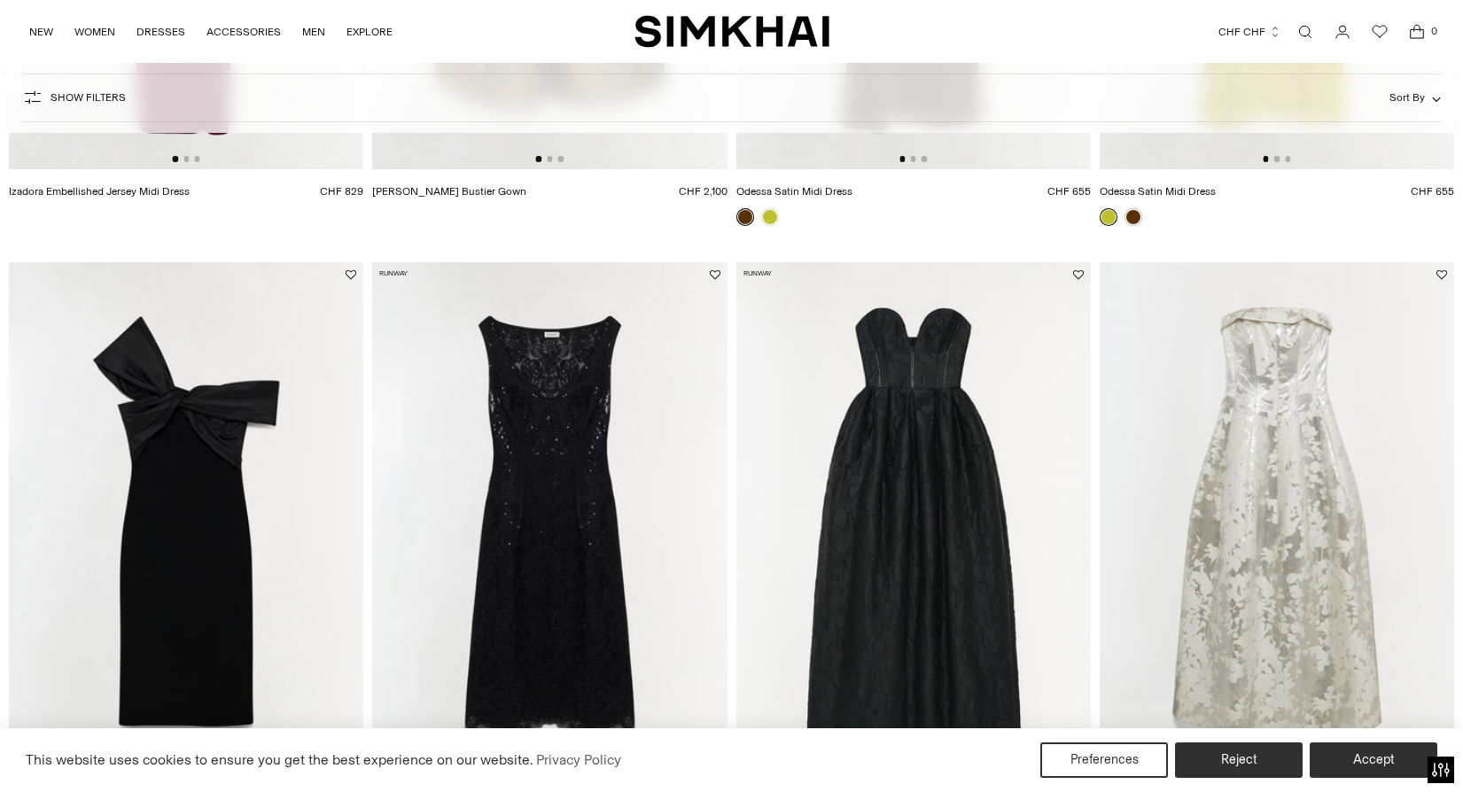
scroll to position [1246, 0]
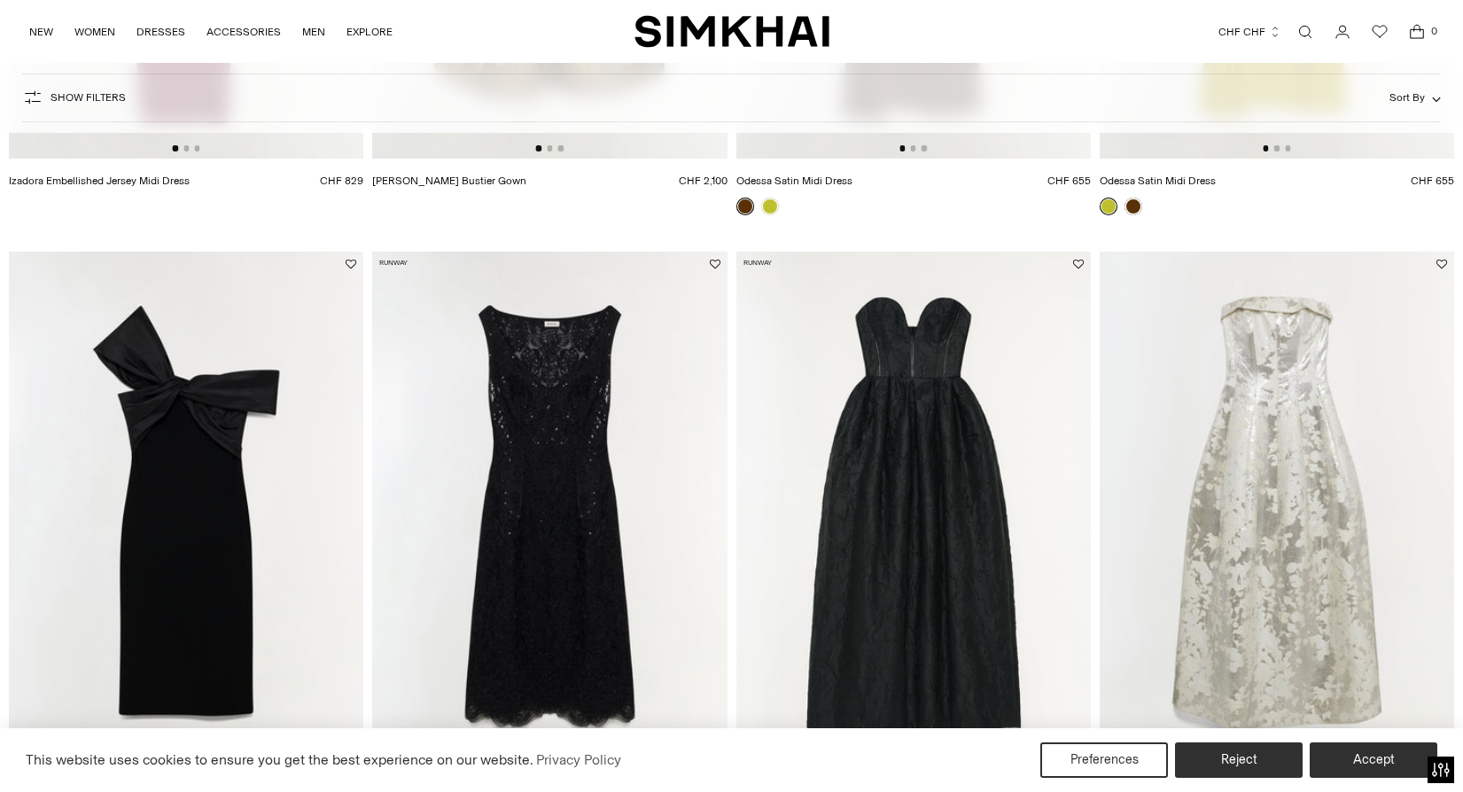
click at [880, 487] on img at bounding box center [913, 518] width 354 height 532
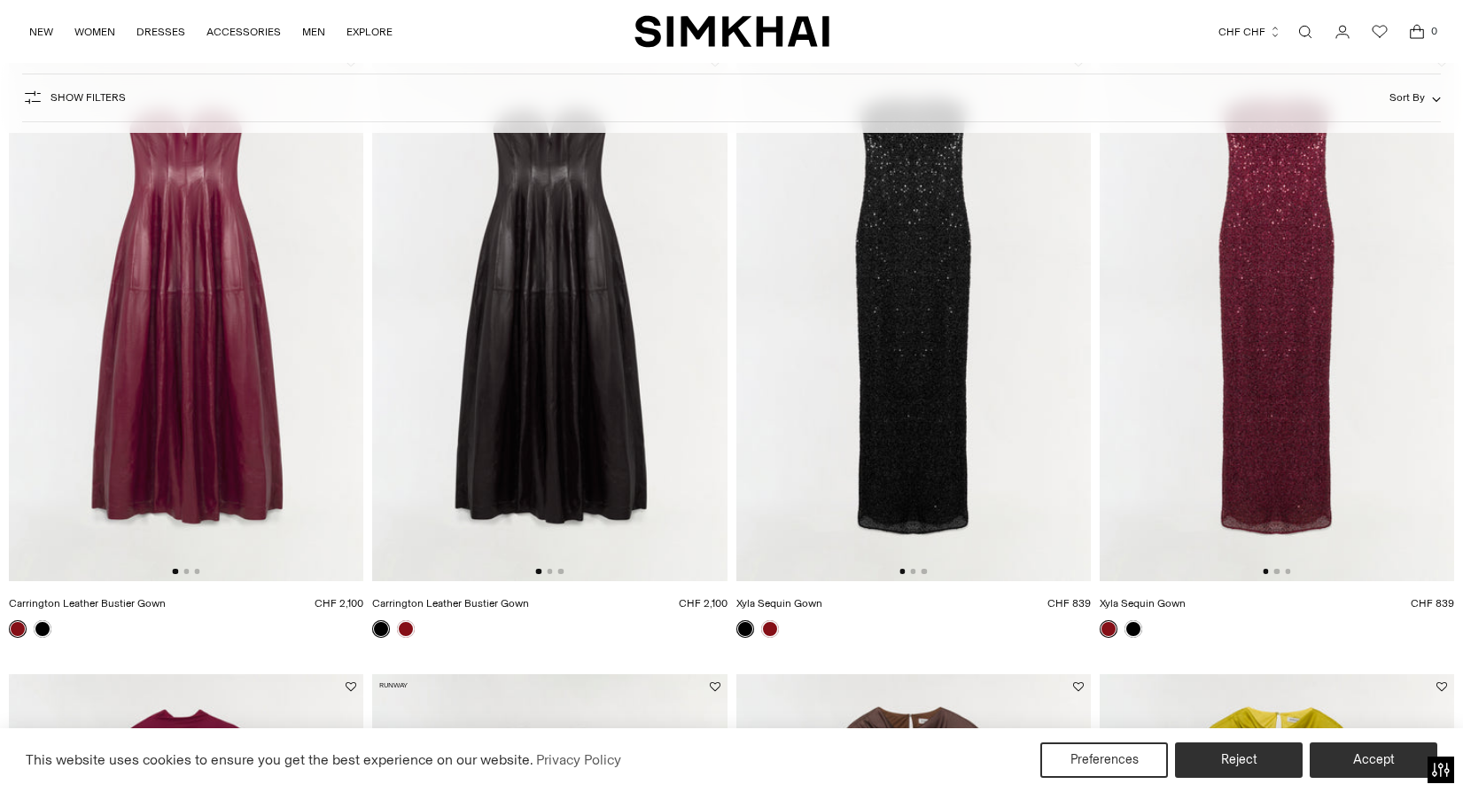
scroll to position [197, 0]
click at [601, 411] on img at bounding box center [549, 317] width 354 height 532
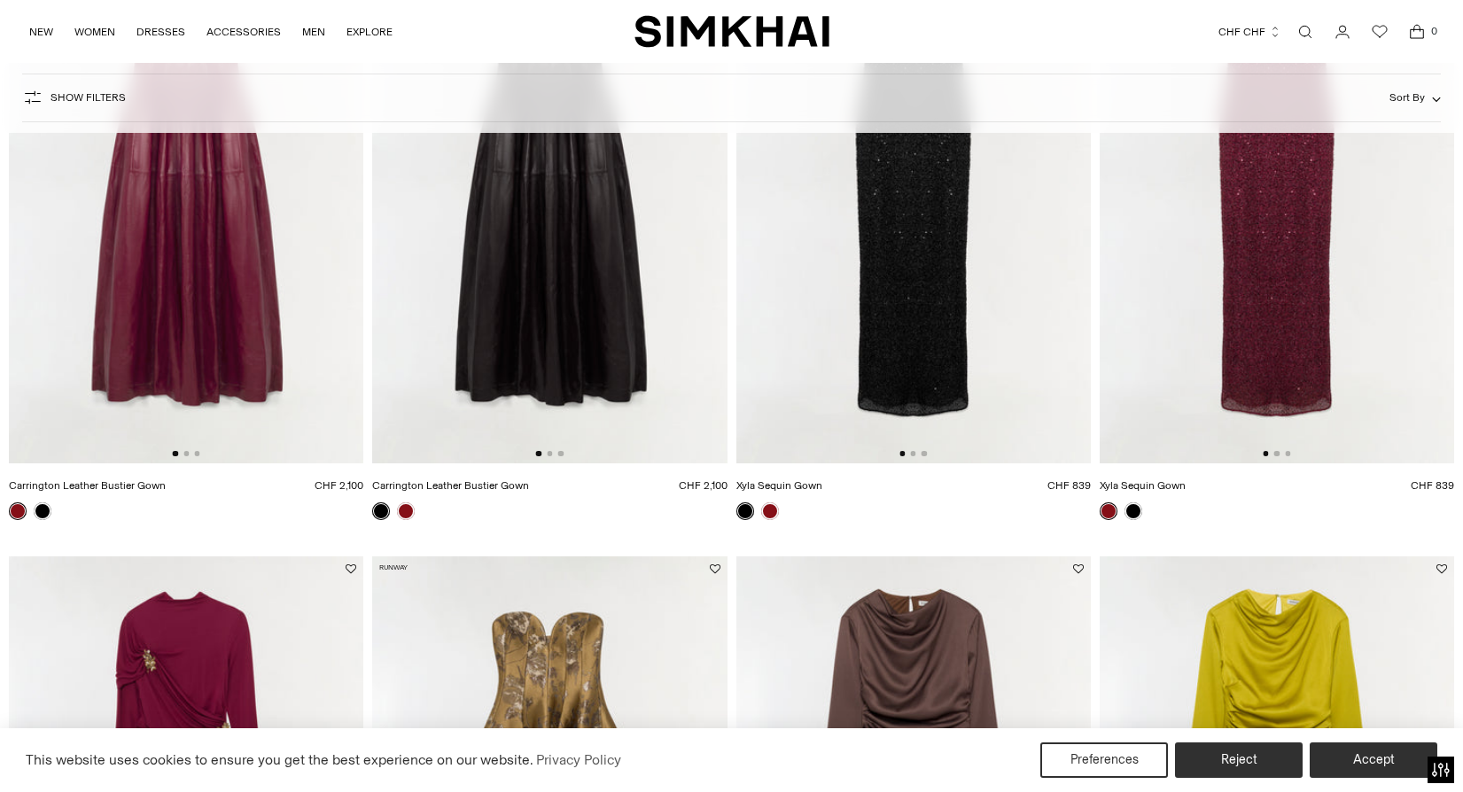
scroll to position [578, 0]
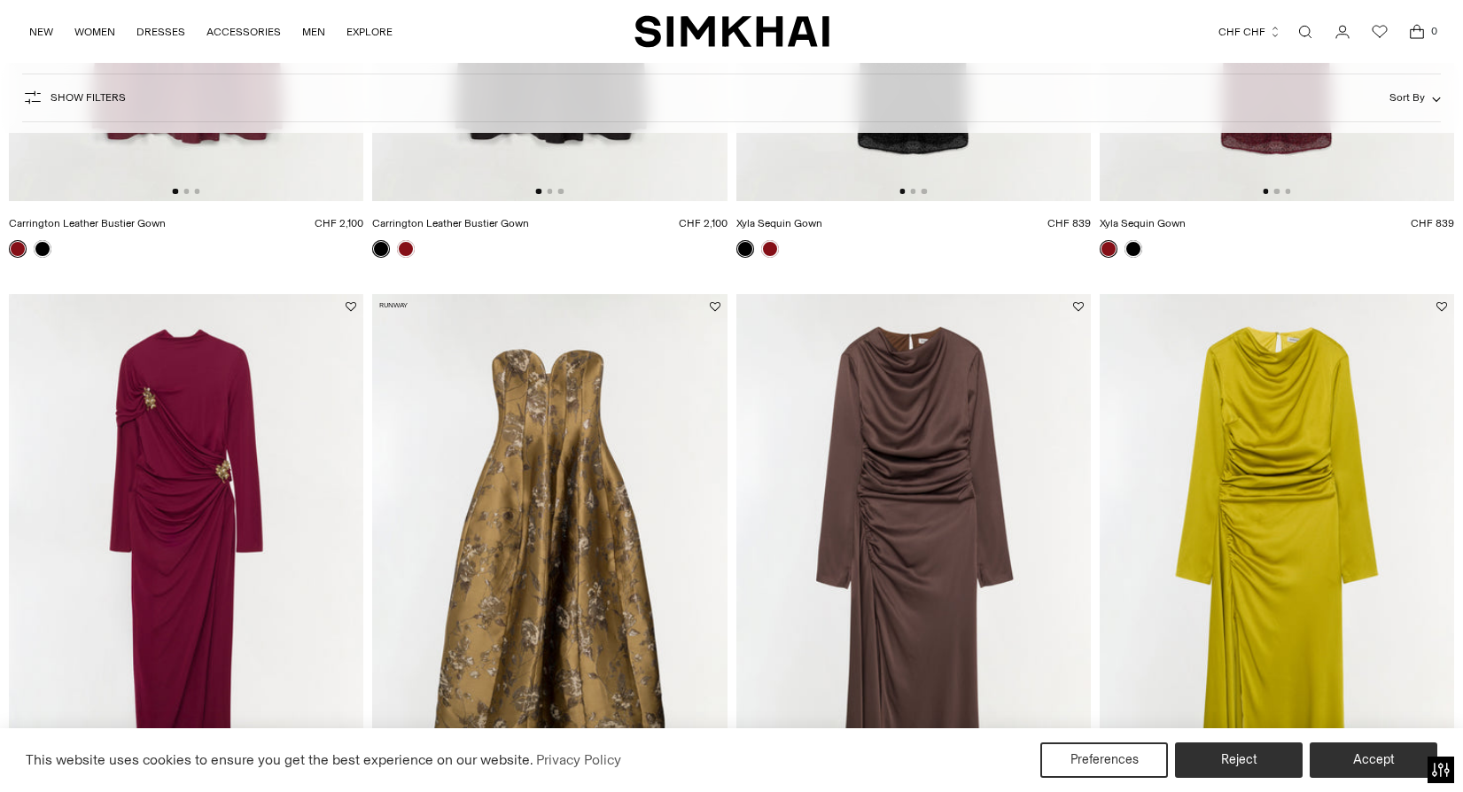
click at [636, 551] on img at bounding box center [549, 560] width 354 height 532
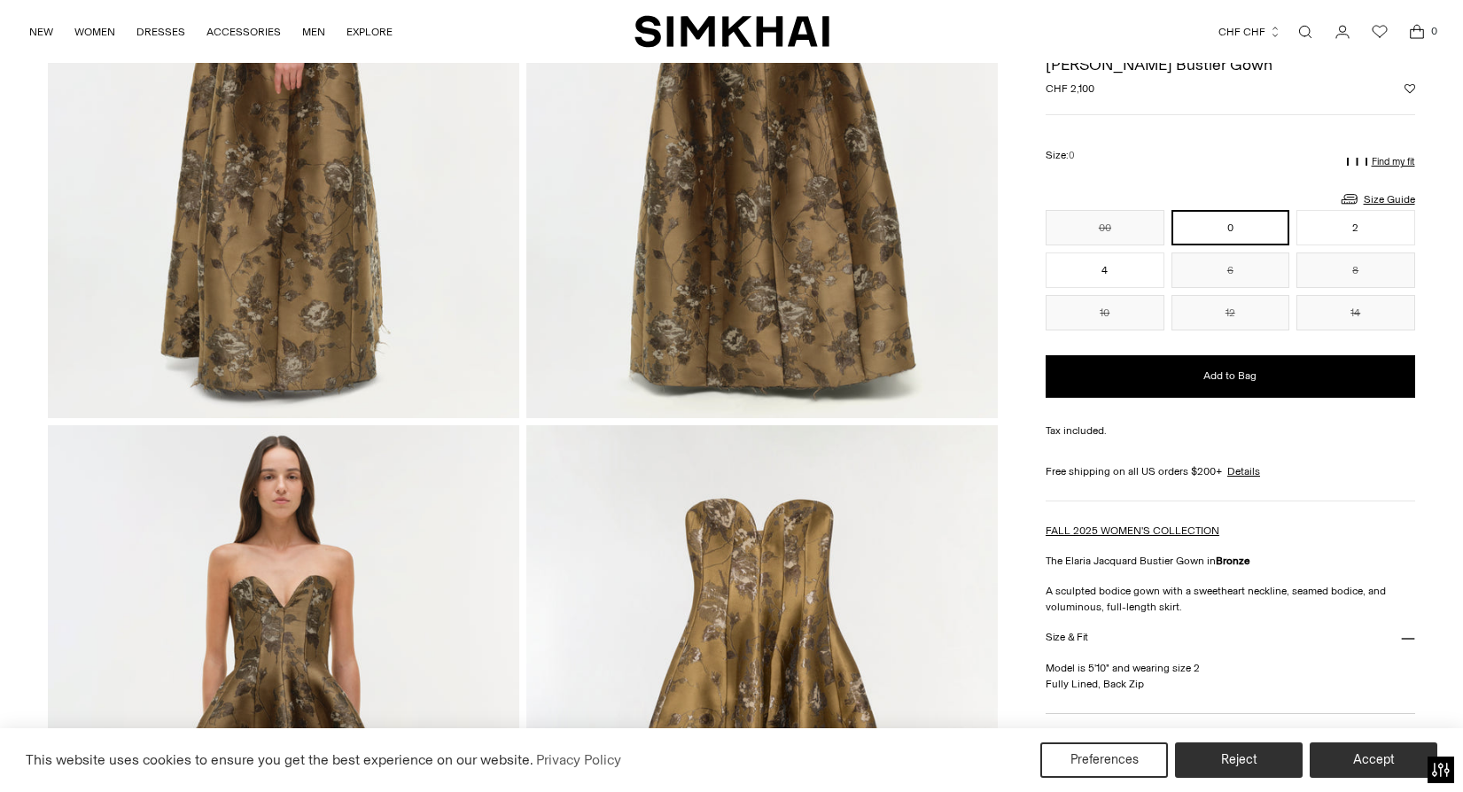
scroll to position [1148, 0]
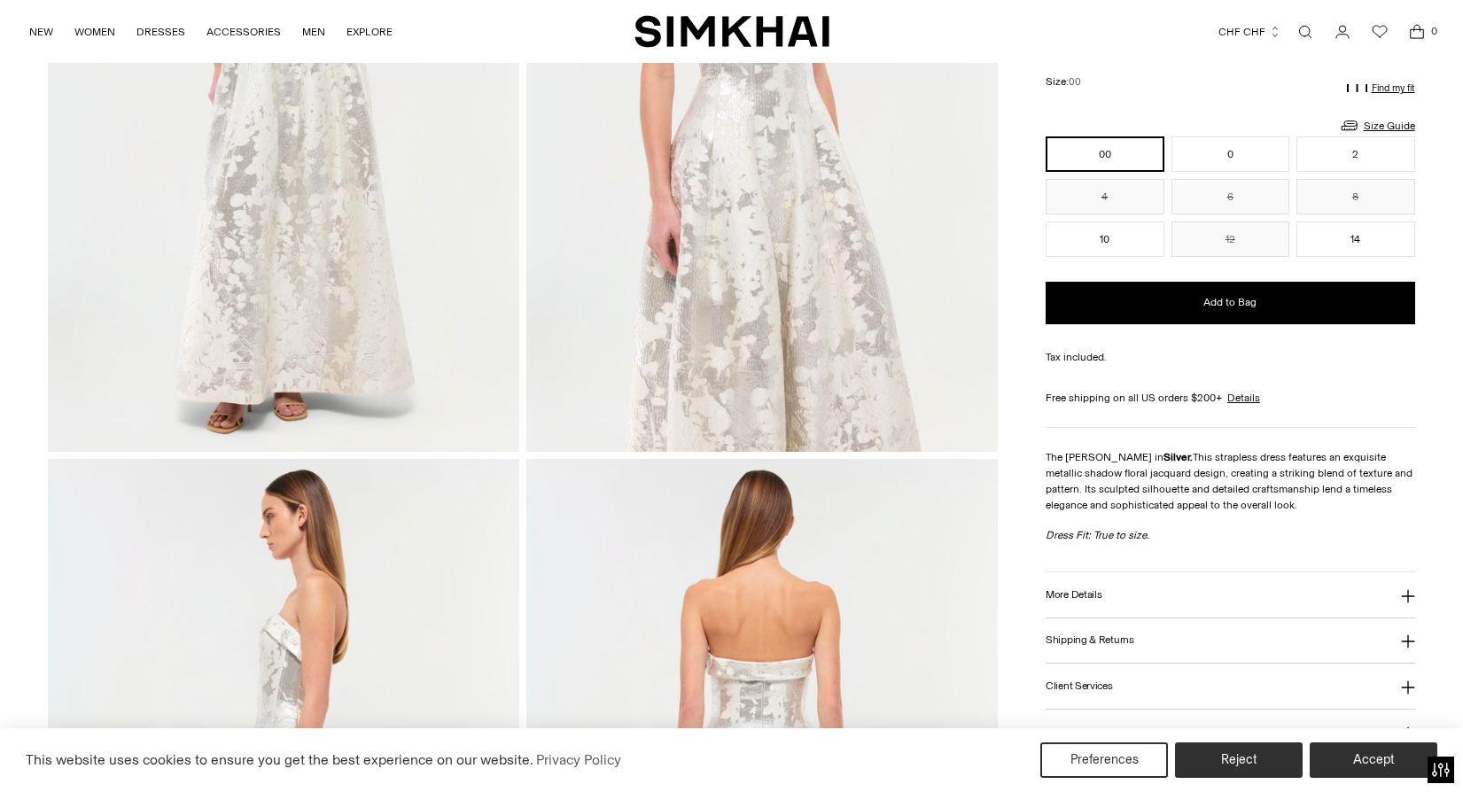
scroll to position [687, 0]
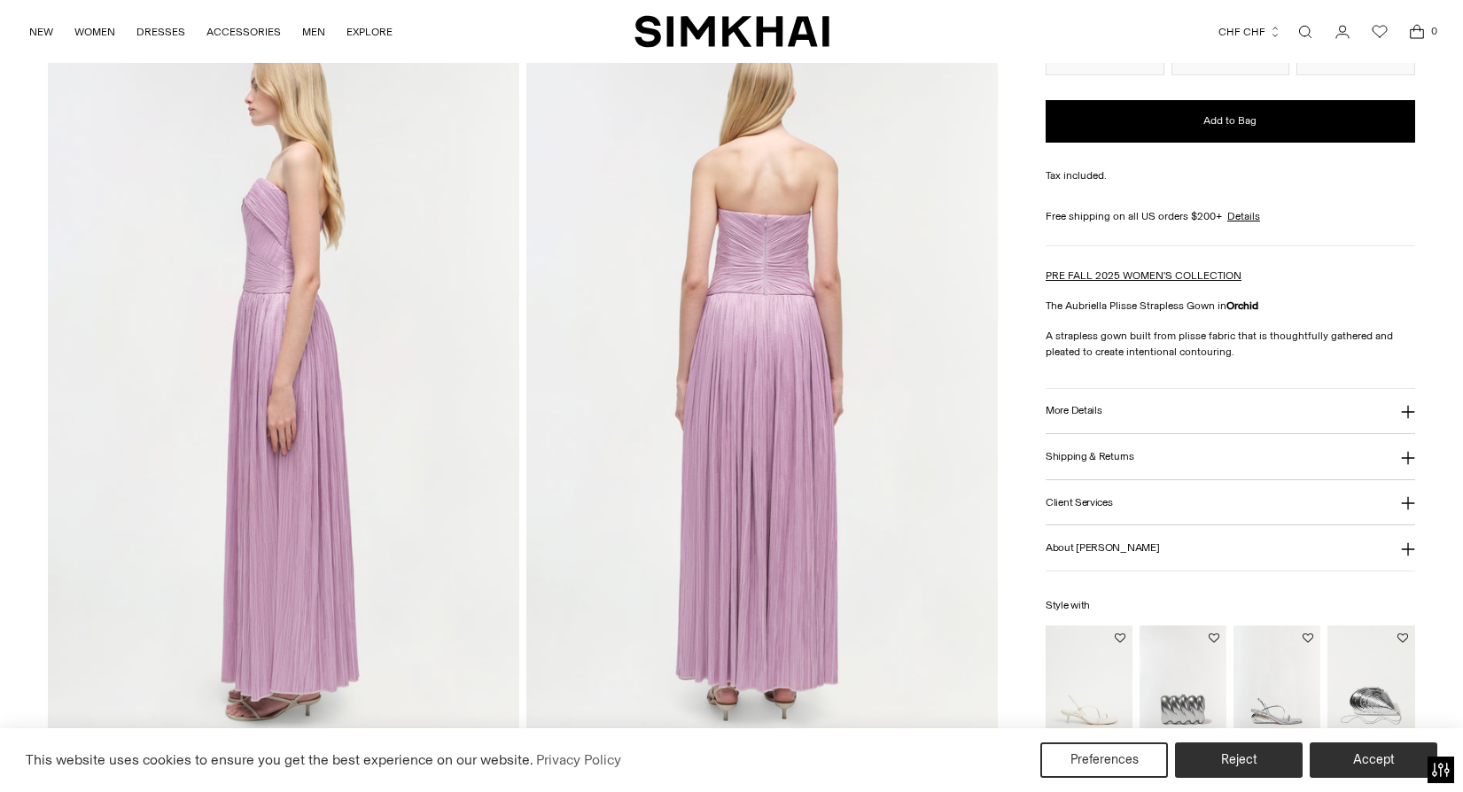
scroll to position [888, 0]
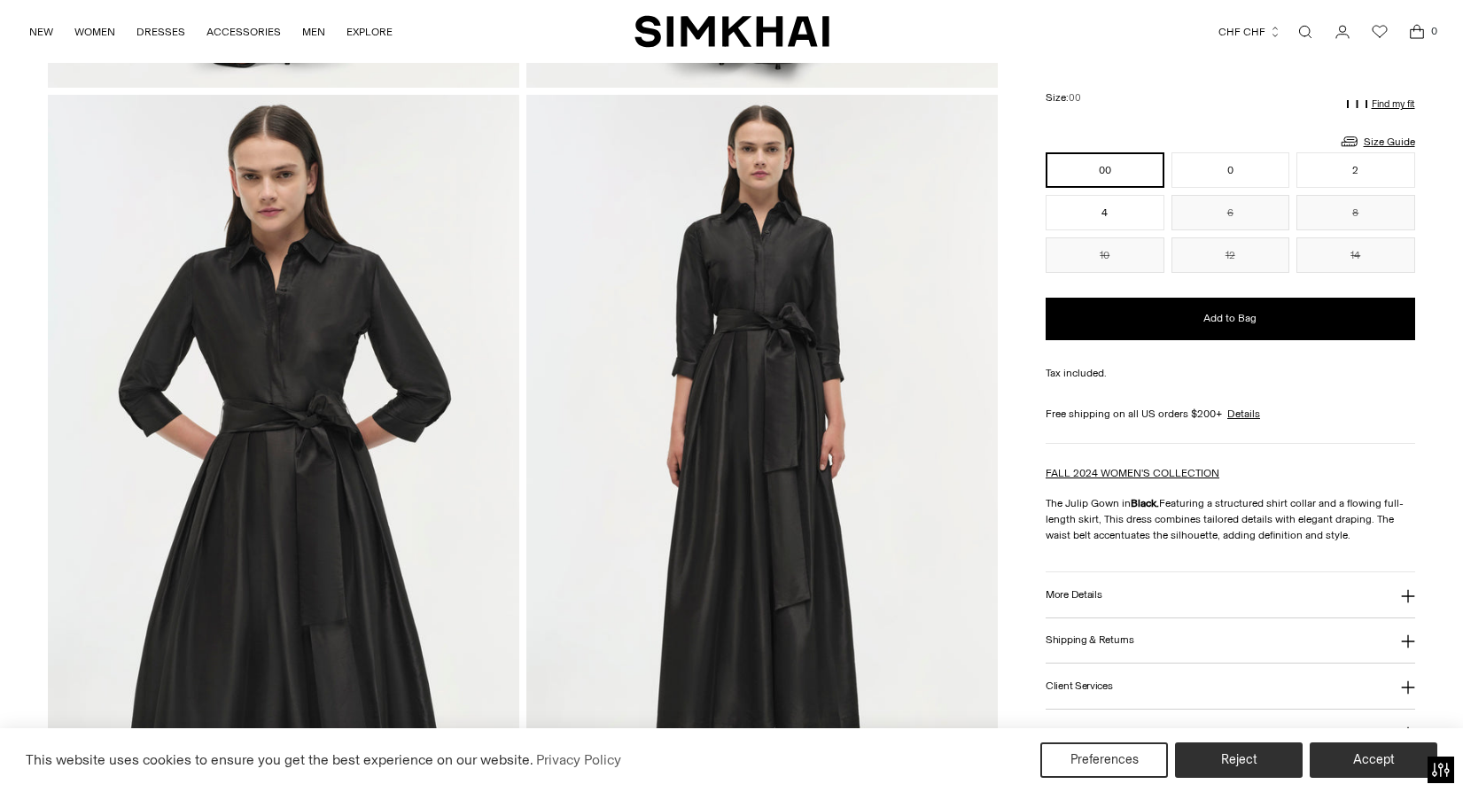
scroll to position [820, 0]
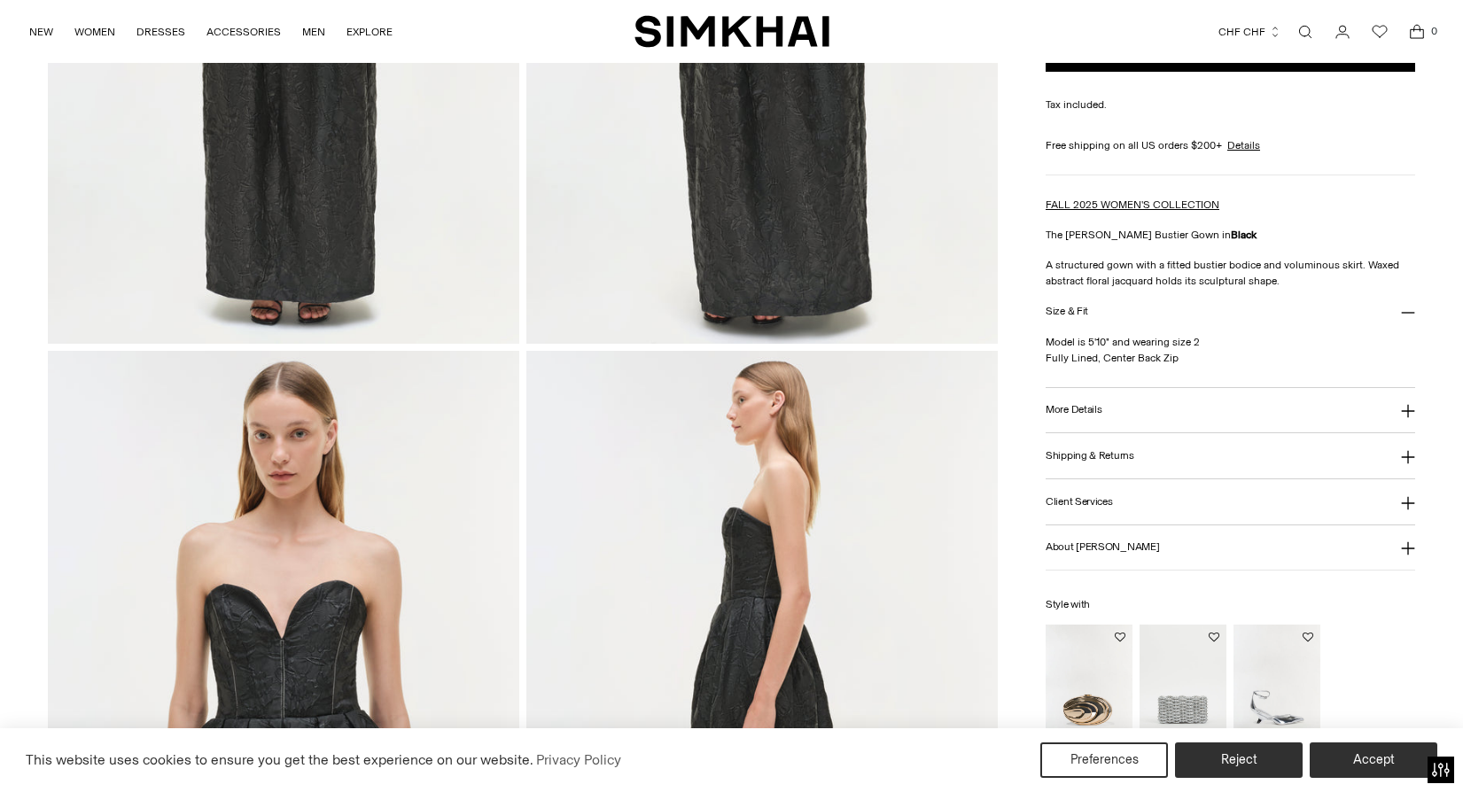
scroll to position [597, 0]
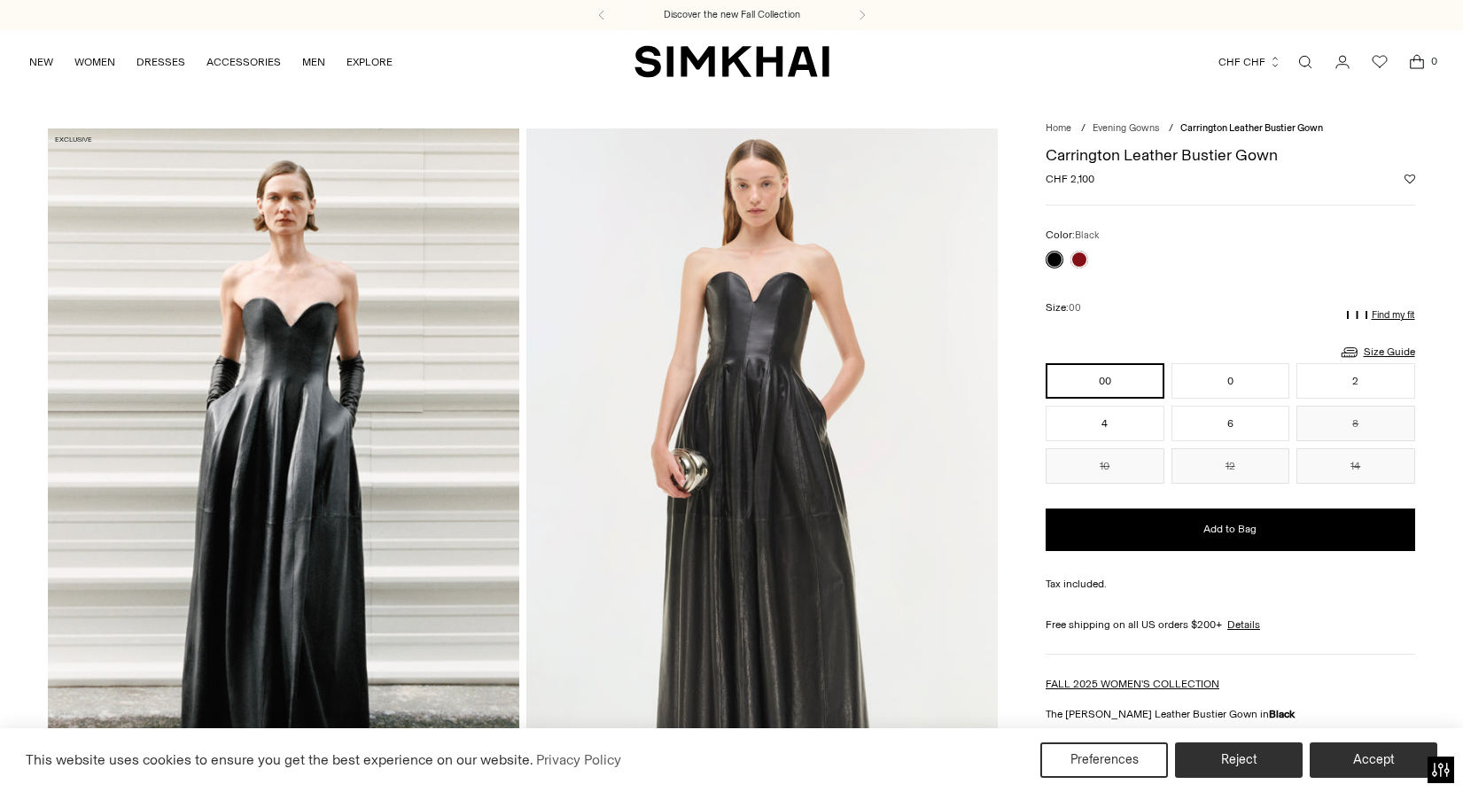
scroll to position [494, 0]
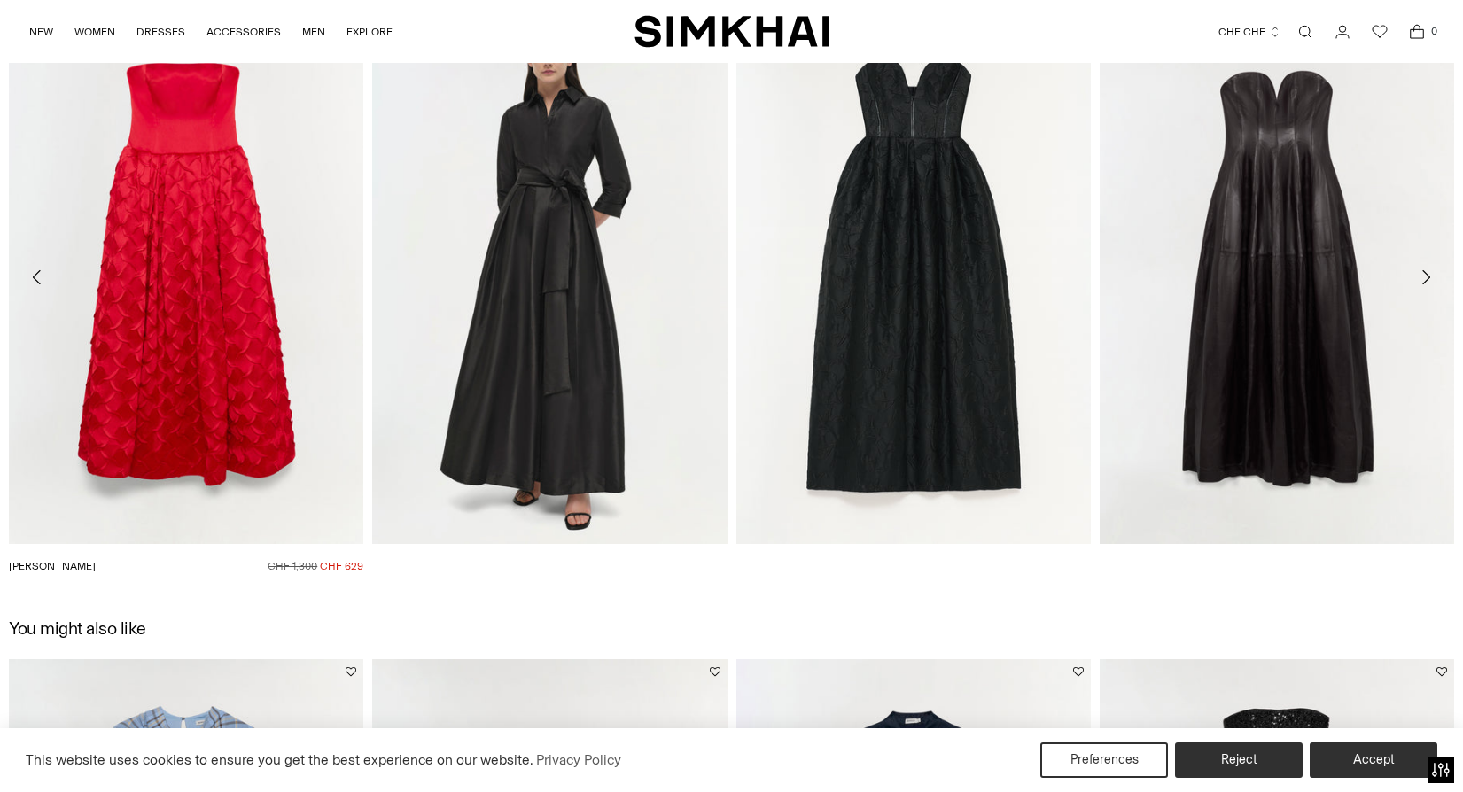
scroll to position [2364, 0]
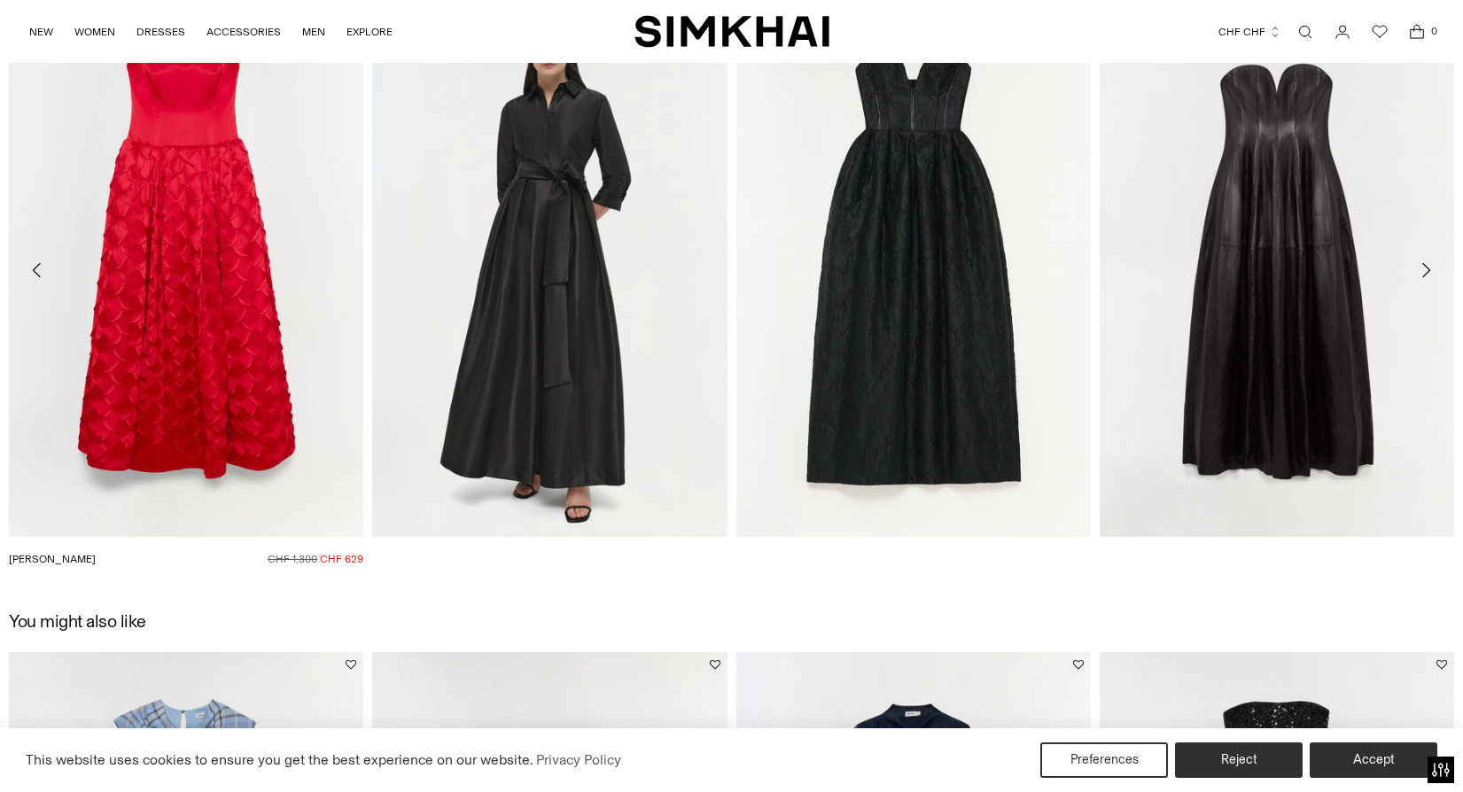
click at [96, 553] on link "[PERSON_NAME]" at bounding box center [52, 559] width 87 height 12
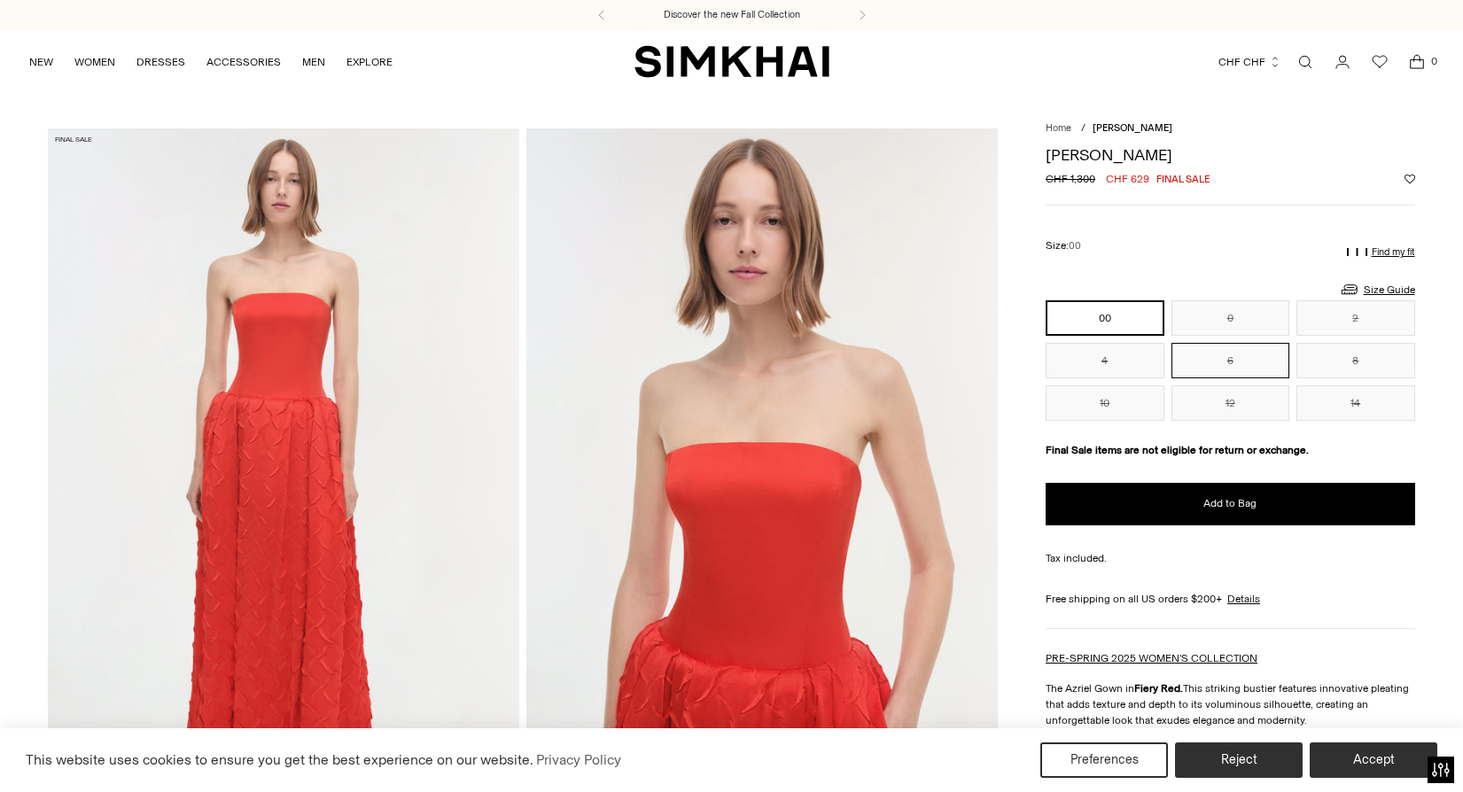
click at [1281, 359] on button "6" at bounding box center [1231, 360] width 119 height 35
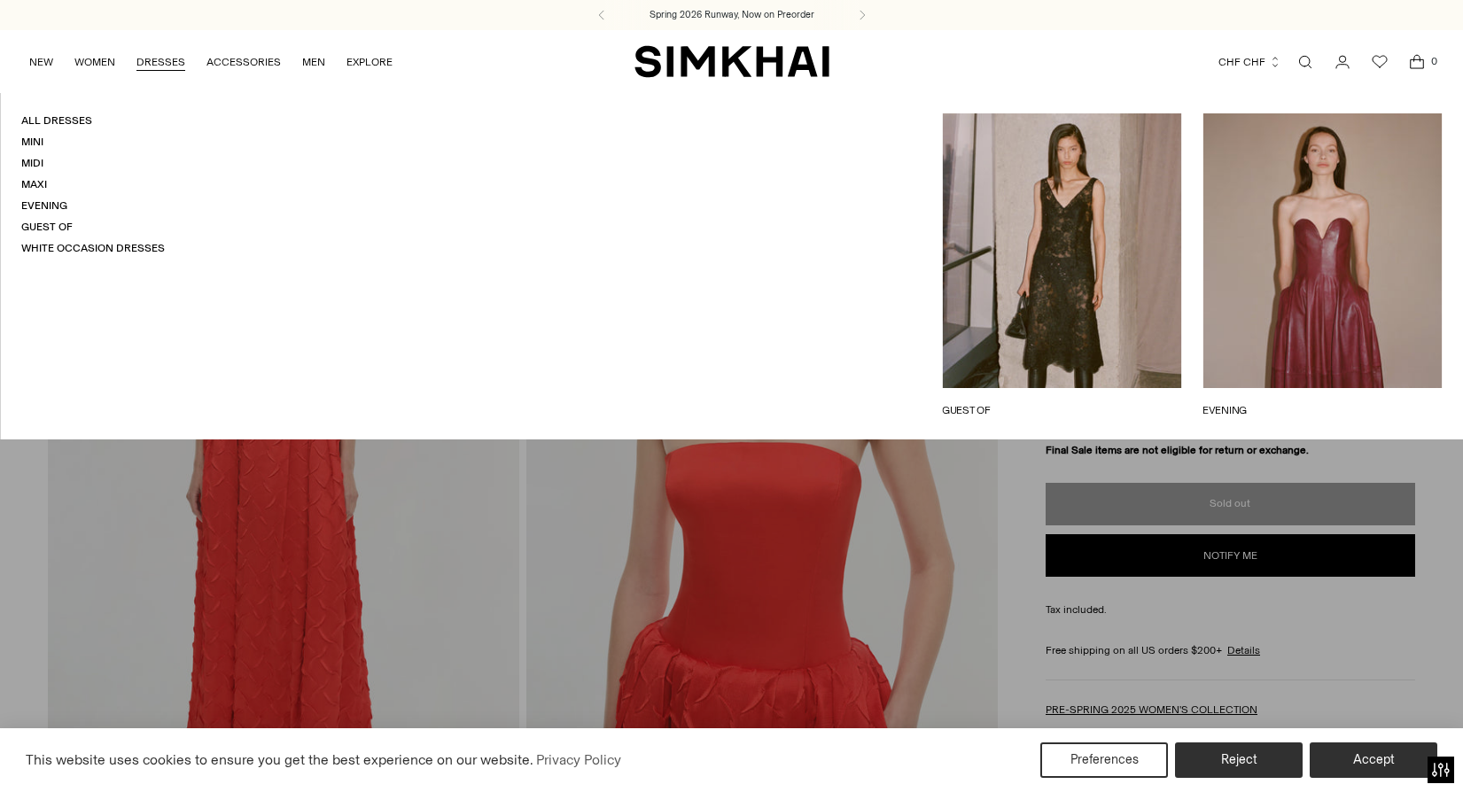
click at [175, 67] on link "DRESSES" at bounding box center [160, 62] width 49 height 39
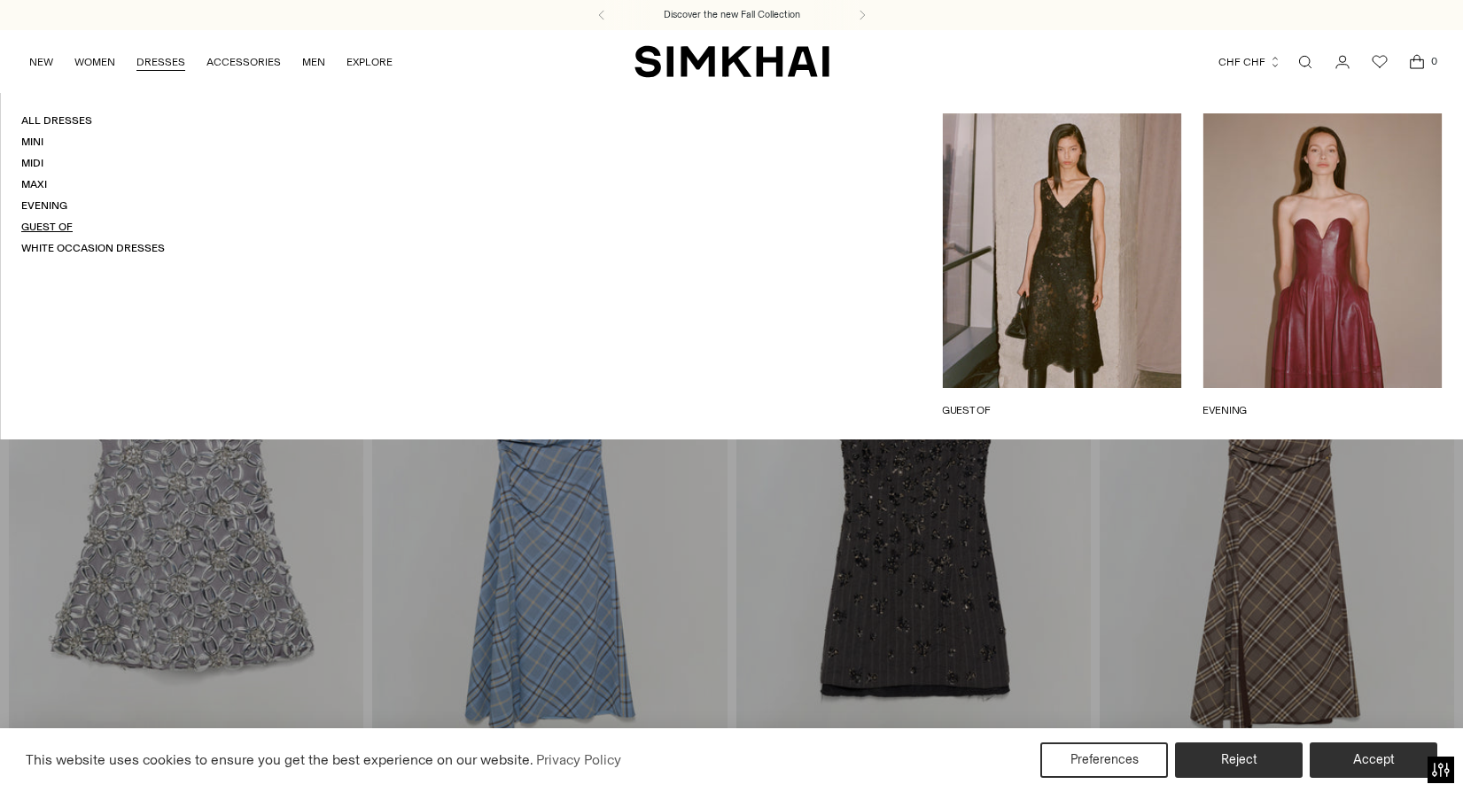
click at [45, 231] on link "Guest Of" at bounding box center [46, 227] width 51 height 12
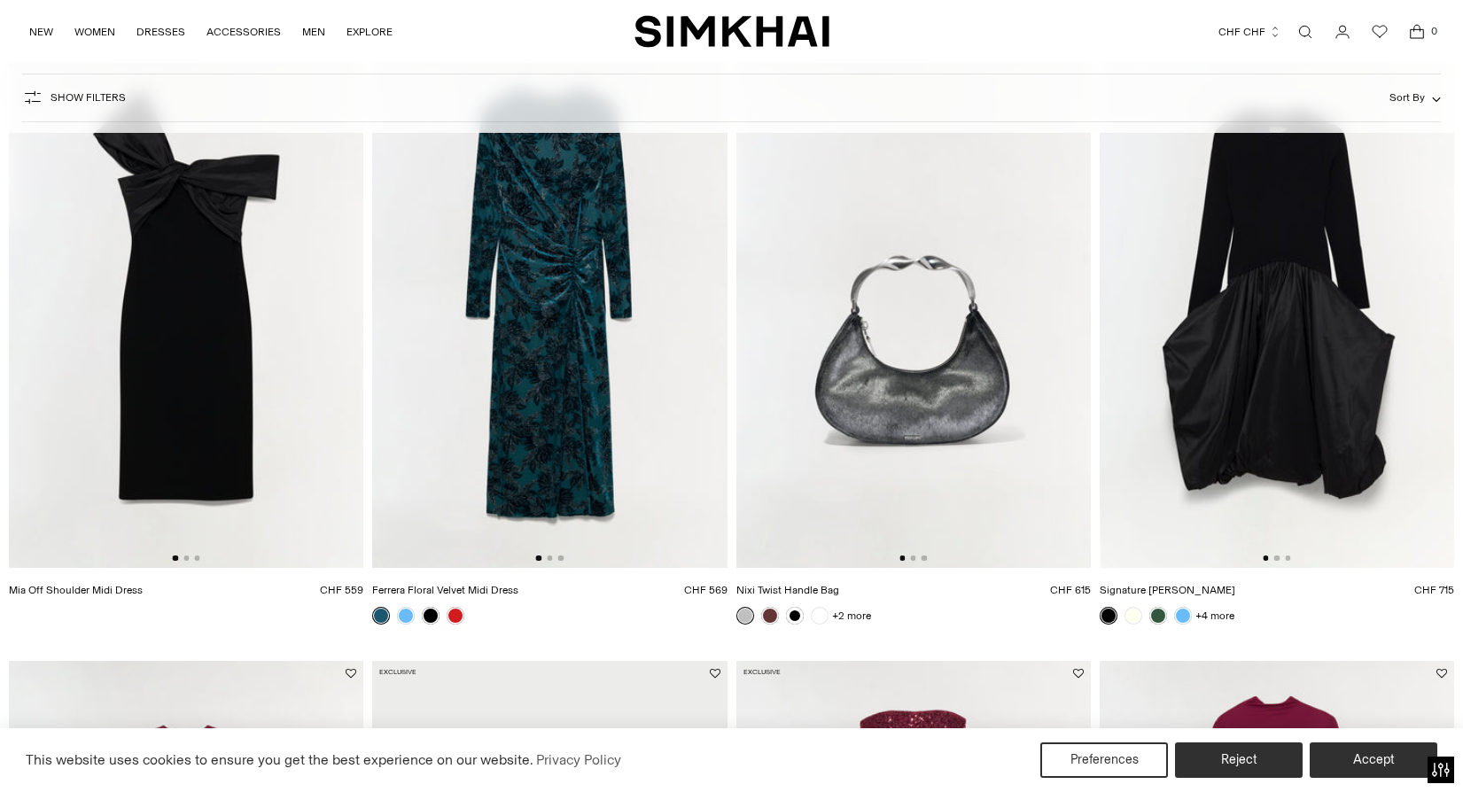
scroll to position [1399, 0]
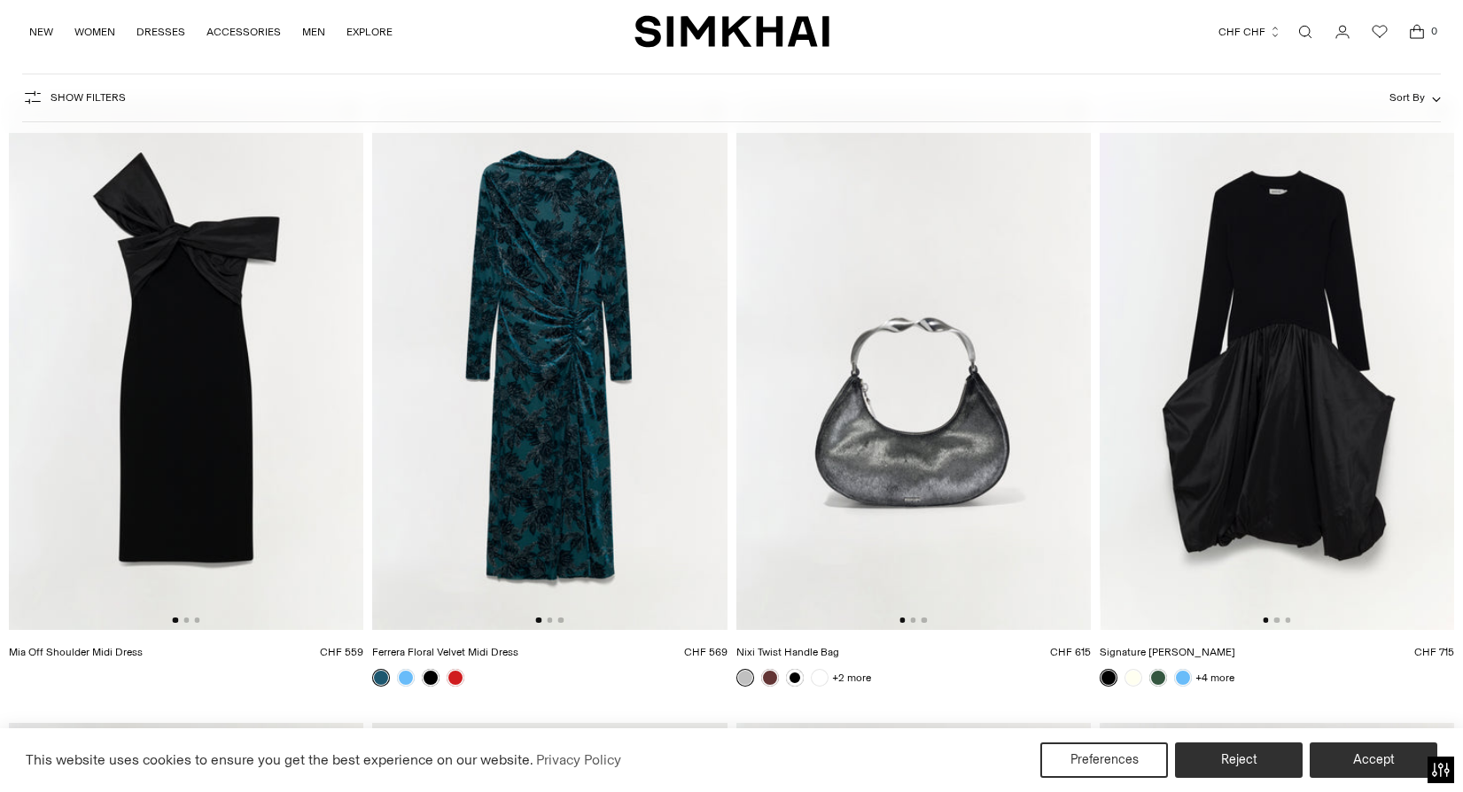
click at [332, 409] on img at bounding box center [186, 364] width 354 height 532
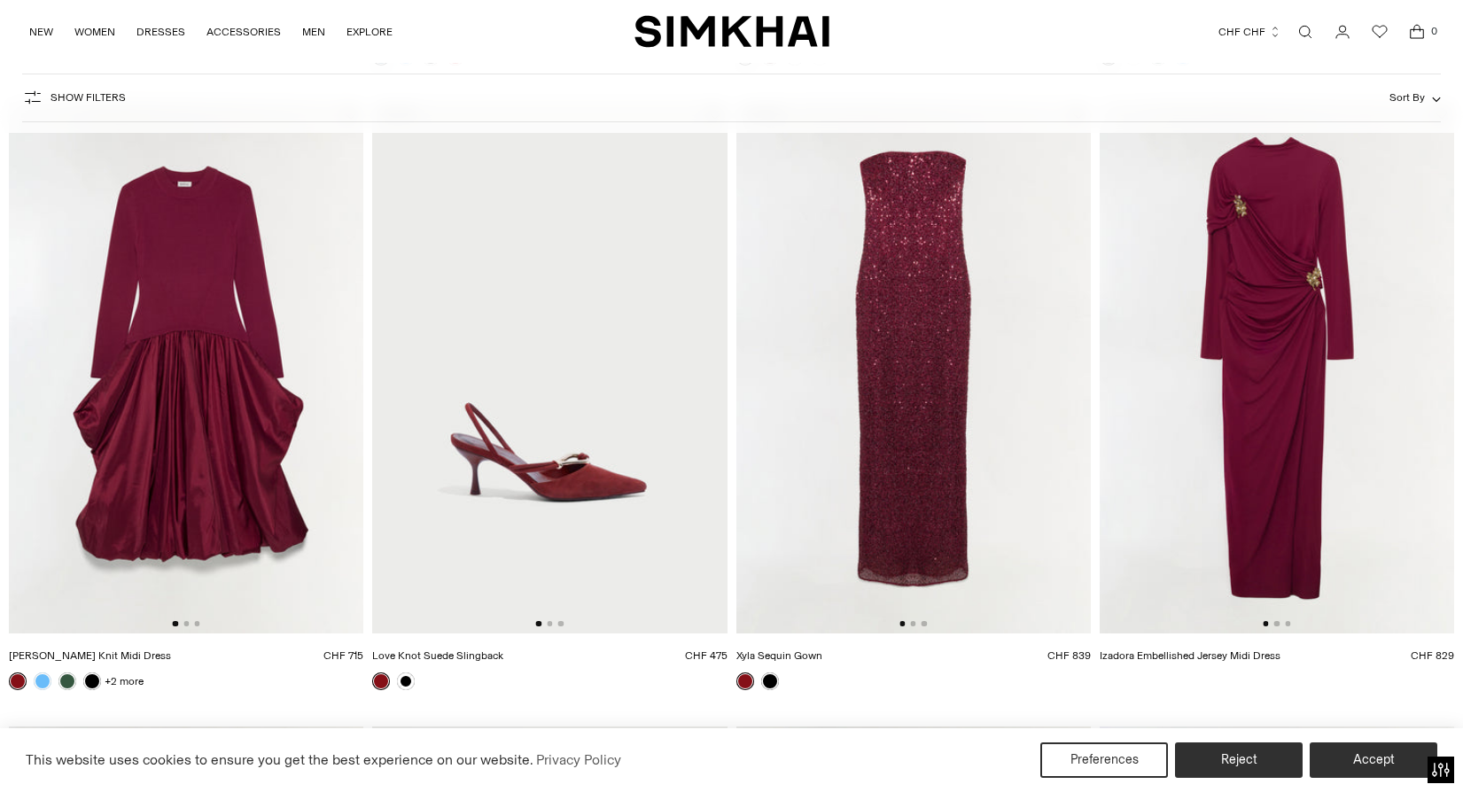
scroll to position [1745, 0]
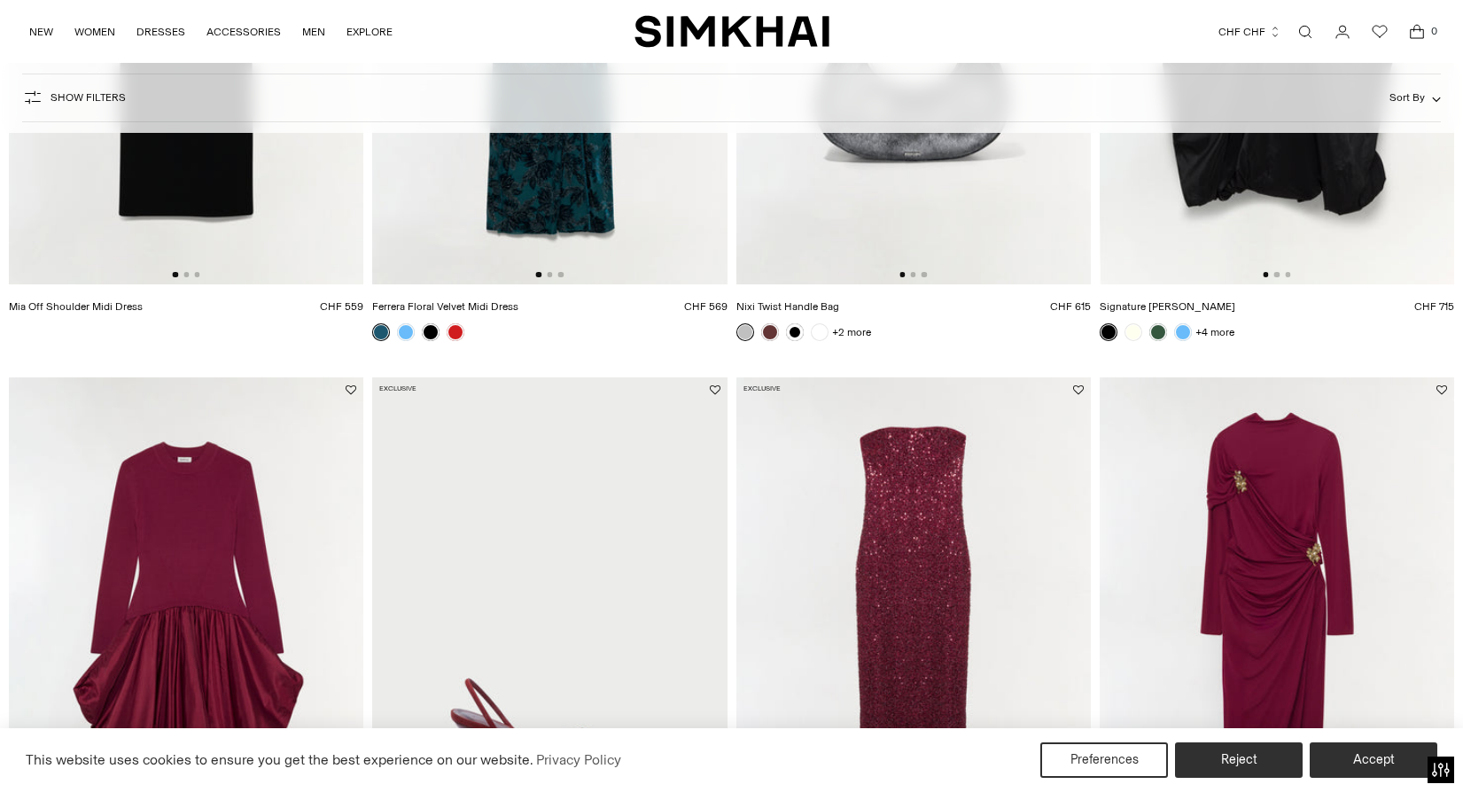
click at [1284, 147] on img at bounding box center [1277, 19] width 354 height 532
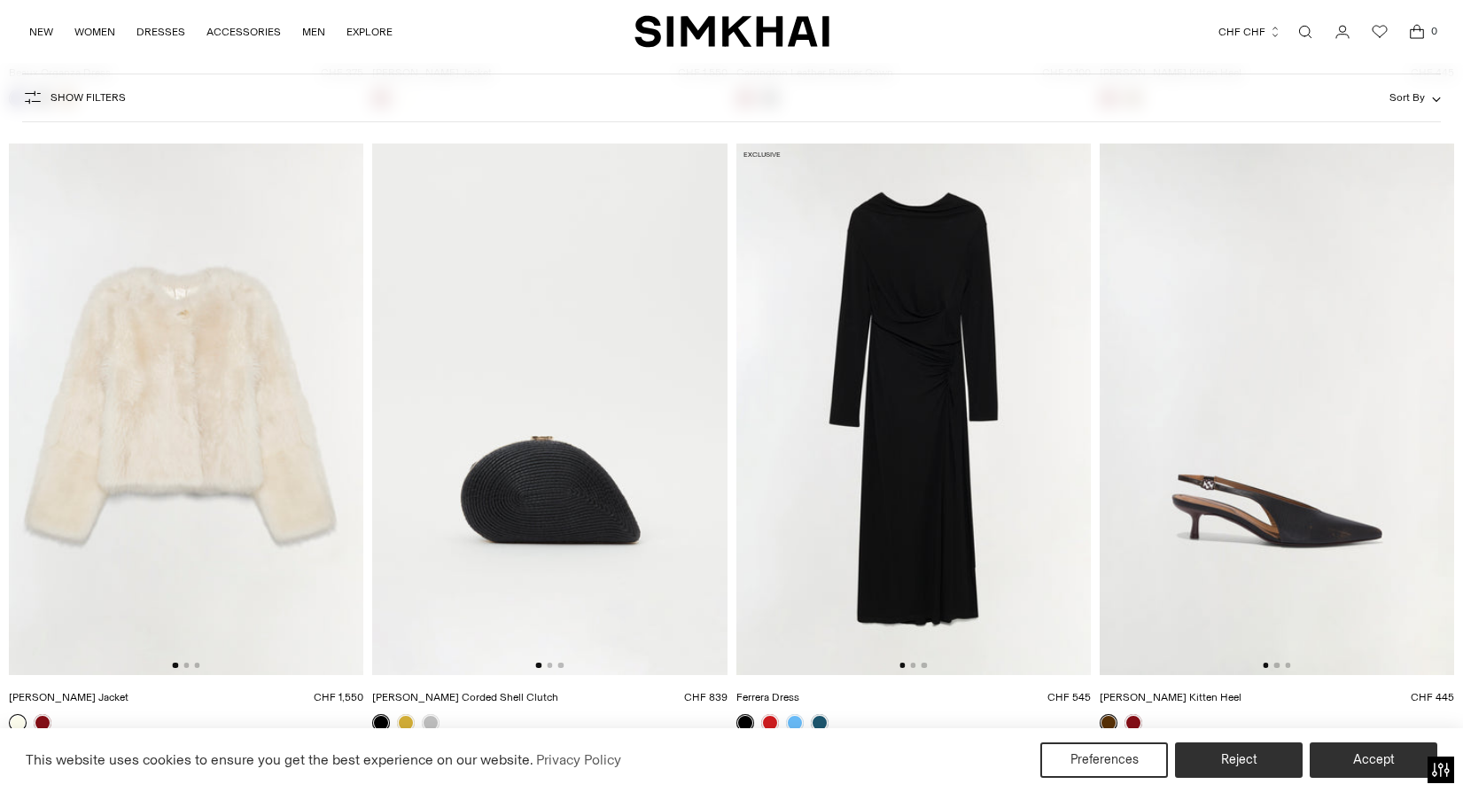
scroll to position [3901, 0]
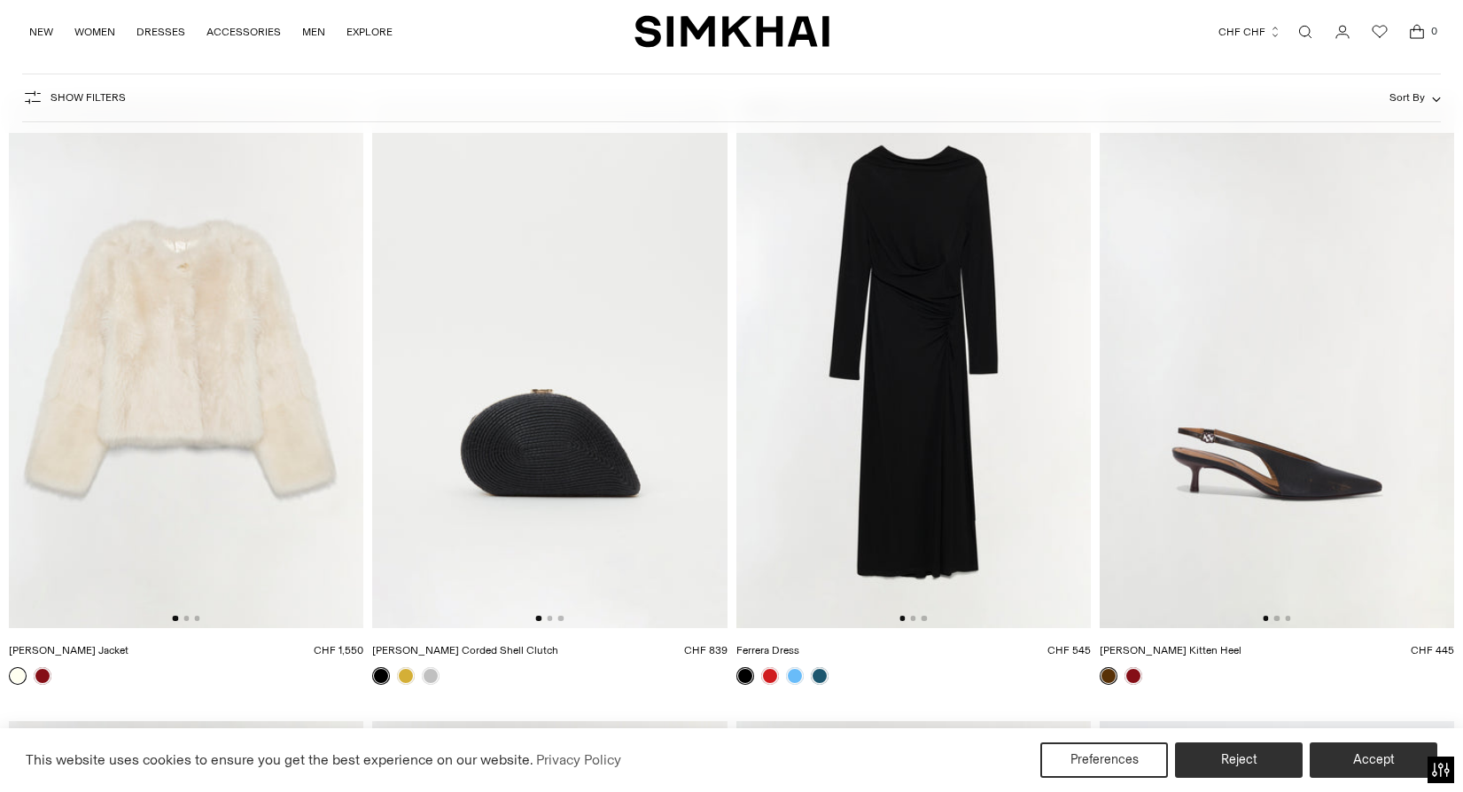
click at [475, 491] on img at bounding box center [549, 363] width 354 height 532
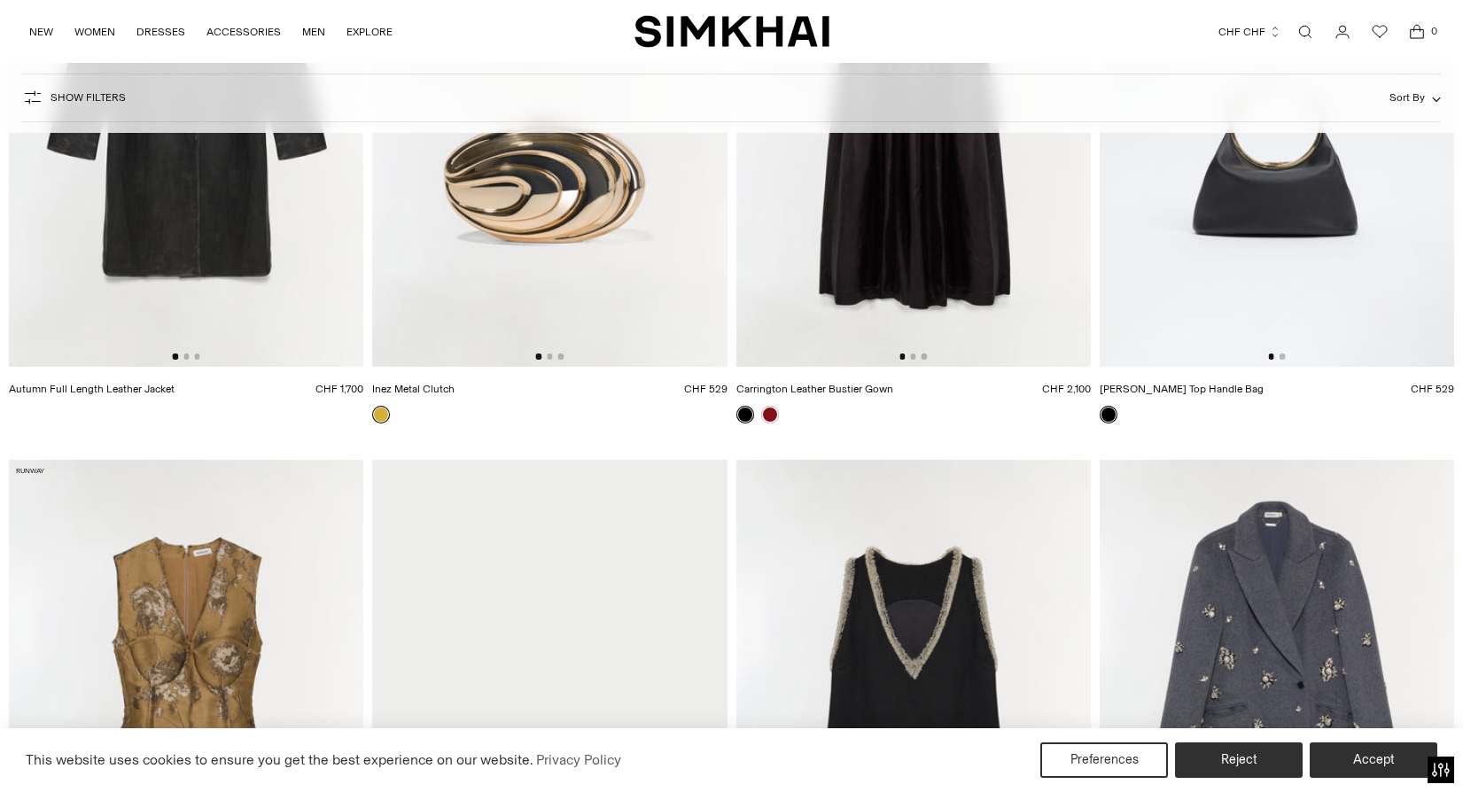
scroll to position [5072, 0]
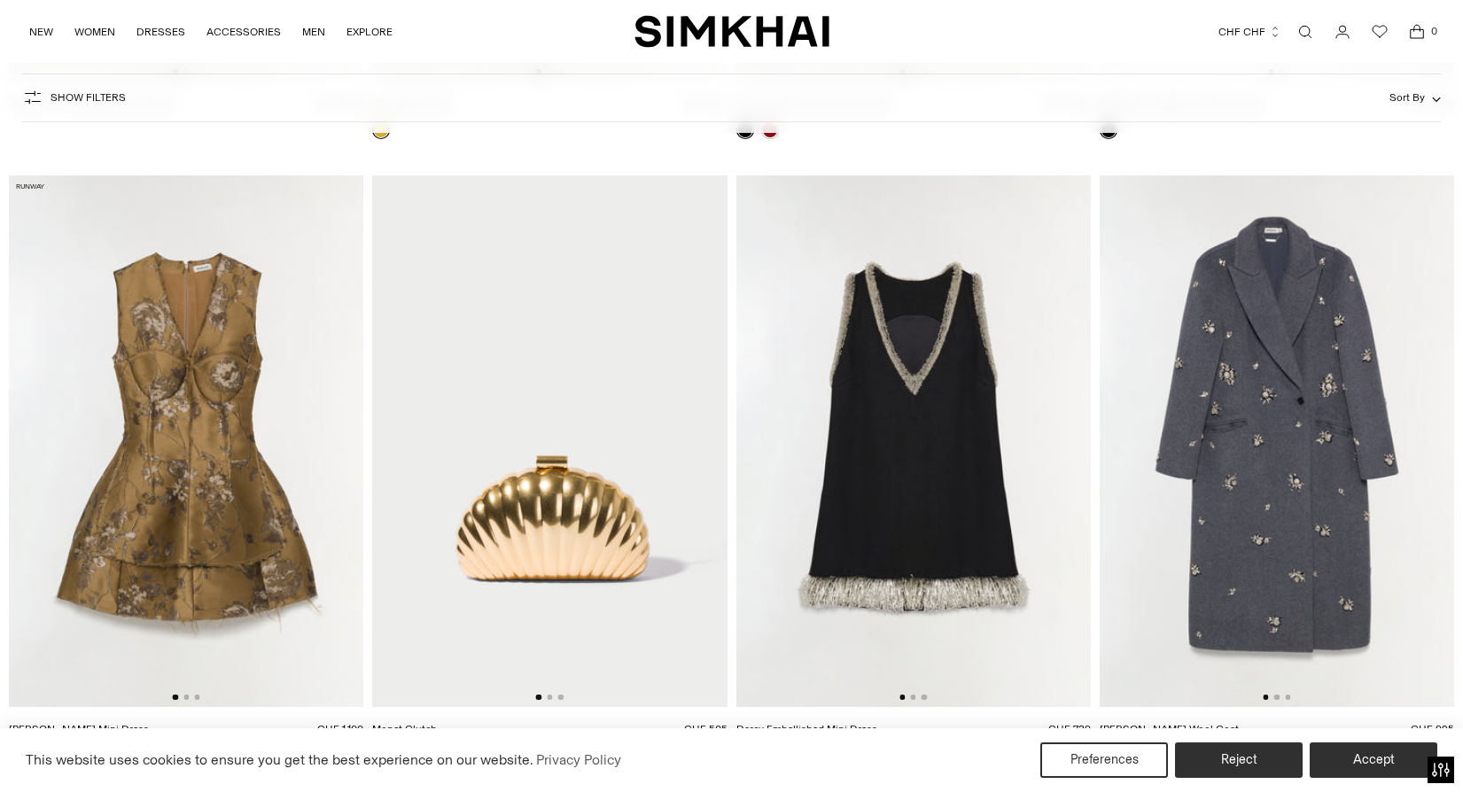
click at [149, 468] on img at bounding box center [186, 441] width 354 height 532
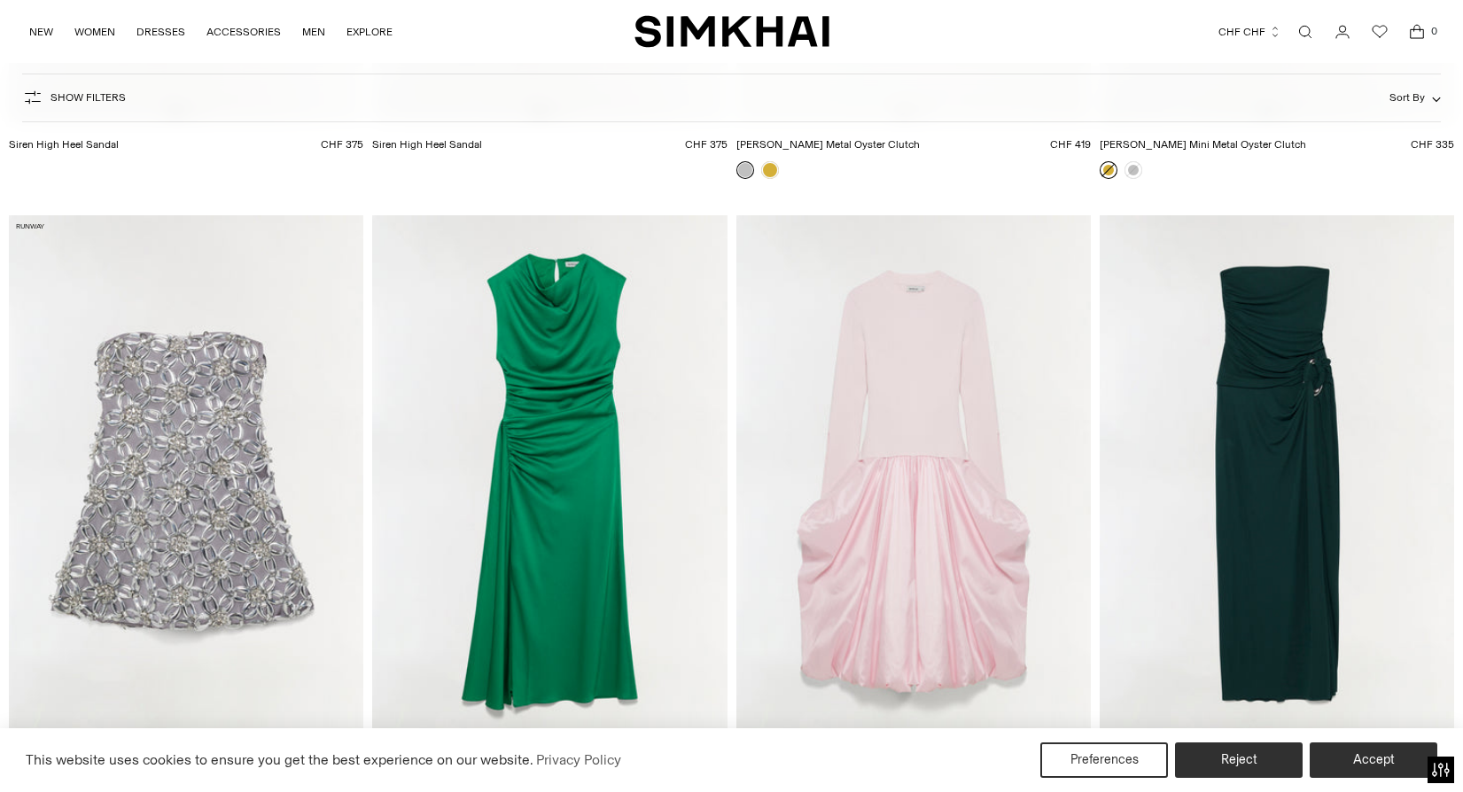
scroll to position [16922, 0]
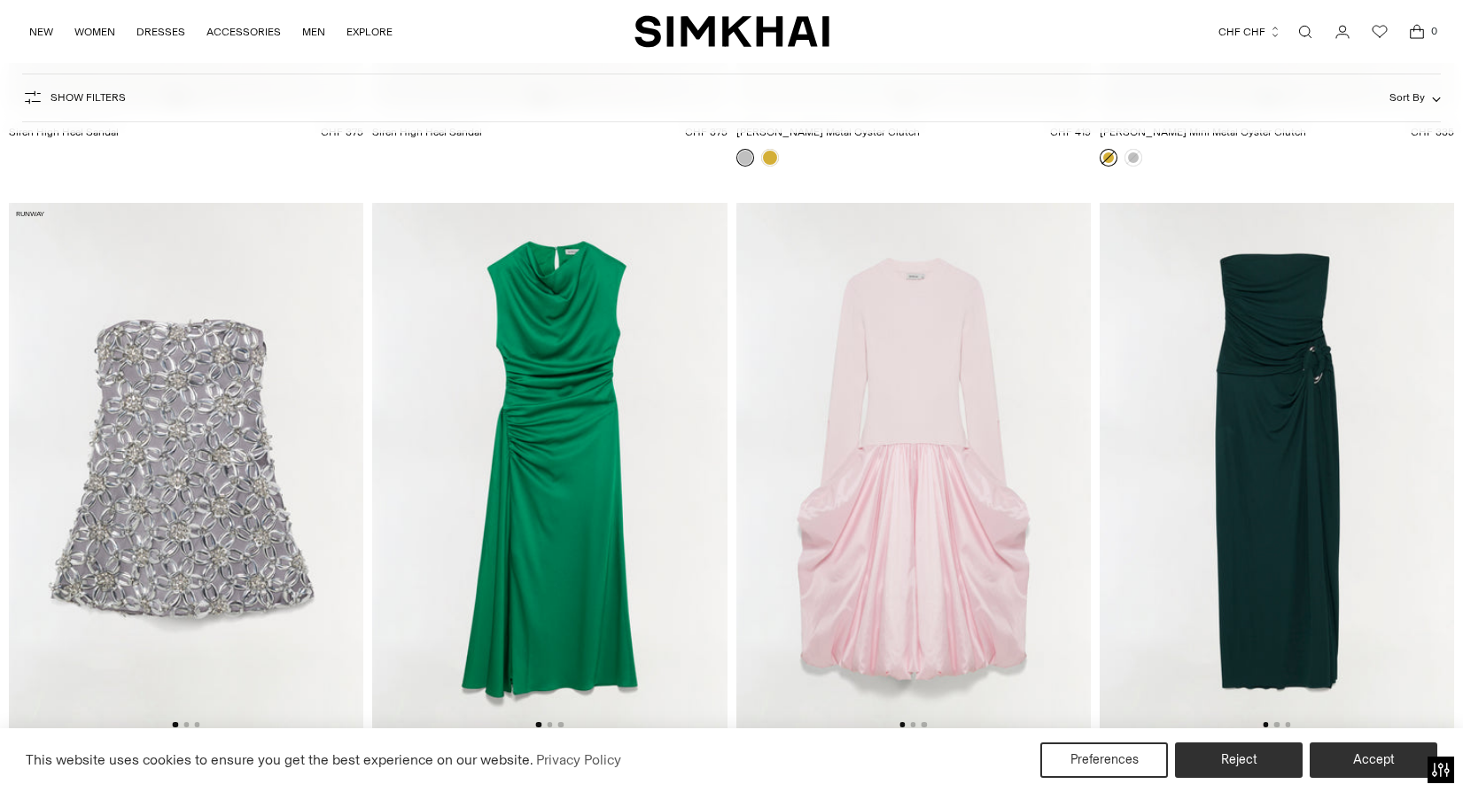
click at [619, 474] on img at bounding box center [549, 469] width 354 height 532
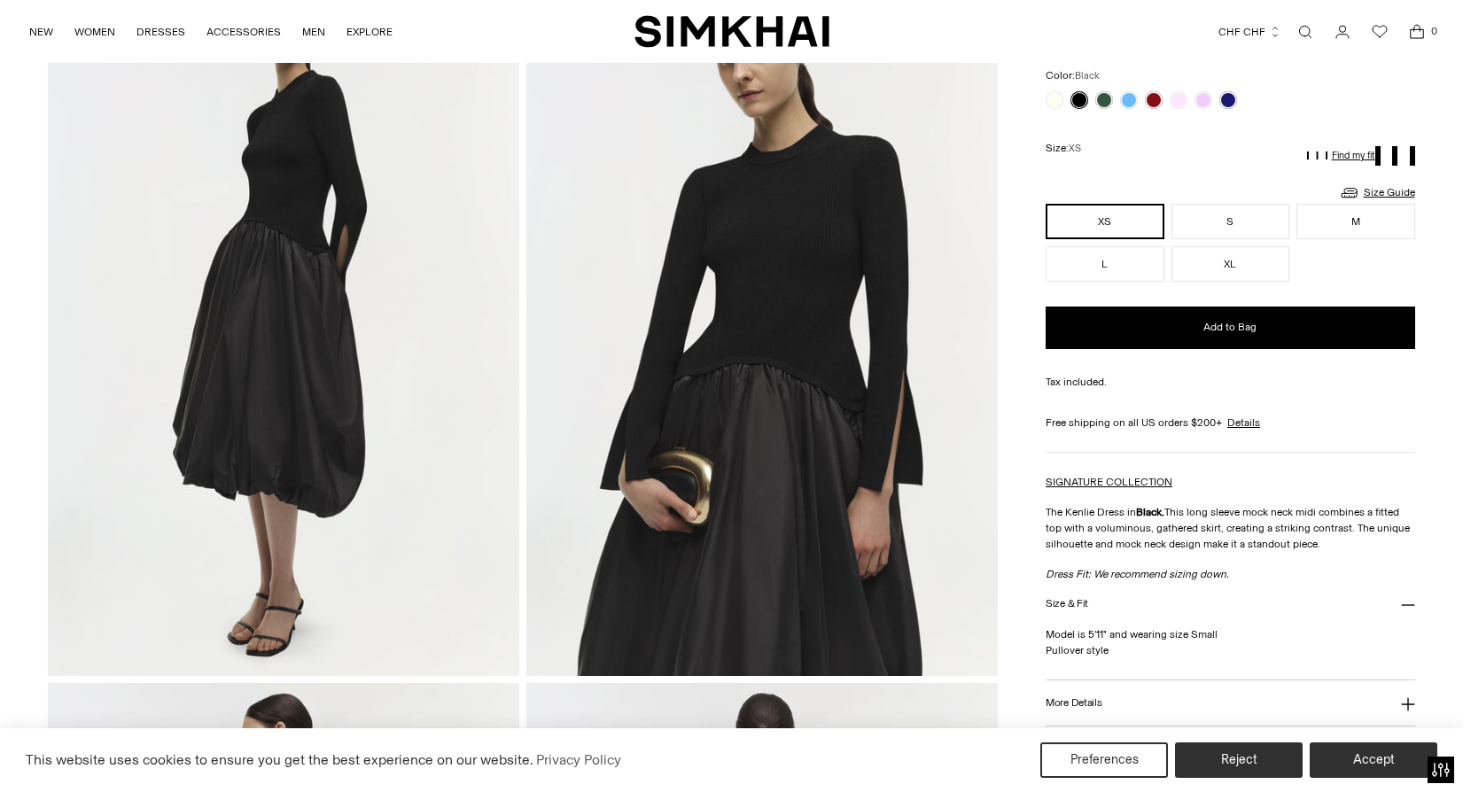
scroll to position [161, 0]
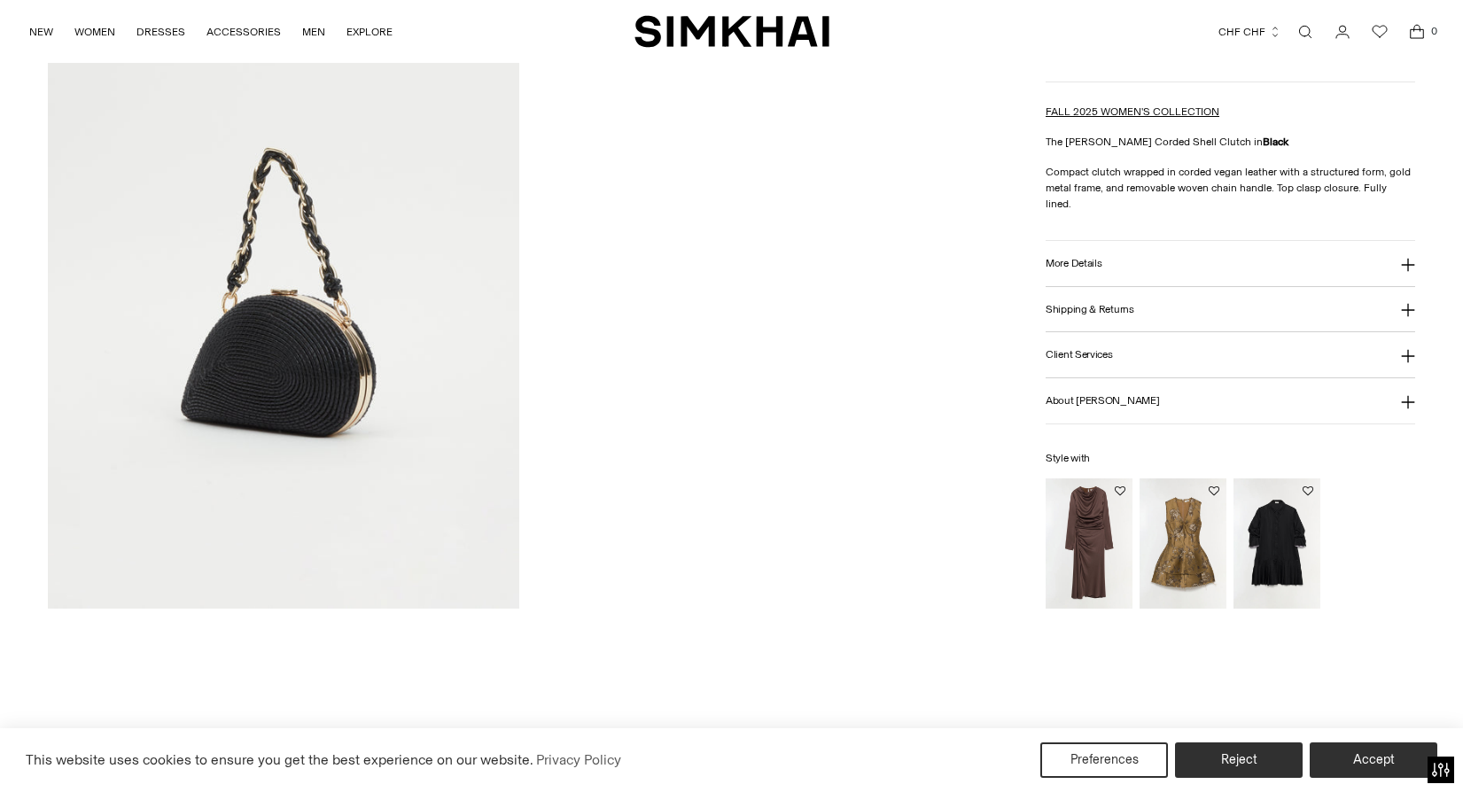
scroll to position [943, 0]
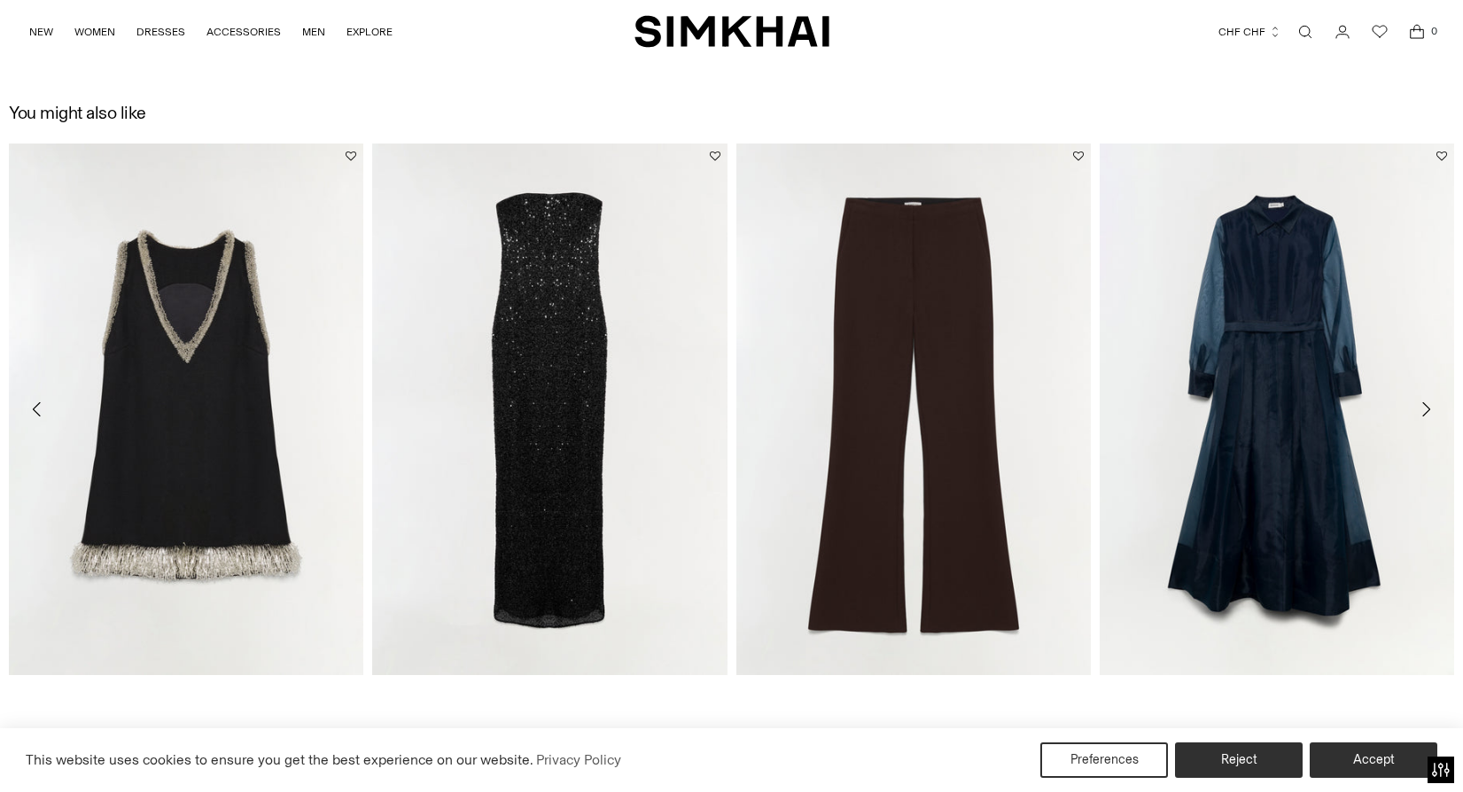
scroll to position [2422, 0]
